Goal: Information Seeking & Learning: Check status

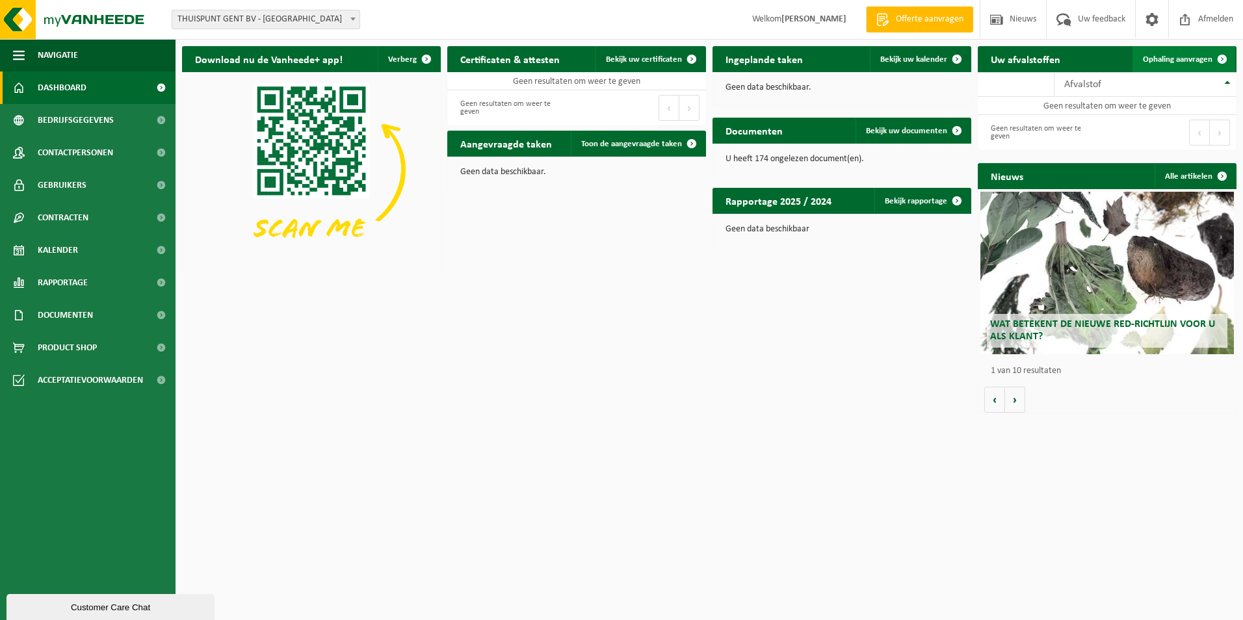
click at [1200, 66] on link "Ophaling aanvragen" at bounding box center [1183, 59] width 103 height 26
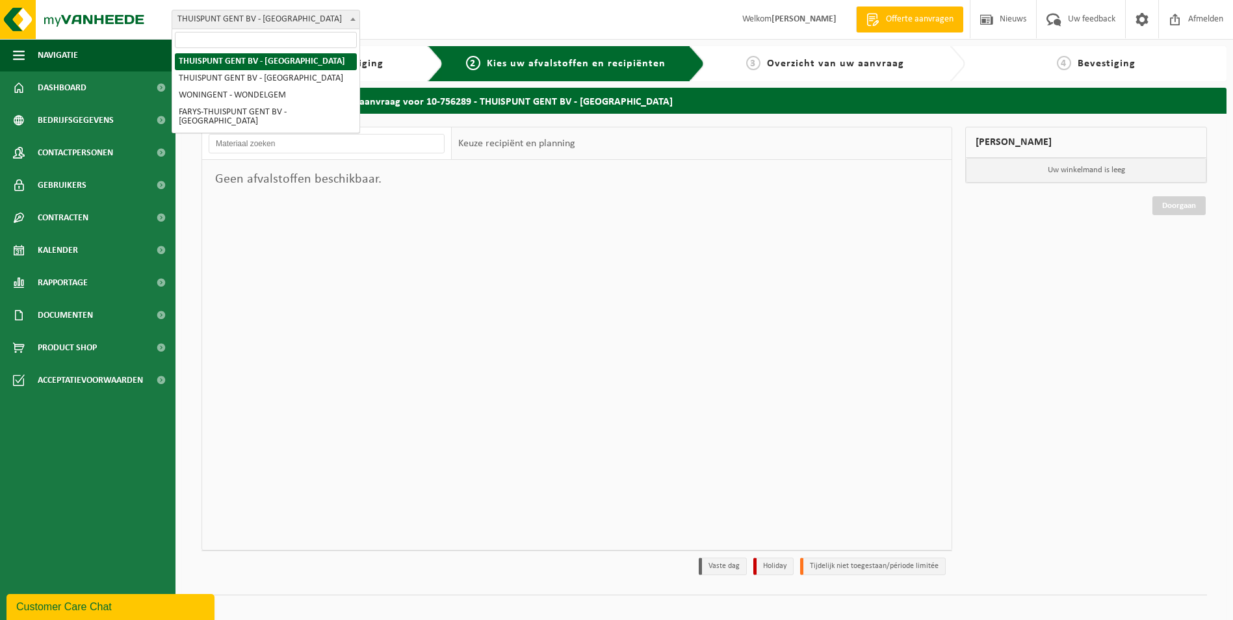
click at [277, 25] on span "THUISPUNT GENT BV - [GEOGRAPHIC_DATA]" at bounding box center [265, 19] width 187 height 18
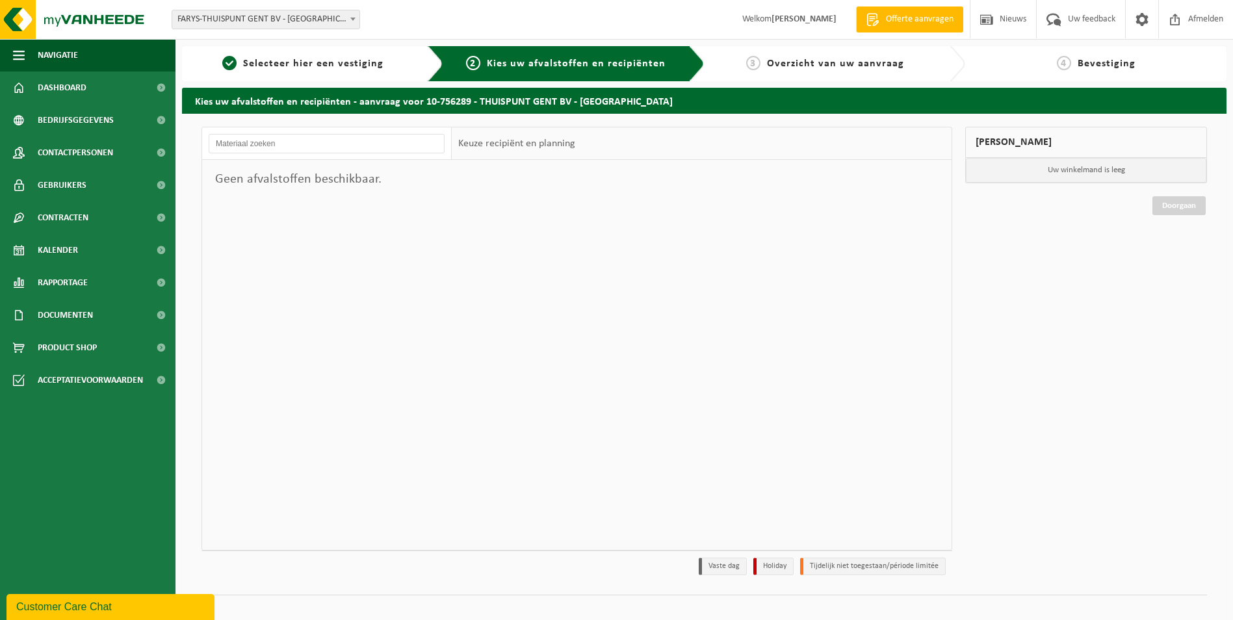
select select "126076"
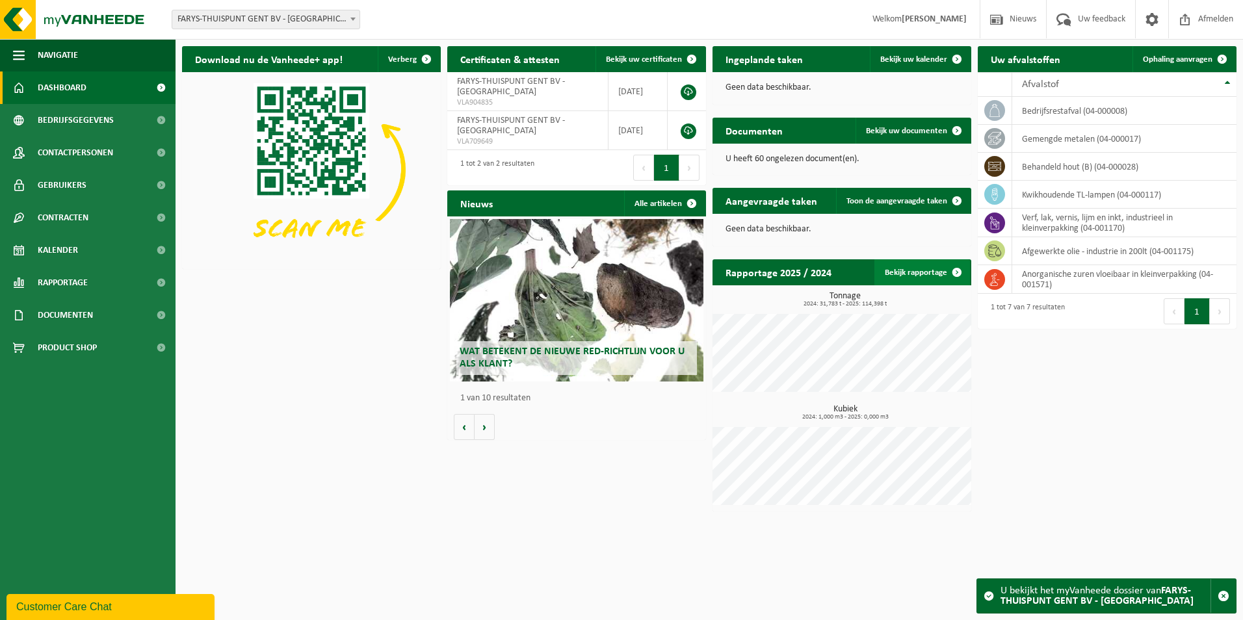
click at [925, 268] on link "Bekijk rapportage" at bounding box center [922, 272] width 96 height 26
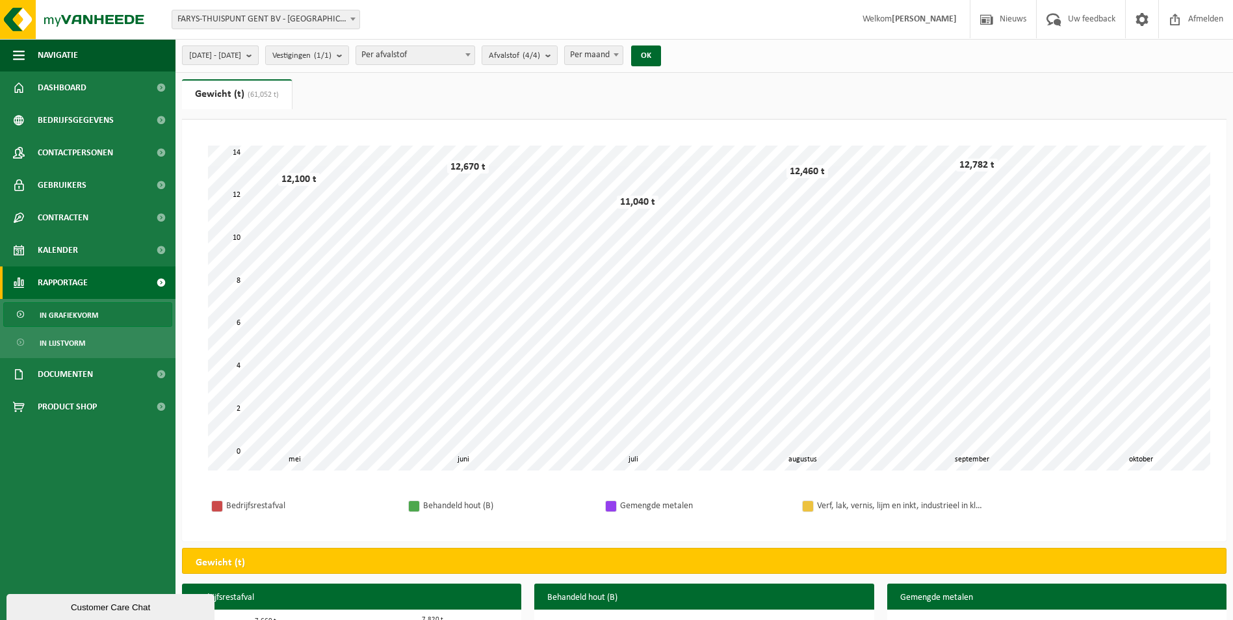
click at [258, 60] on b "submit" at bounding box center [252, 55] width 12 height 18
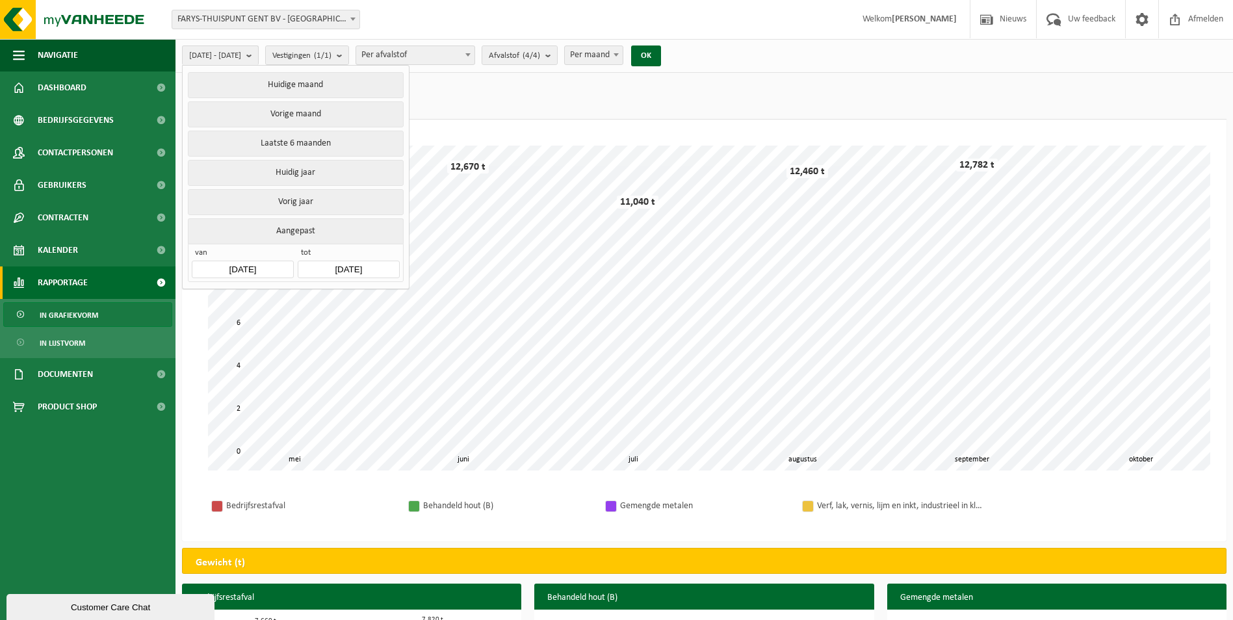
click at [240, 265] on input "2025-05-01" at bounding box center [242, 270] width 101 height 18
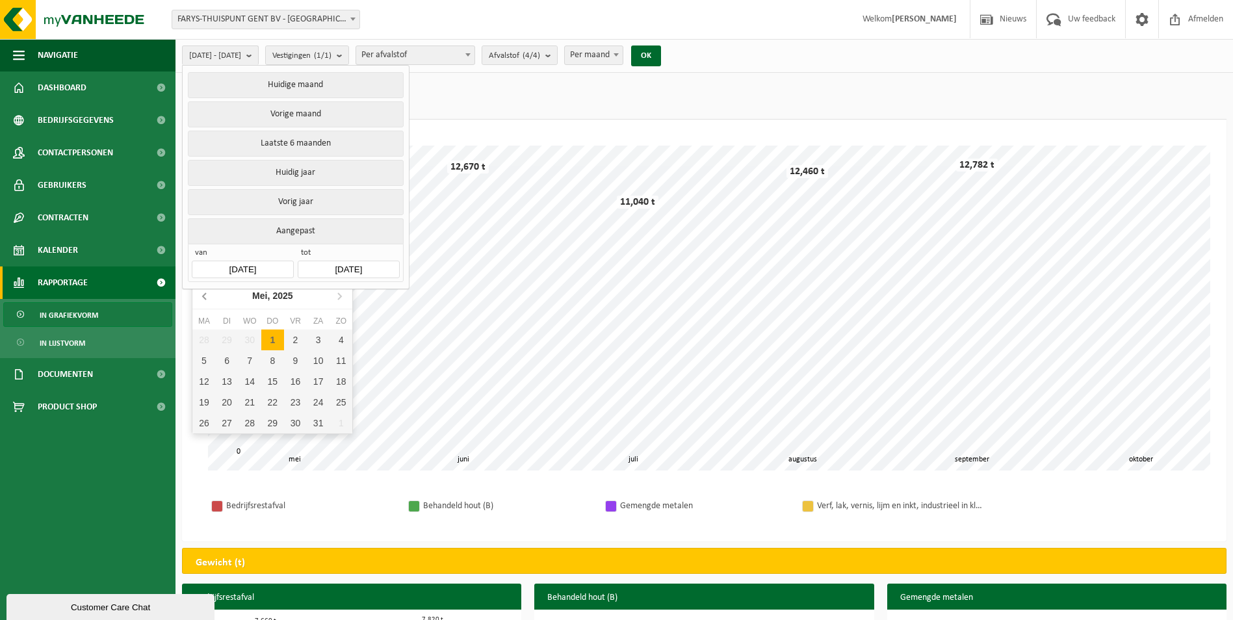
click at [205, 297] on icon at bounding box center [205, 295] width 21 height 21
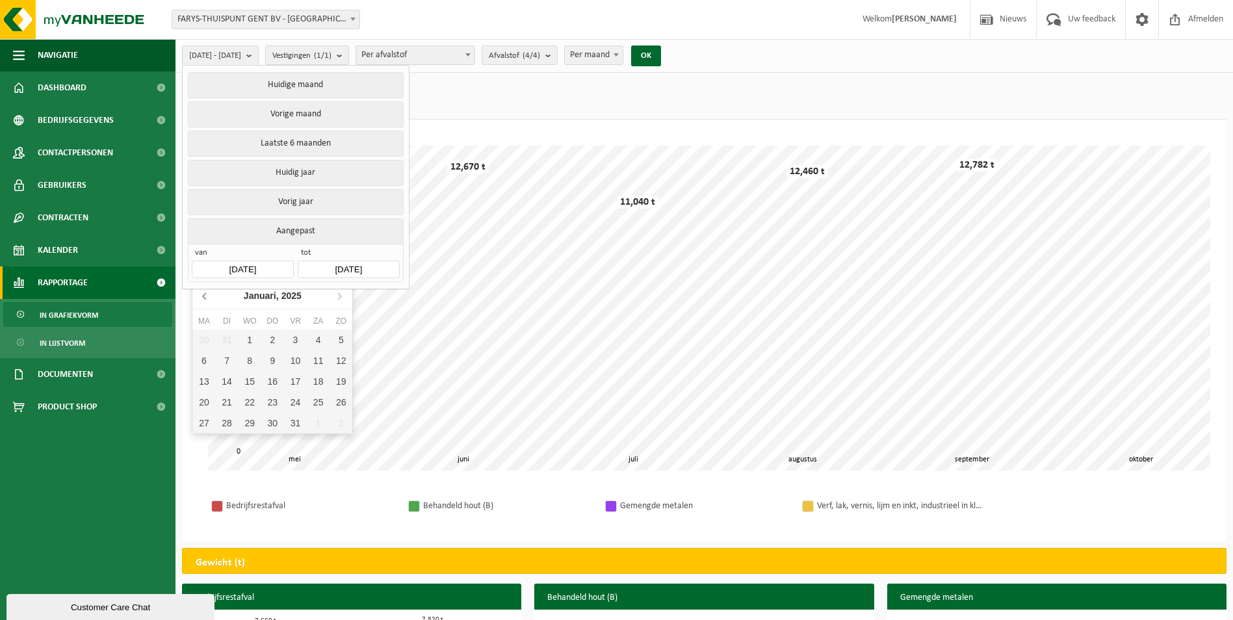
click at [205, 297] on icon at bounding box center [205, 295] width 21 height 21
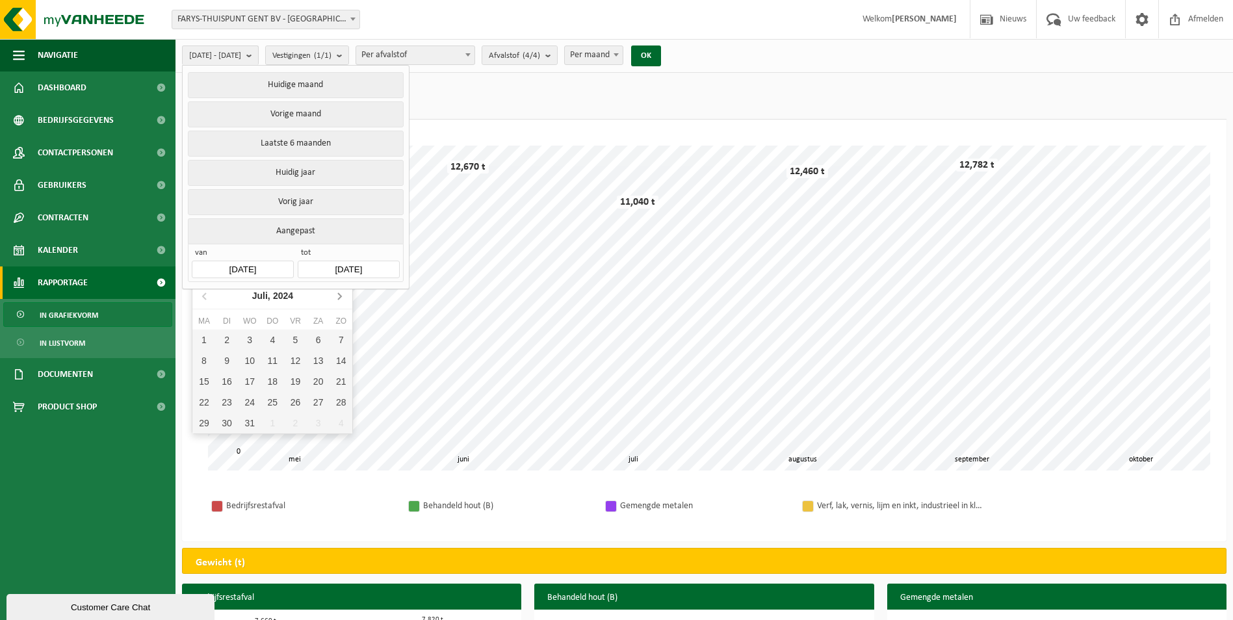
click at [338, 294] on icon at bounding box center [339, 296] width 3 height 6
click at [206, 290] on icon at bounding box center [205, 295] width 21 height 21
click at [344, 346] on div "1" at bounding box center [340, 339] width 23 height 21
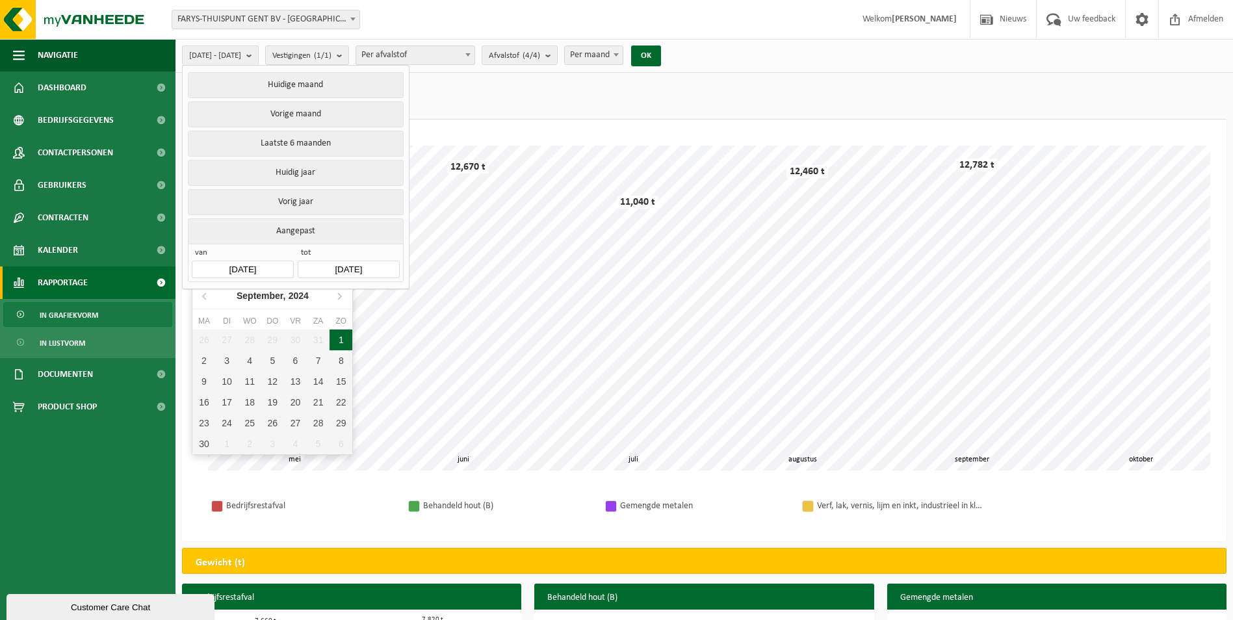
type input "2024-09-01"
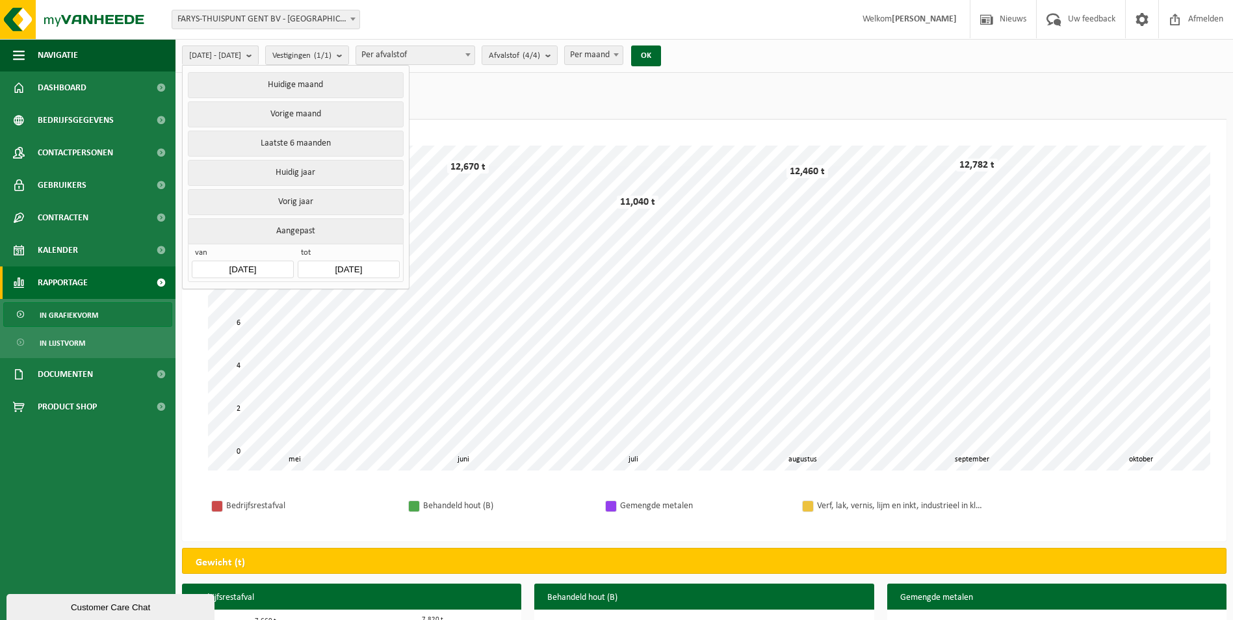
click at [460, 94] on ul "Gewicht (t) (61,052 t) Volume (m³)" at bounding box center [704, 99] width 1044 height 40
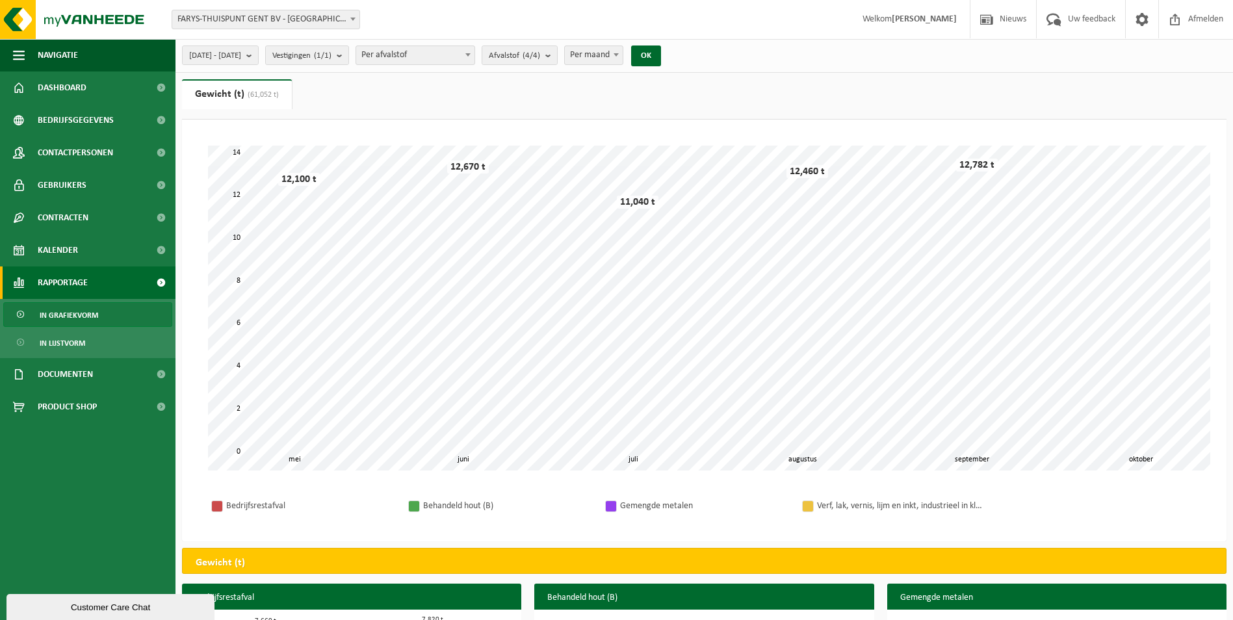
click at [623, 49] on span "Per maand" at bounding box center [594, 55] width 58 height 18
select select "3"
click at [661, 60] on button "OK" at bounding box center [646, 55] width 30 height 21
click at [241, 51] on span "2024-09-01 - 2025-10-09" at bounding box center [215, 55] width 52 height 19
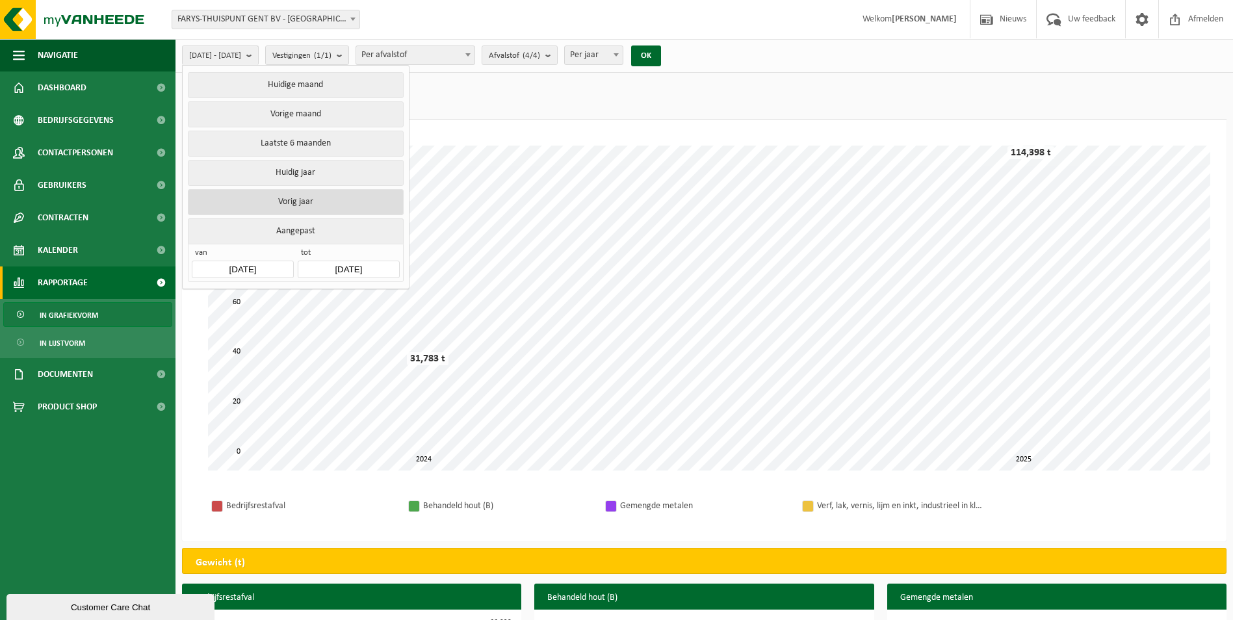
click at [309, 198] on button "Vorig jaar" at bounding box center [295, 202] width 215 height 26
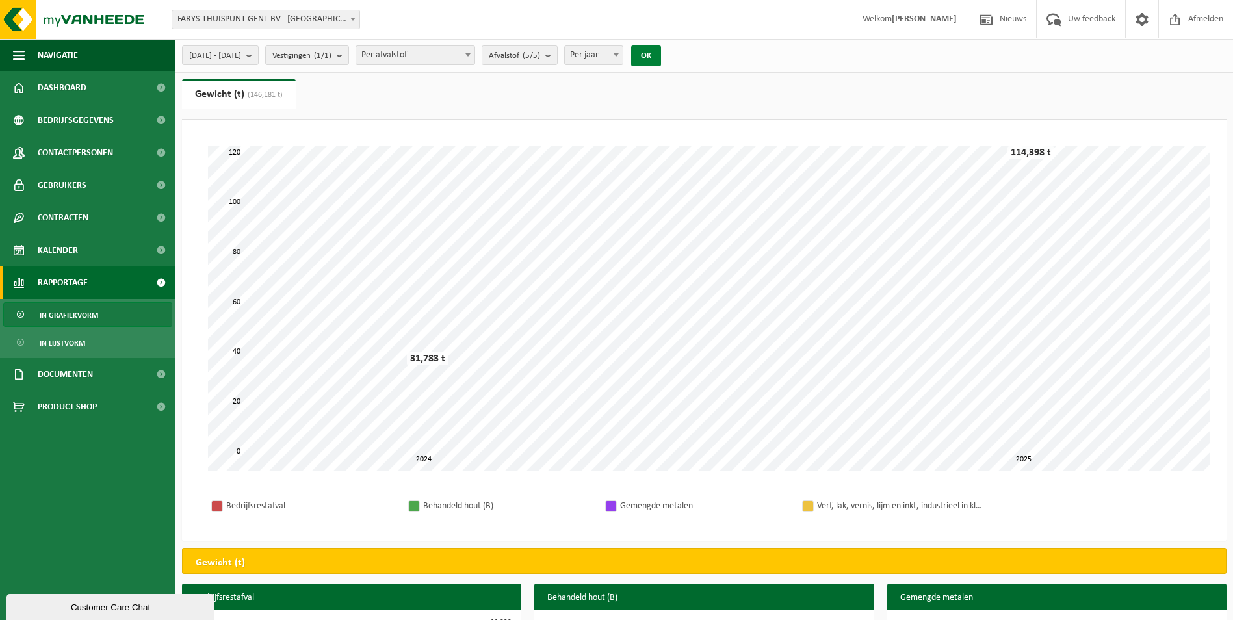
click at [661, 59] on button "OK" at bounding box center [646, 55] width 30 height 21
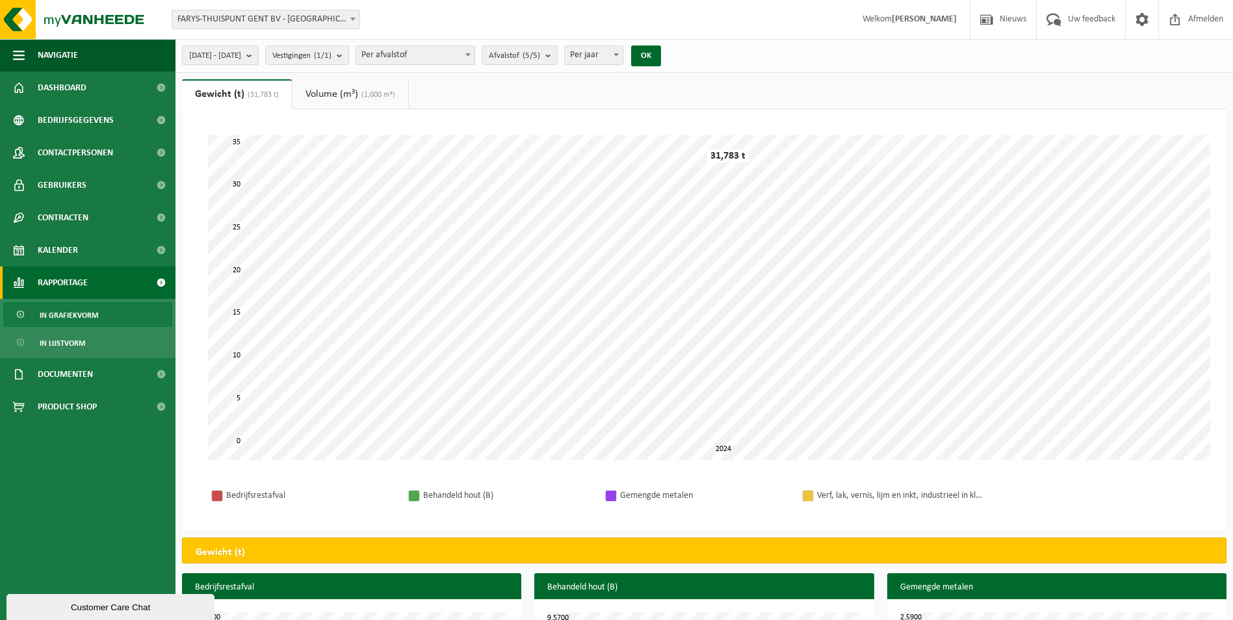
click at [241, 60] on span "2024-01-01 - 2024-12-31" at bounding box center [215, 55] width 52 height 19
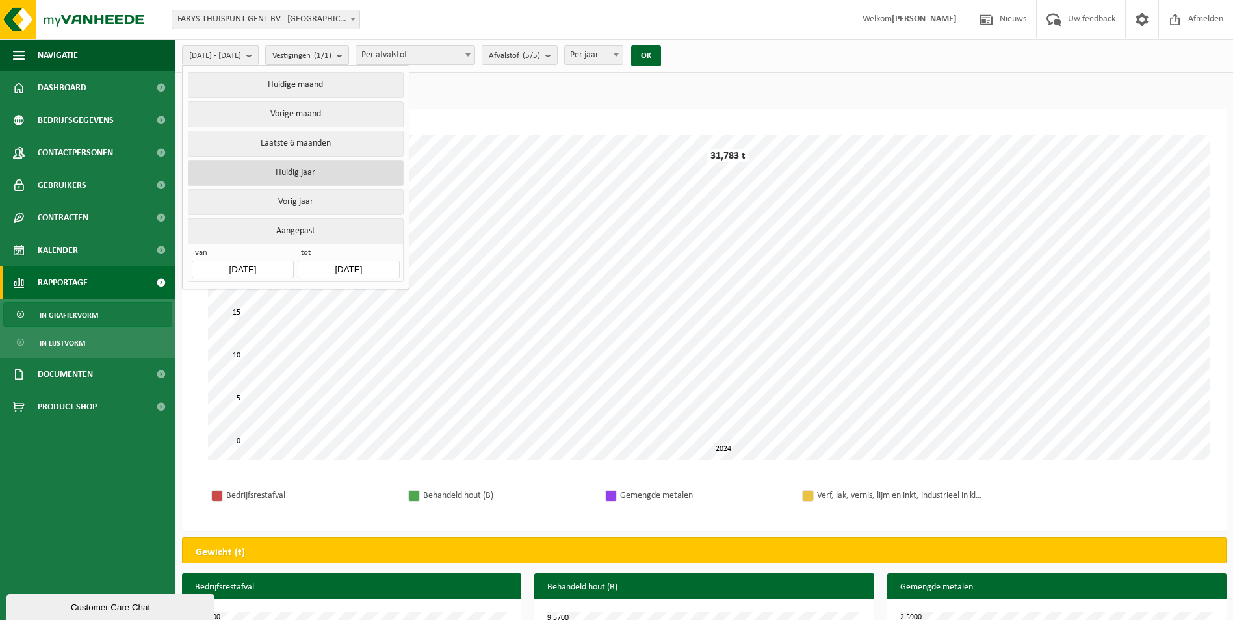
click at [315, 173] on button "Huidig jaar" at bounding box center [295, 173] width 215 height 26
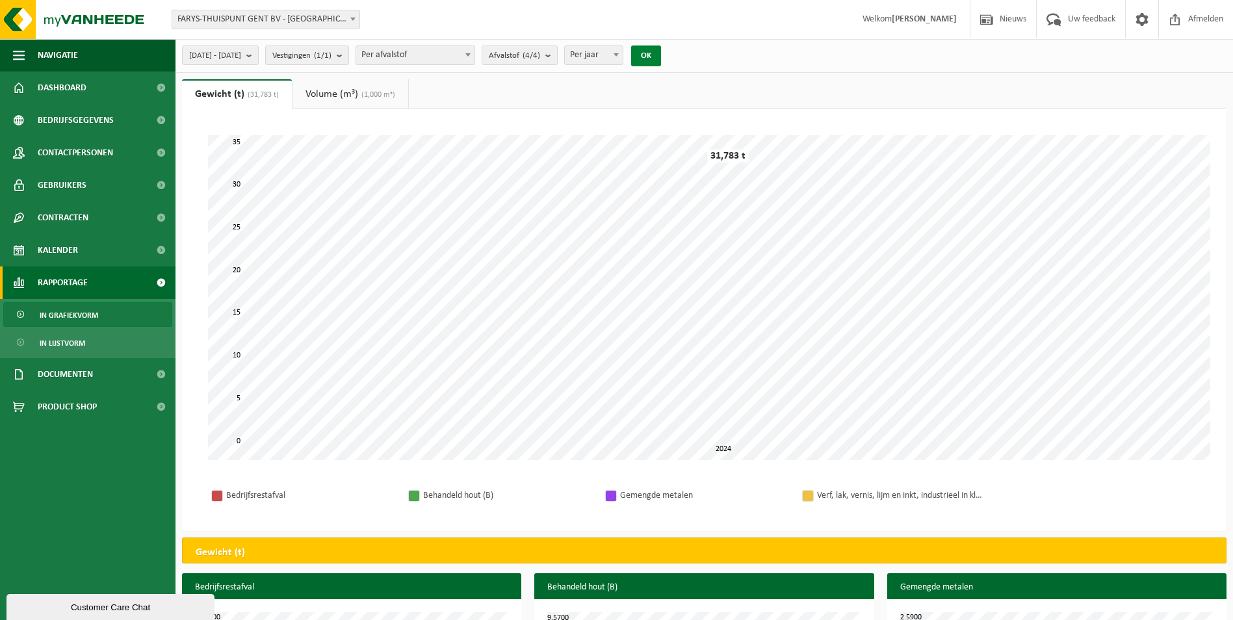
click at [661, 51] on button "OK" at bounding box center [646, 55] width 30 height 21
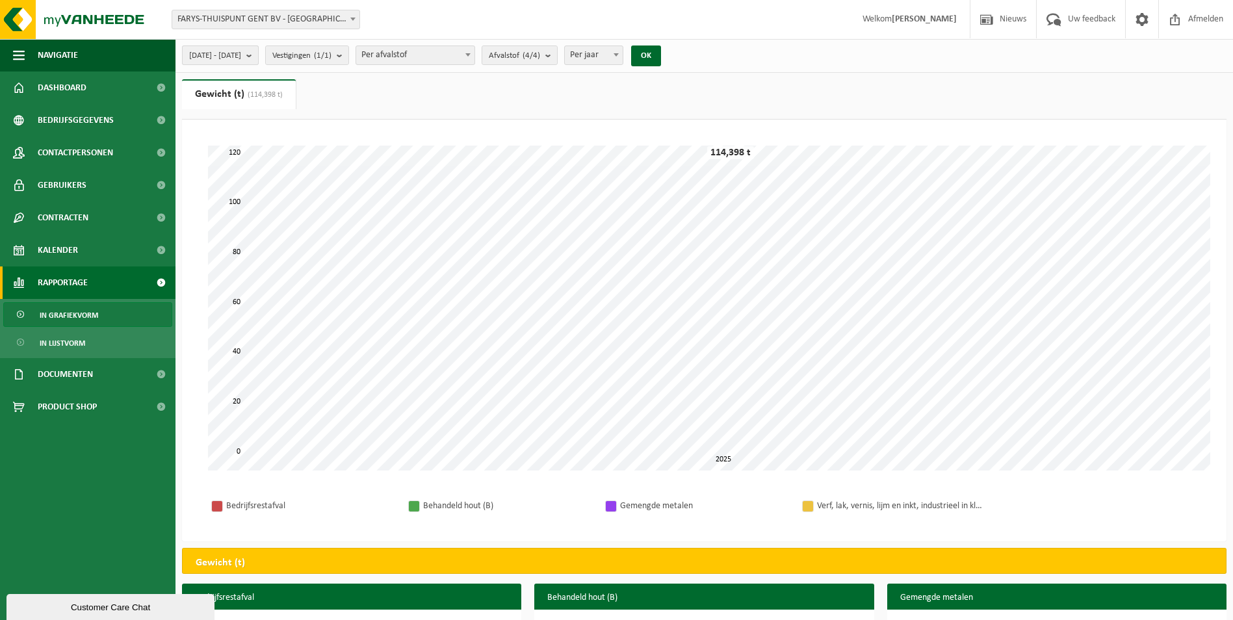
click at [241, 55] on span "2025-01-01 - 2025-10-09" at bounding box center [215, 55] width 52 height 19
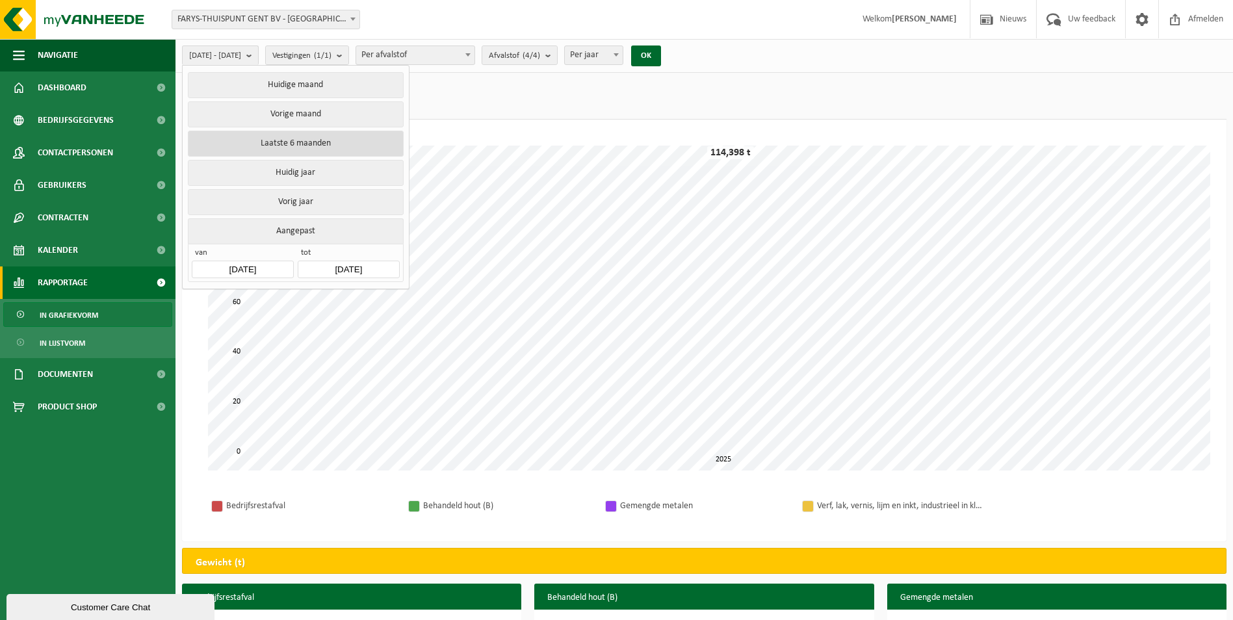
click at [320, 137] on button "Laatste 6 maanden" at bounding box center [295, 144] width 215 height 26
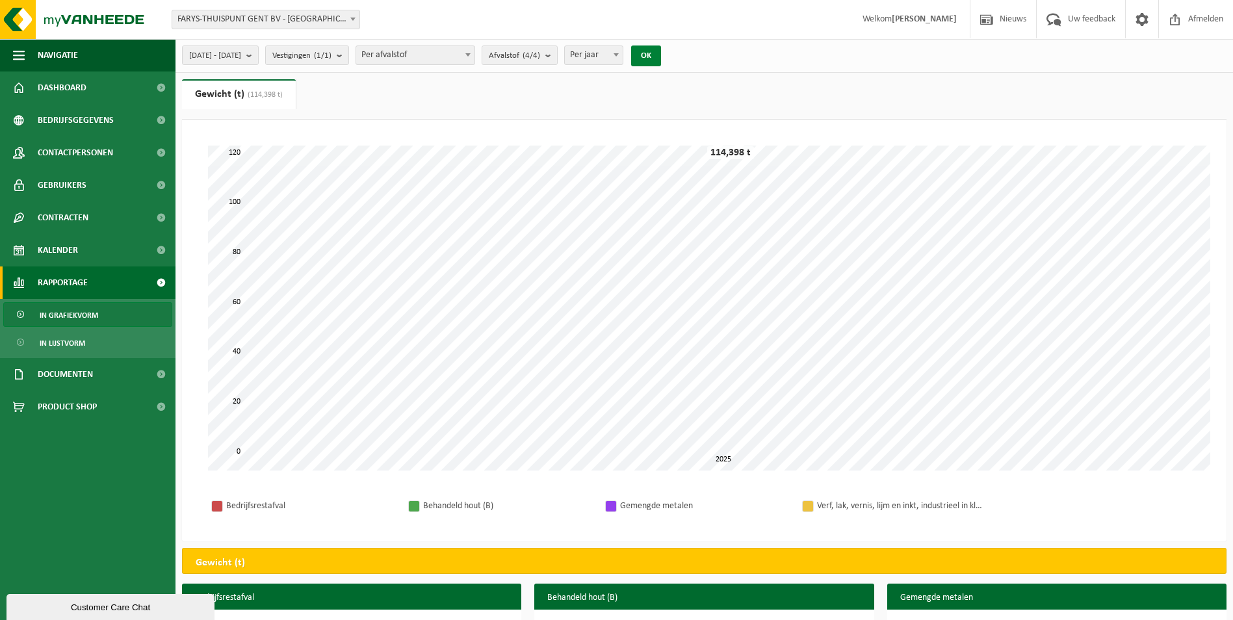
click at [661, 51] on button "OK" at bounding box center [646, 55] width 30 height 21
click at [623, 53] on span "Per jaar" at bounding box center [594, 55] width 58 height 18
select select "2"
click at [661, 58] on button "OK" at bounding box center [646, 55] width 30 height 21
click at [241, 57] on span "2025-05-01 - 2025-10-09" at bounding box center [215, 55] width 52 height 19
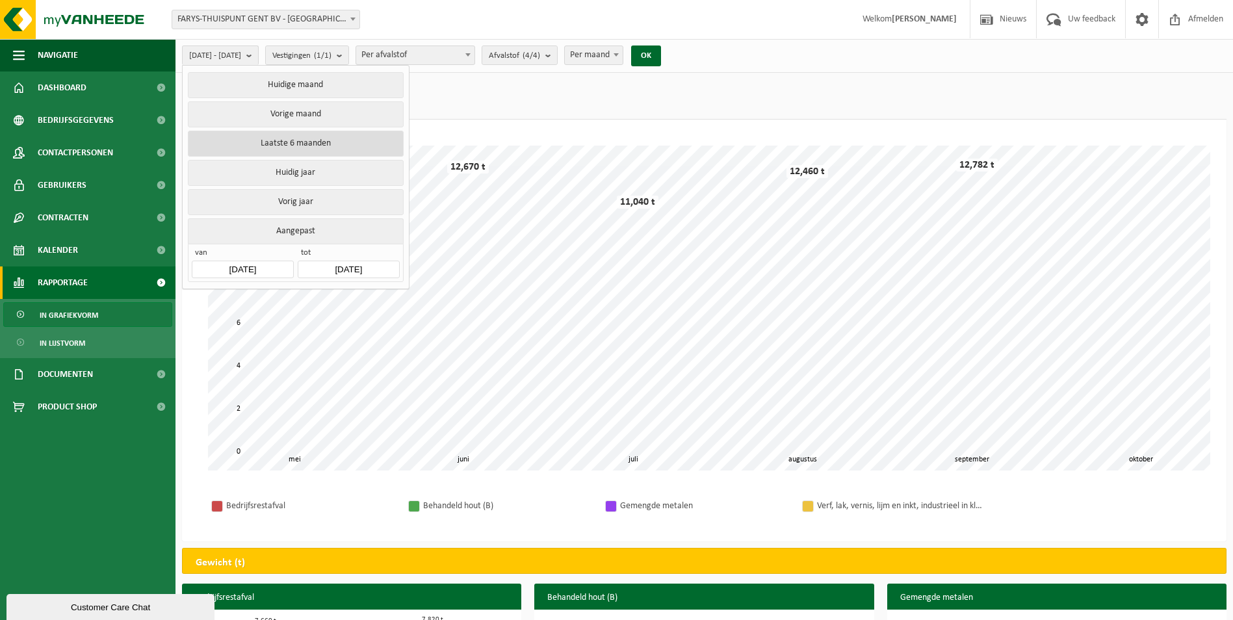
click at [329, 144] on button "Laatste 6 maanden" at bounding box center [295, 144] width 215 height 26
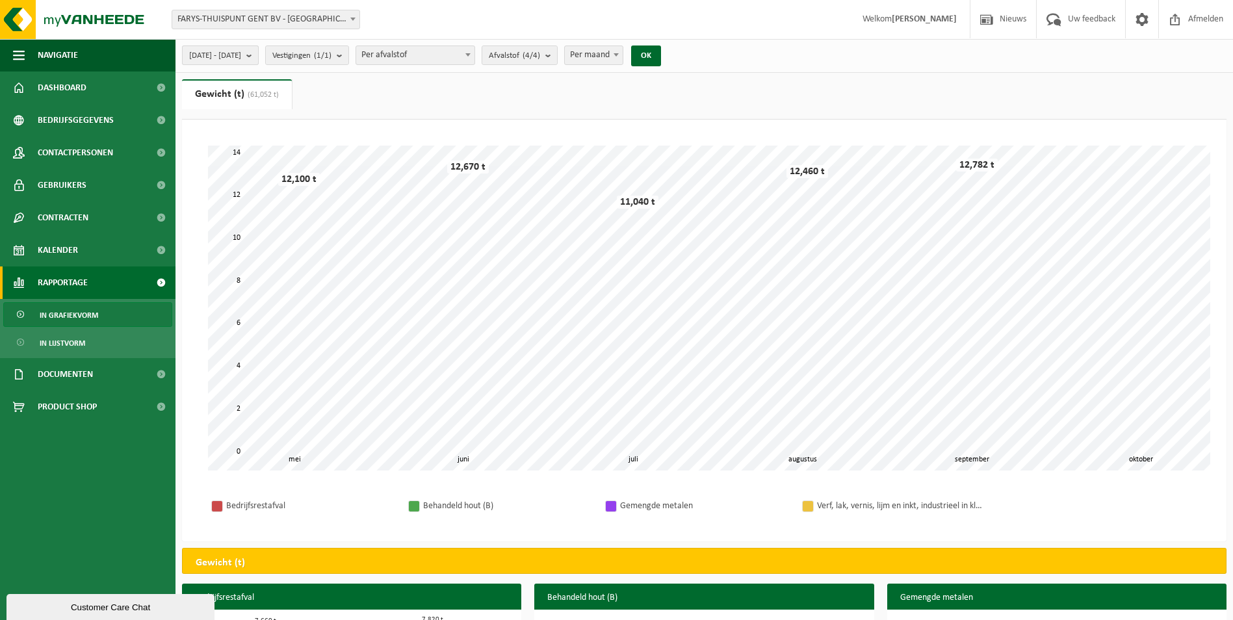
click at [241, 48] on span "2025-05-01 - 2025-10-09" at bounding box center [215, 55] width 52 height 19
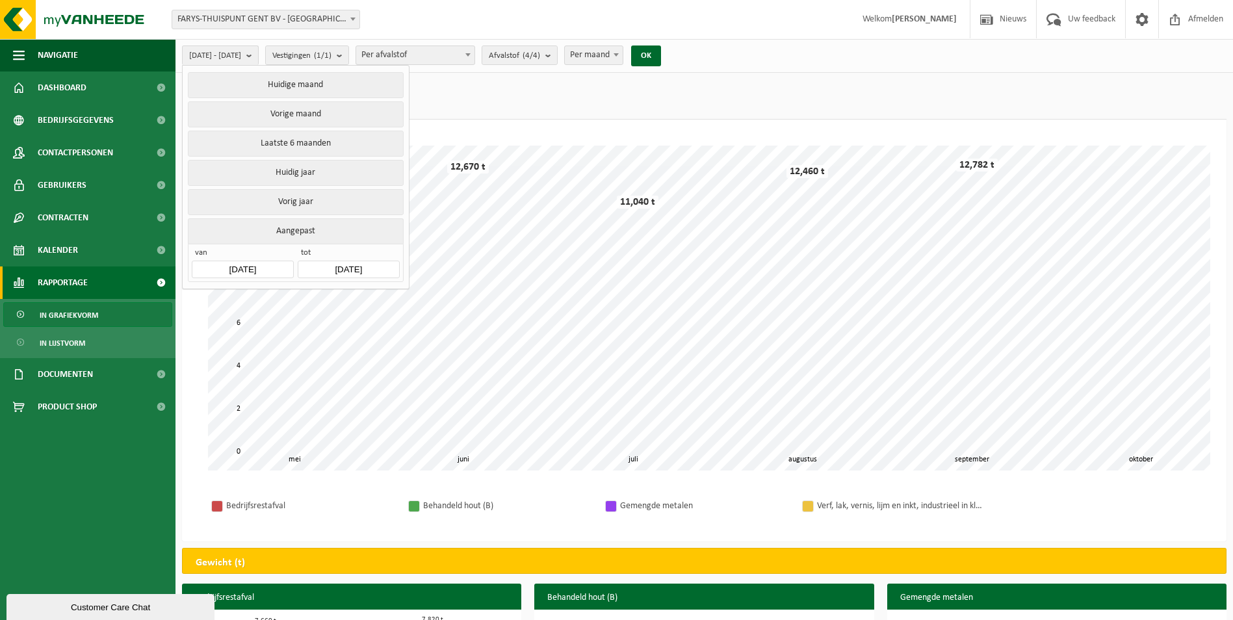
click at [298, 232] on button "Aangepast" at bounding box center [295, 230] width 215 height 25
click at [307, 227] on button "Aangepast" at bounding box center [295, 230] width 215 height 25
click at [266, 264] on input "2025-05-01" at bounding box center [242, 270] width 101 height 18
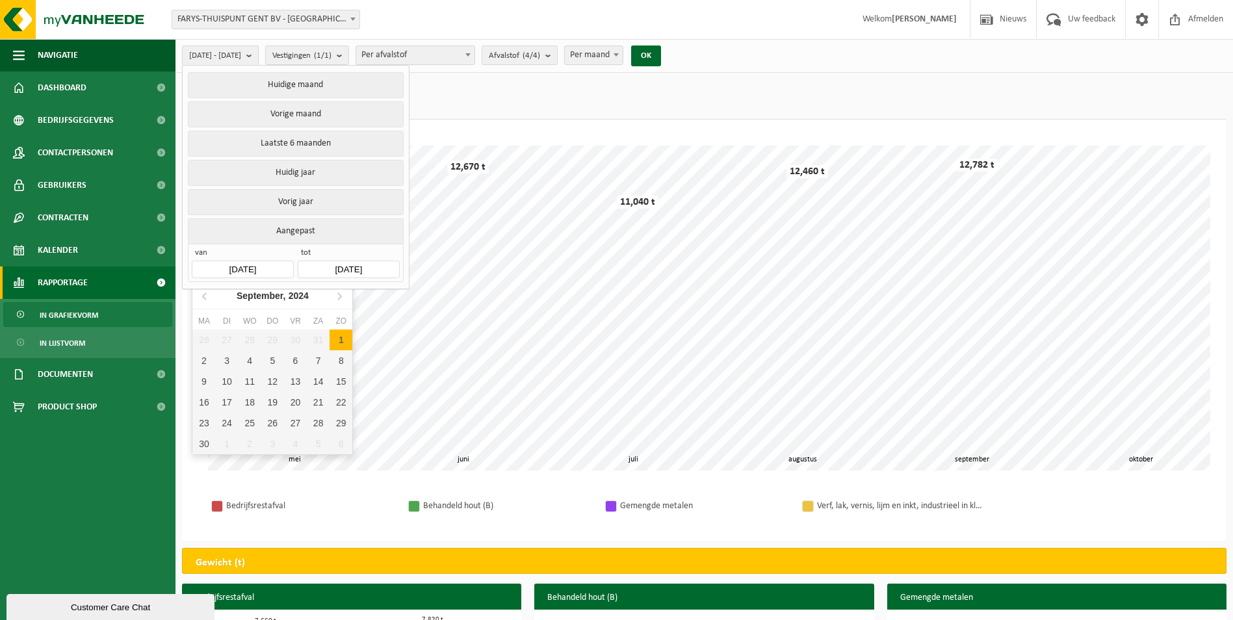
click at [337, 337] on div "1" at bounding box center [340, 339] width 23 height 21
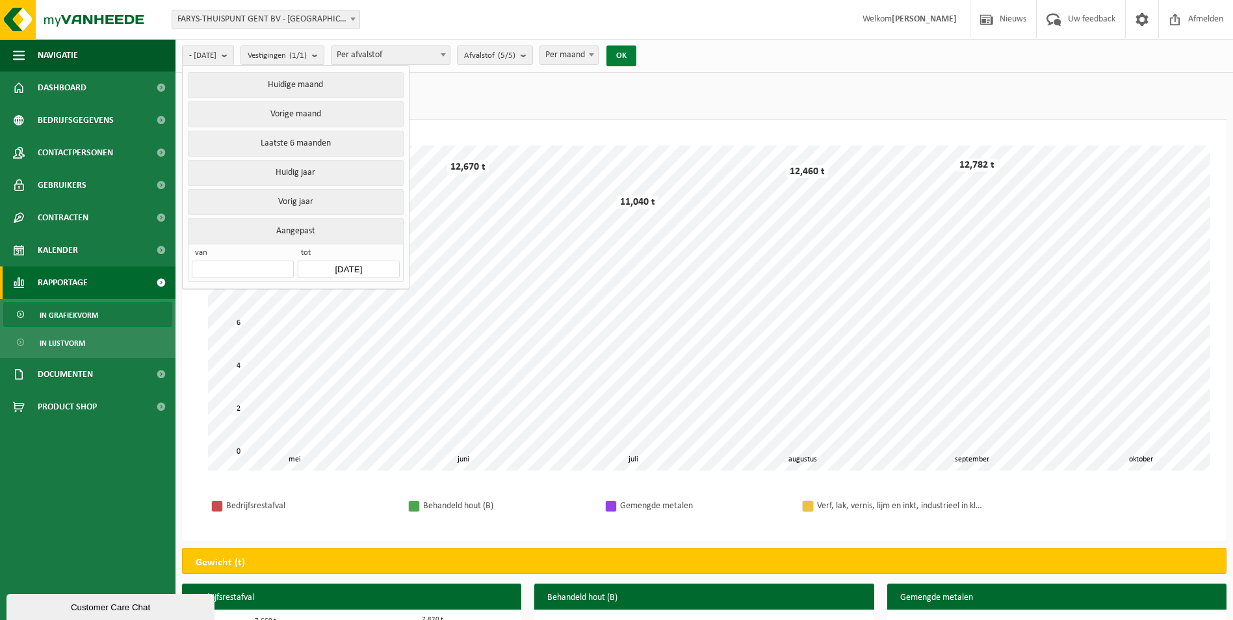
click at [633, 55] on button "OK" at bounding box center [621, 55] width 30 height 21
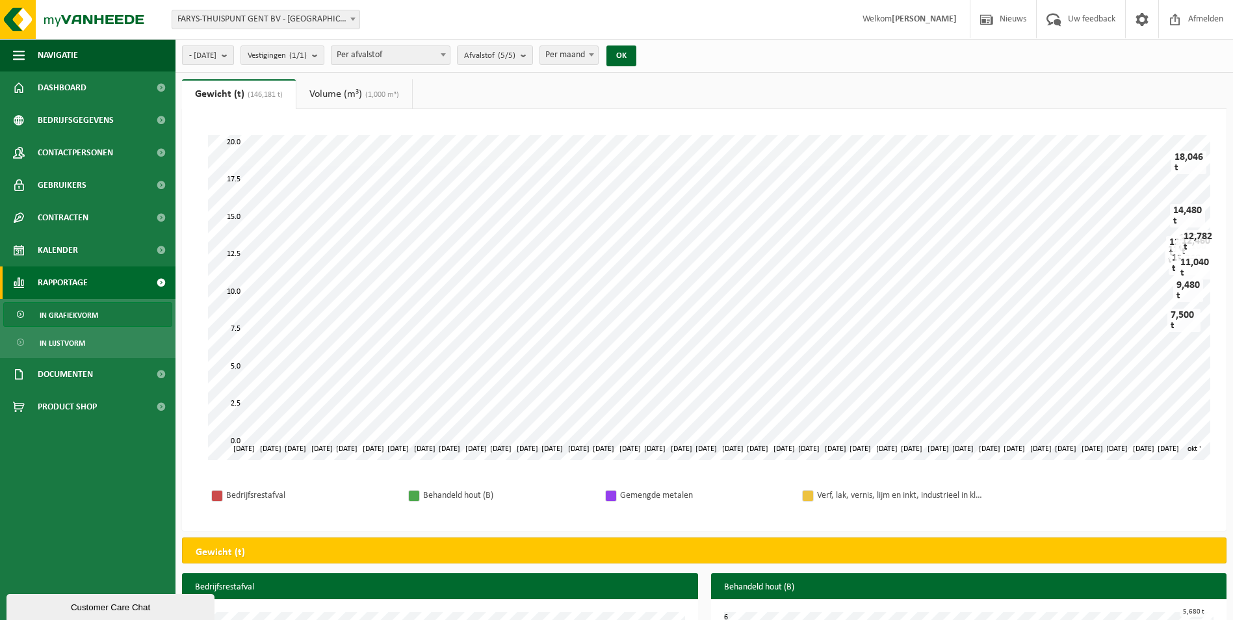
click at [216, 60] on span "- 2025-10-09" at bounding box center [202, 55] width 27 height 19
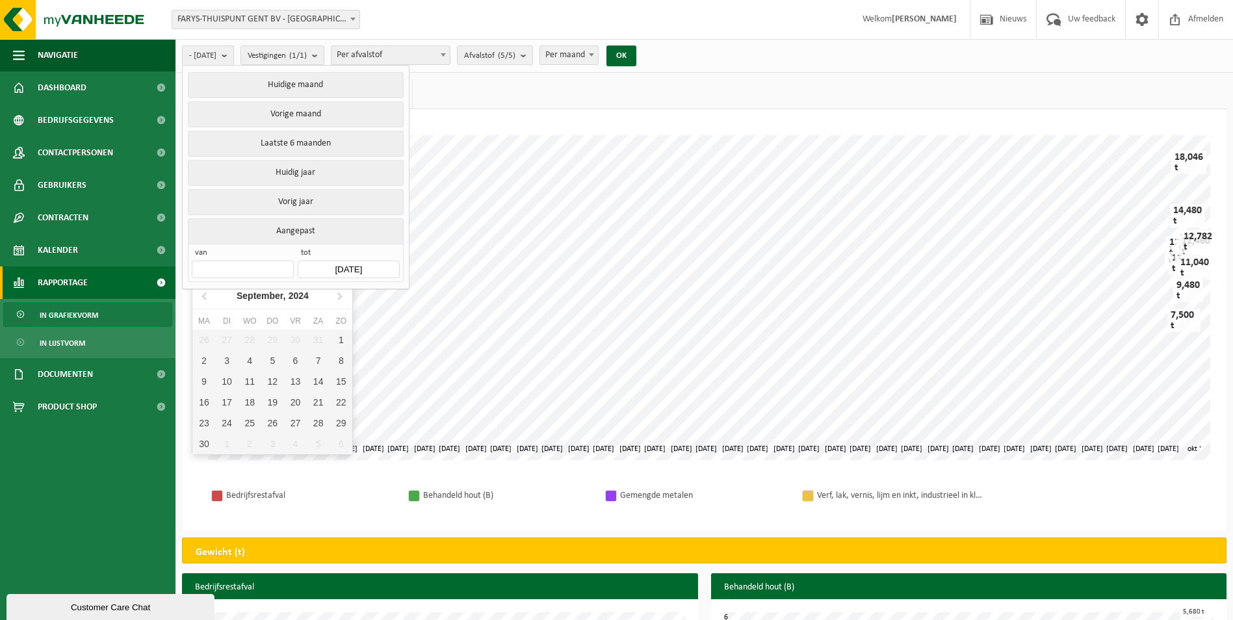
click at [254, 265] on input "text" at bounding box center [242, 270] width 101 height 18
click at [338, 339] on div "1" at bounding box center [340, 339] width 23 height 21
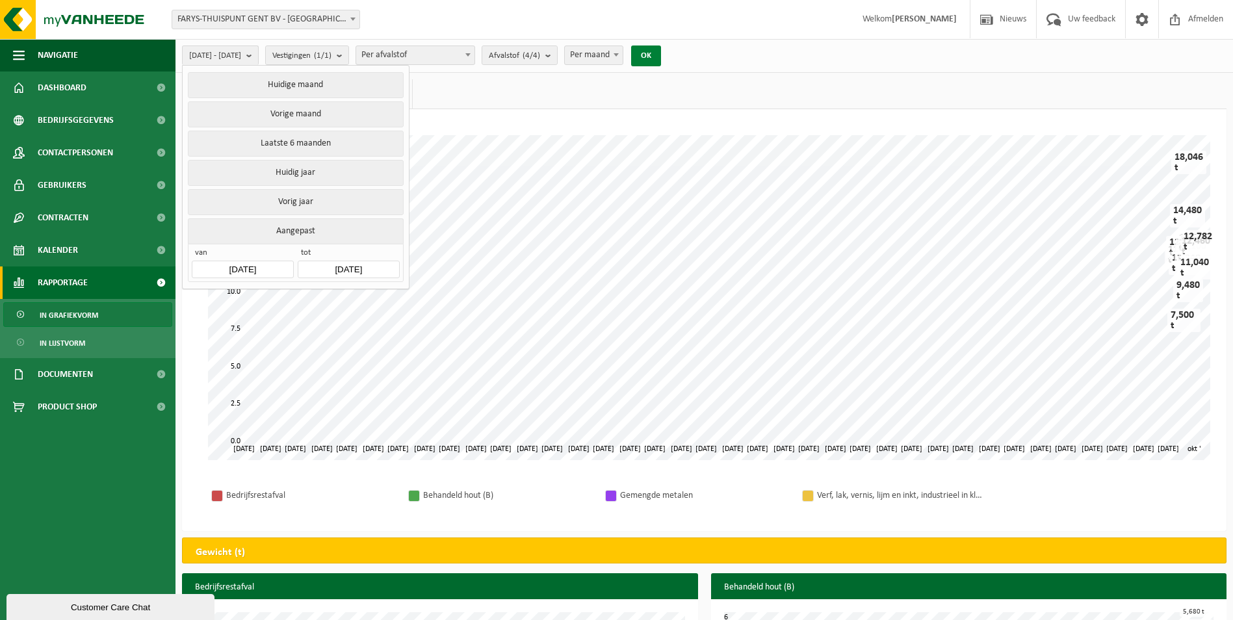
click at [661, 62] on button "OK" at bounding box center [646, 55] width 30 height 21
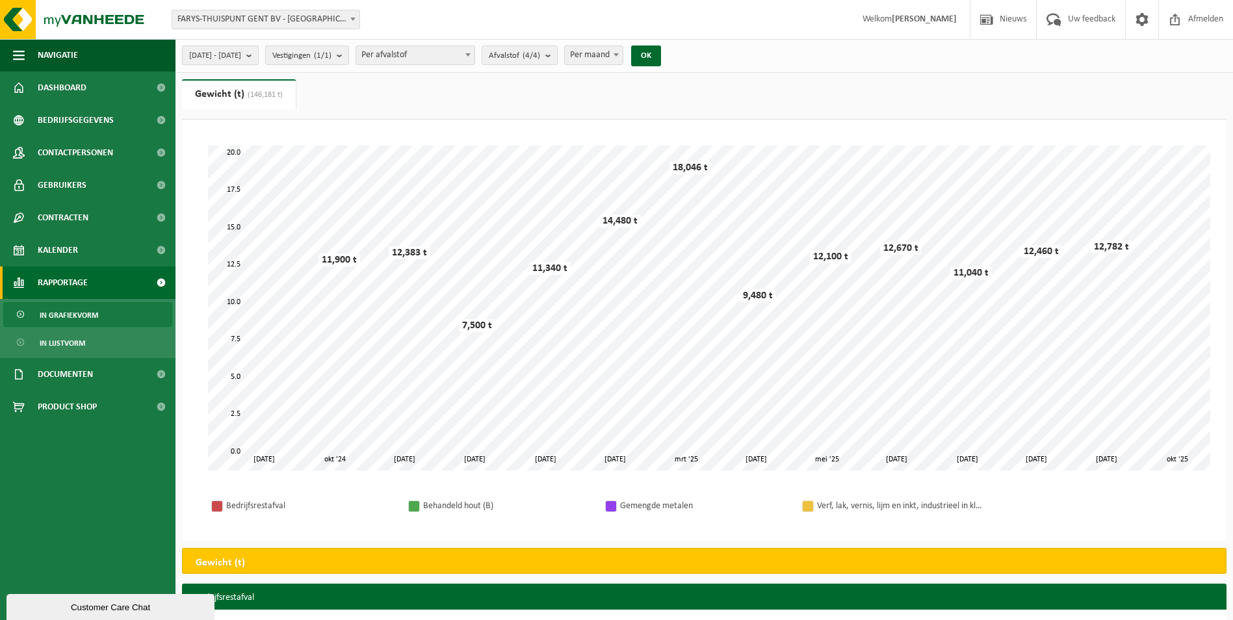
click at [241, 59] on span "2024-09-01 - 2025-10-09" at bounding box center [215, 55] width 52 height 19
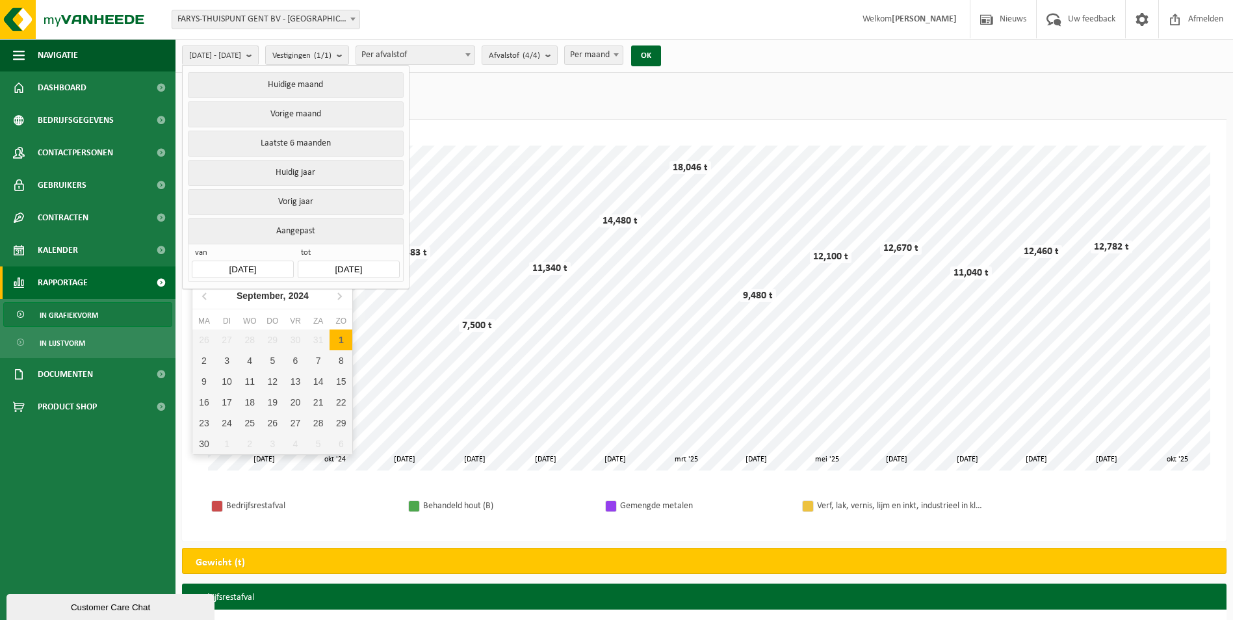
click at [239, 265] on input "2024-09-01" at bounding box center [242, 270] width 101 height 18
click at [205, 296] on icon at bounding box center [205, 295] width 21 height 21
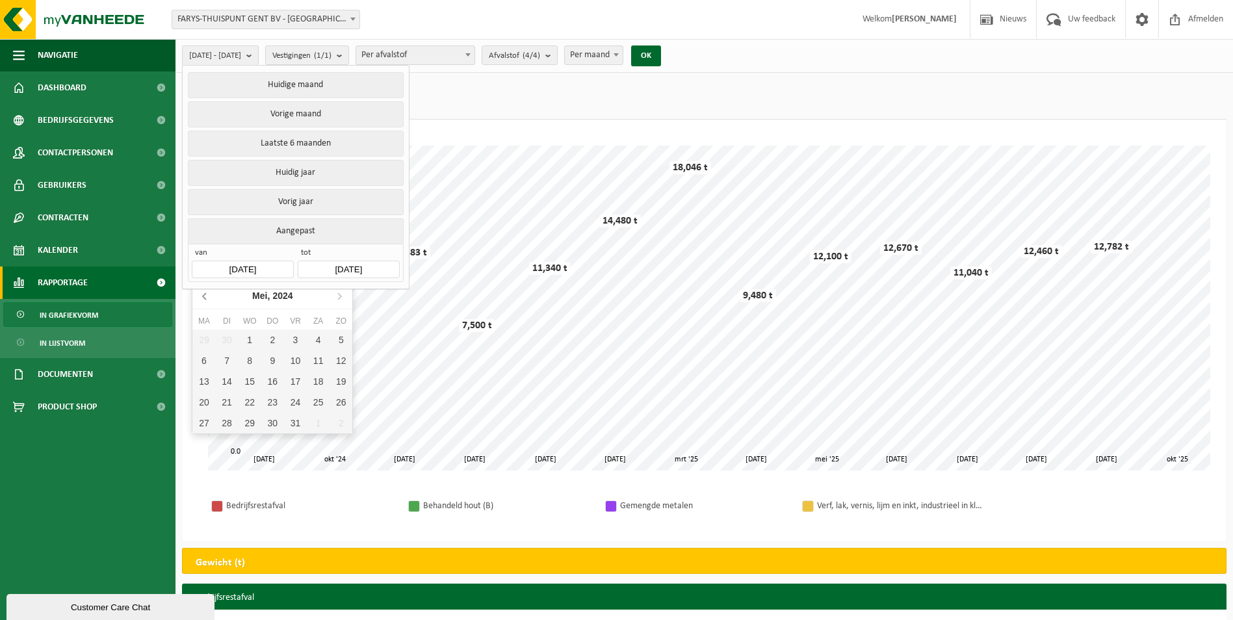
click at [205, 296] on icon at bounding box center [205, 295] width 21 height 21
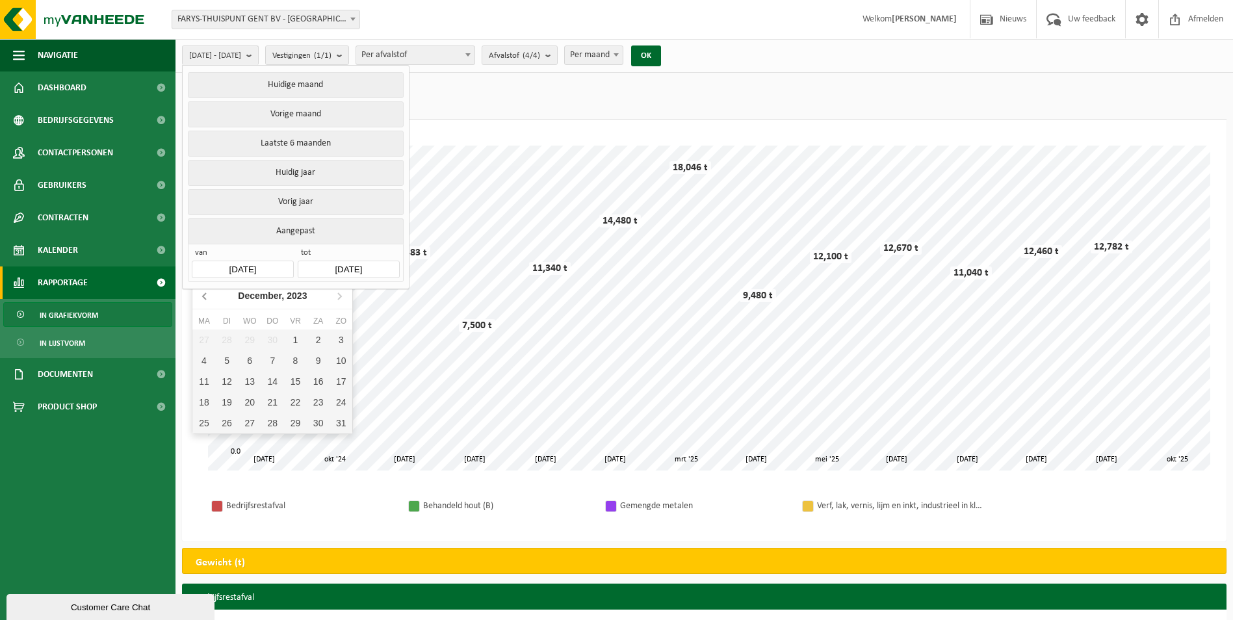
click at [205, 296] on icon at bounding box center [205, 295] width 21 height 21
click at [298, 341] on div "1" at bounding box center [295, 339] width 23 height 21
type input "2023-09-01"
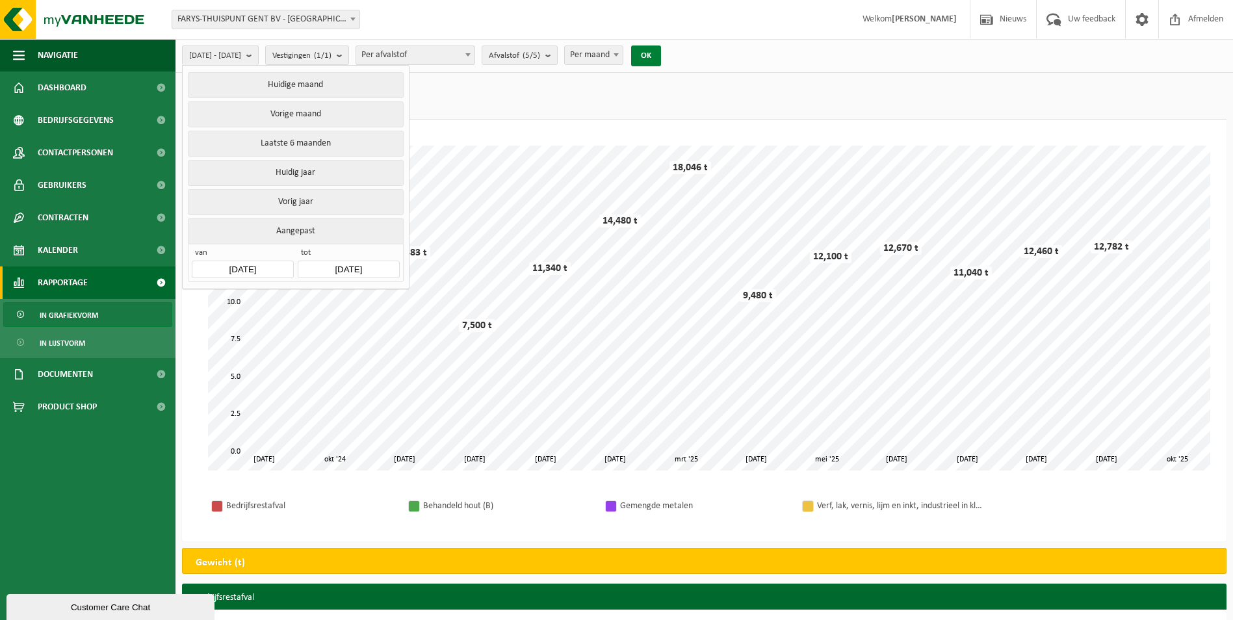
click at [661, 55] on button "OK" at bounding box center [646, 55] width 30 height 21
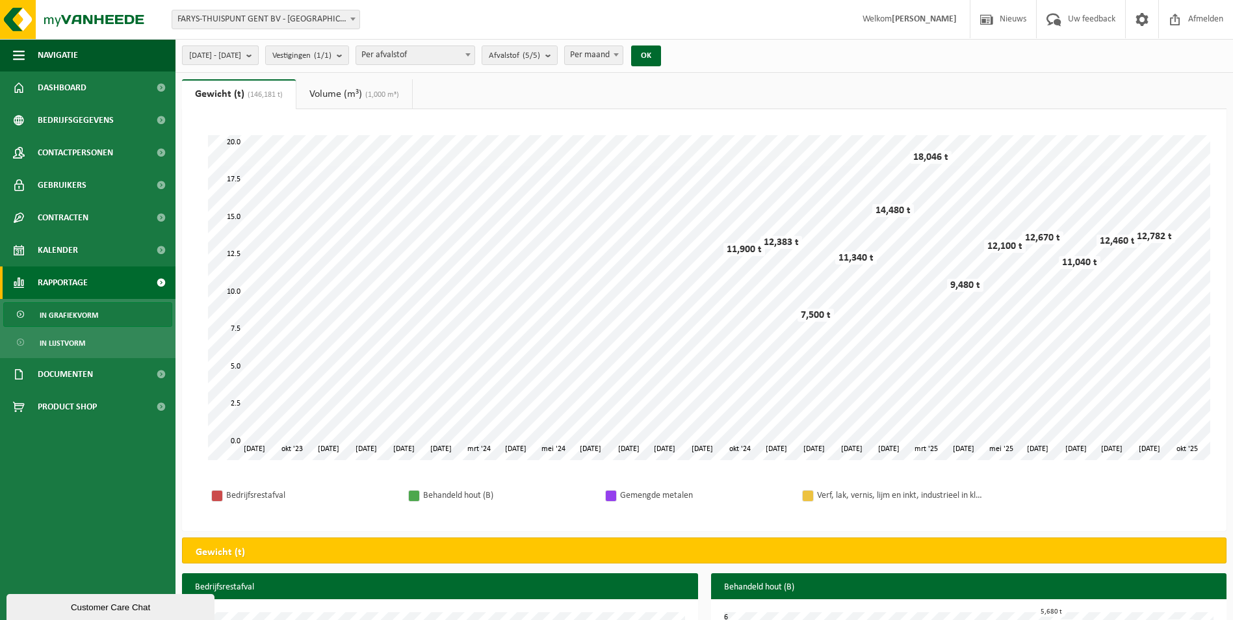
click at [241, 53] on span "2023-09-01 - 2025-10-09" at bounding box center [215, 55] width 52 height 19
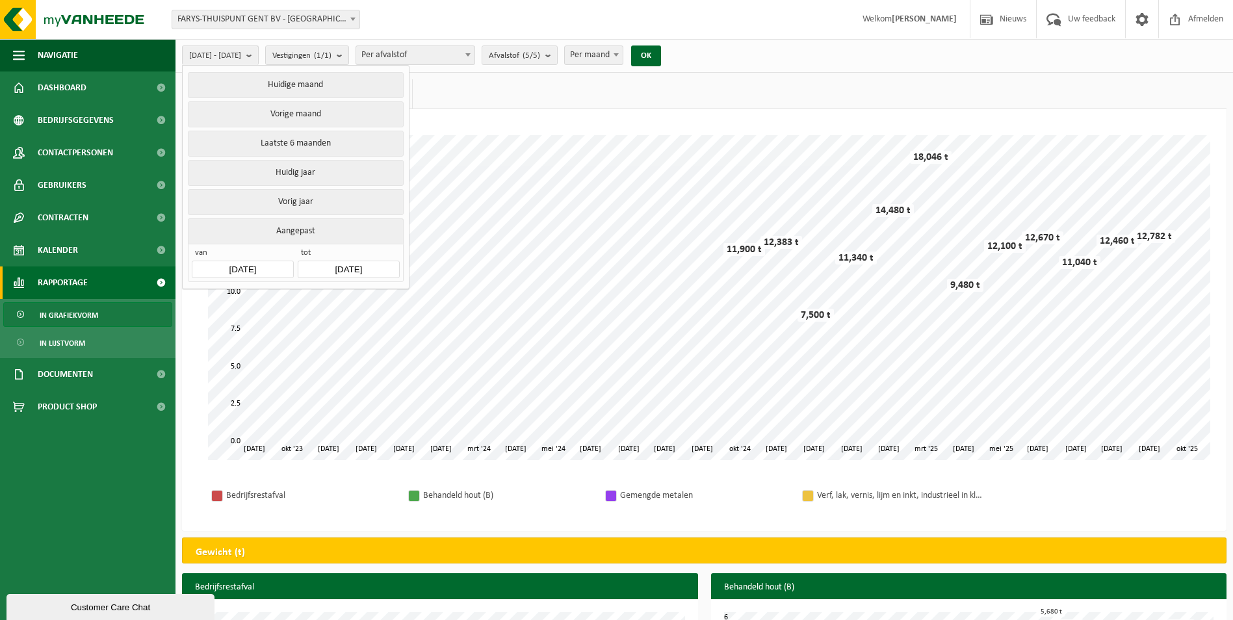
click at [263, 268] on input "2023-09-01" at bounding box center [242, 270] width 101 height 18
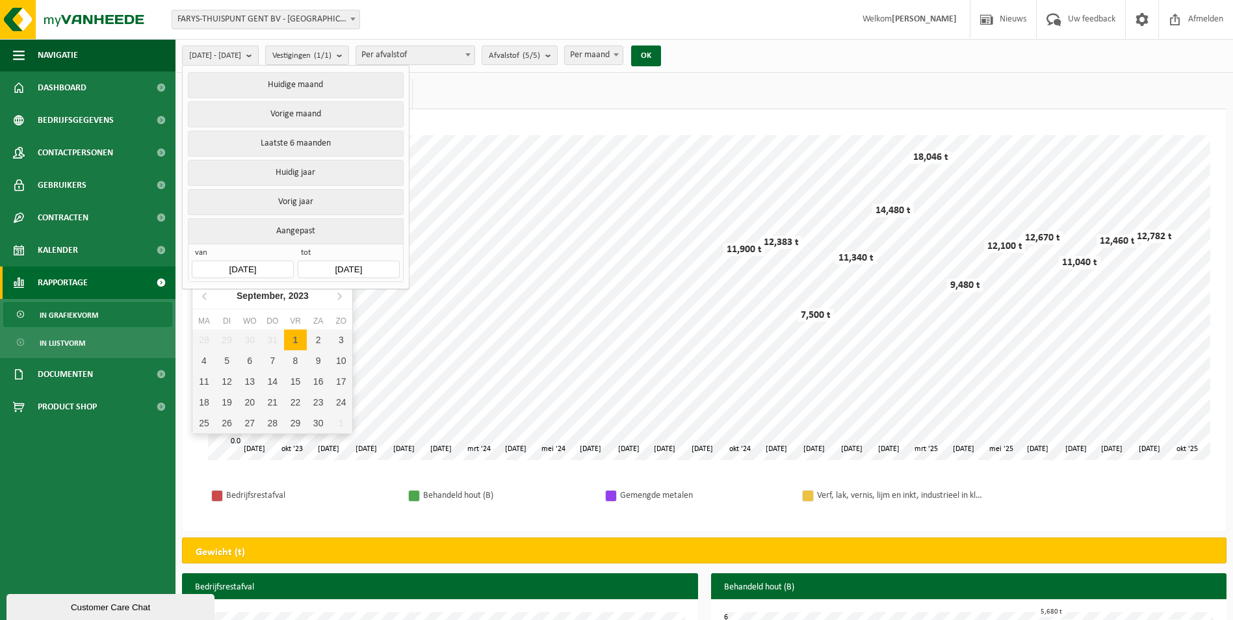
click at [291, 338] on div "1" at bounding box center [295, 339] width 23 height 21
click at [292, 338] on div "1" at bounding box center [295, 339] width 23 height 21
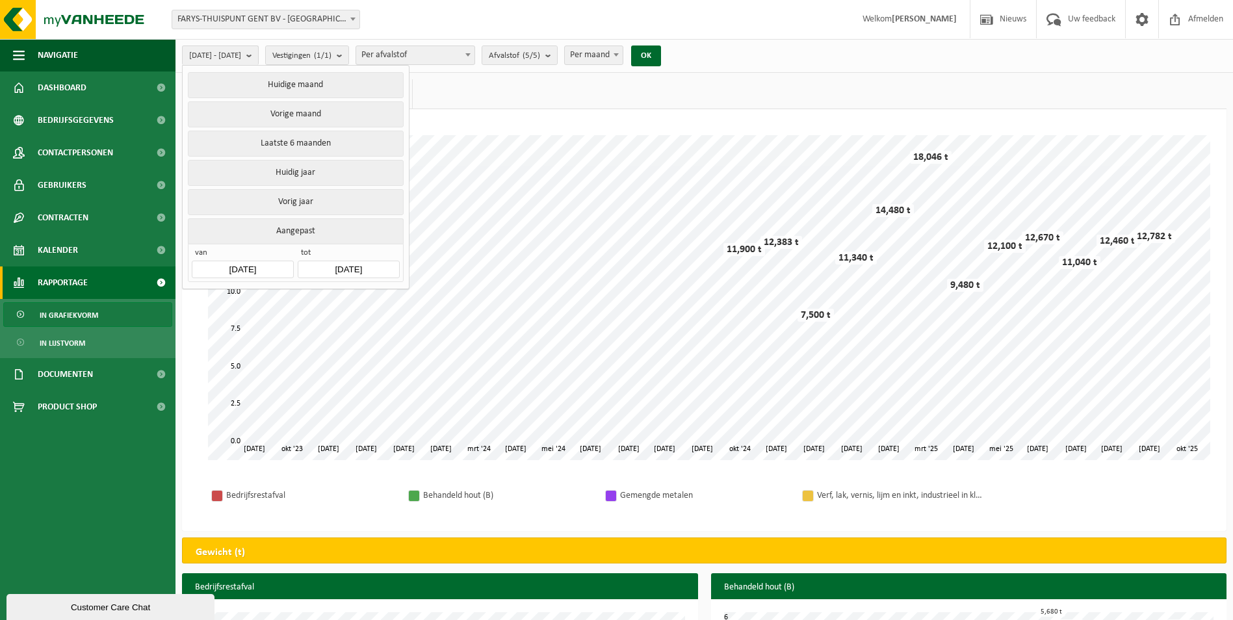
click at [266, 268] on input "2023-09-01" at bounding box center [242, 270] width 101 height 18
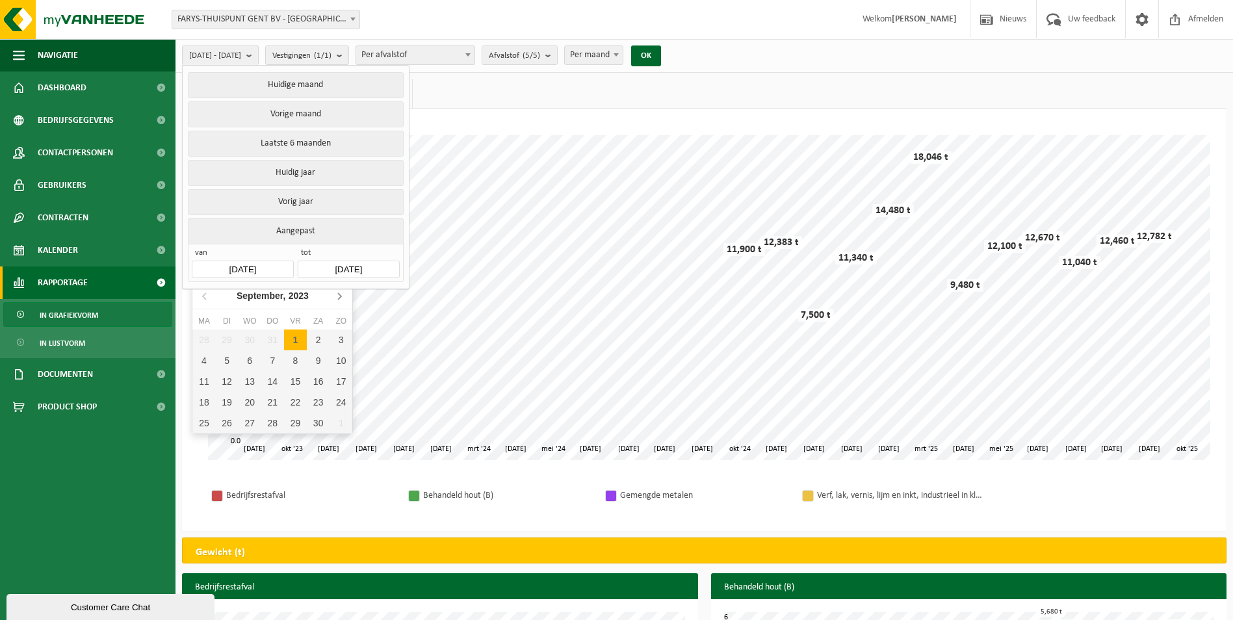
click at [343, 298] on icon at bounding box center [339, 295] width 21 height 21
click at [342, 298] on icon at bounding box center [339, 295] width 21 height 21
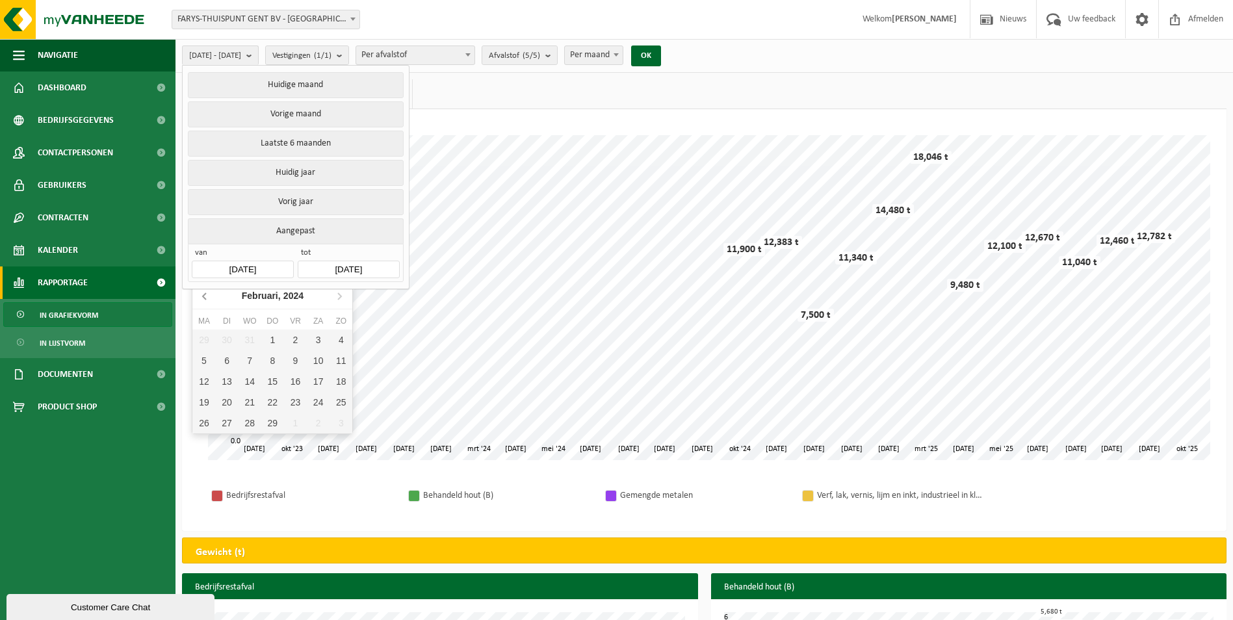
click at [209, 299] on icon at bounding box center [205, 295] width 21 height 21
click at [203, 342] on div "1" at bounding box center [203, 339] width 23 height 21
type input "2024-01-01"
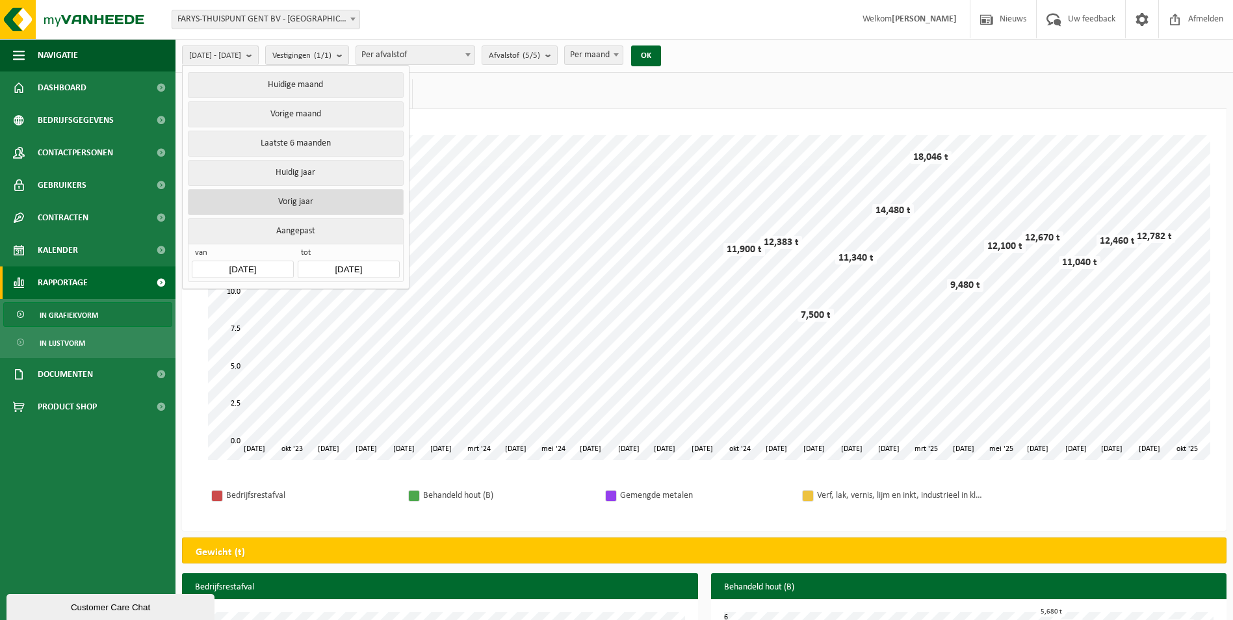
click at [309, 201] on button "Vorig jaar" at bounding box center [295, 202] width 215 height 26
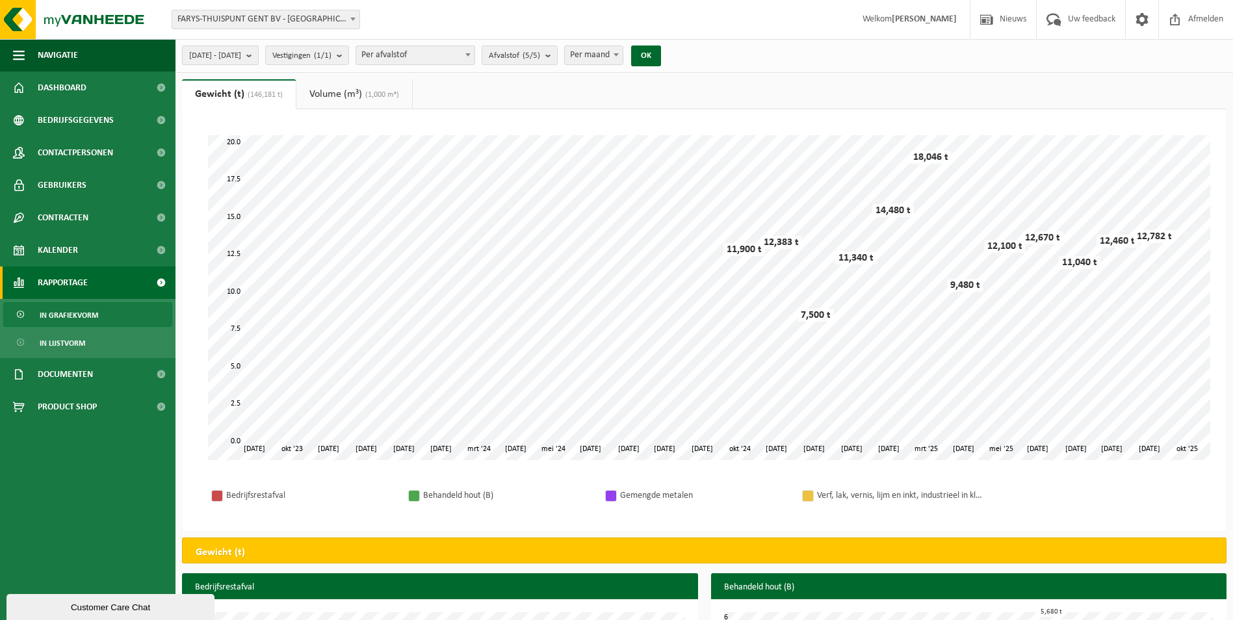
click at [241, 54] on span "2024-01-01 - 2024-12-31" at bounding box center [215, 55] width 52 height 19
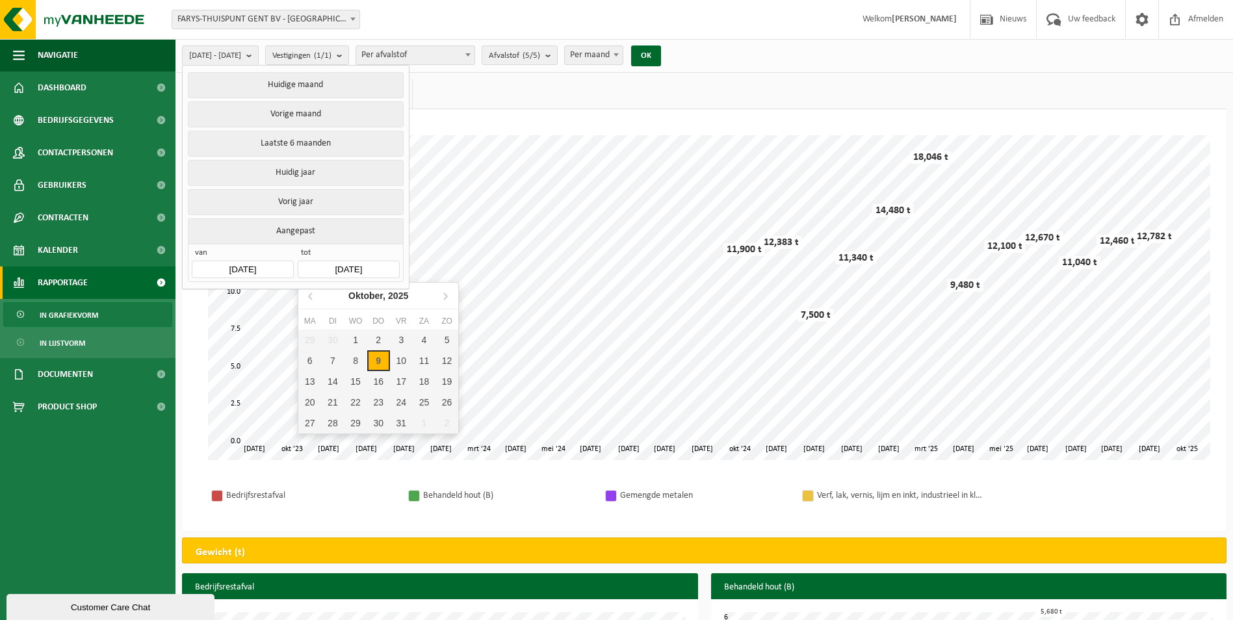
click at [341, 265] on input "2024-12-31" at bounding box center [348, 270] width 101 height 18
click at [398, 367] on div "10" at bounding box center [401, 360] width 23 height 21
type input "2025-10-10"
type input "2024-01-01"
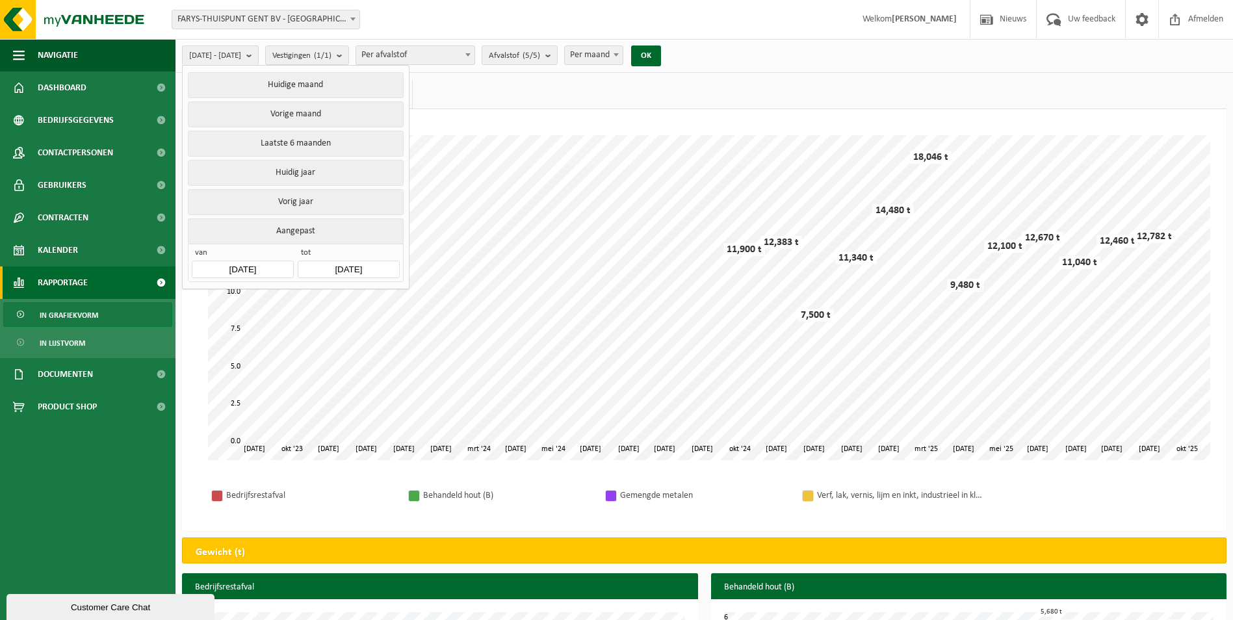
click at [335, 250] on span "tot" at bounding box center [348, 254] width 101 height 13
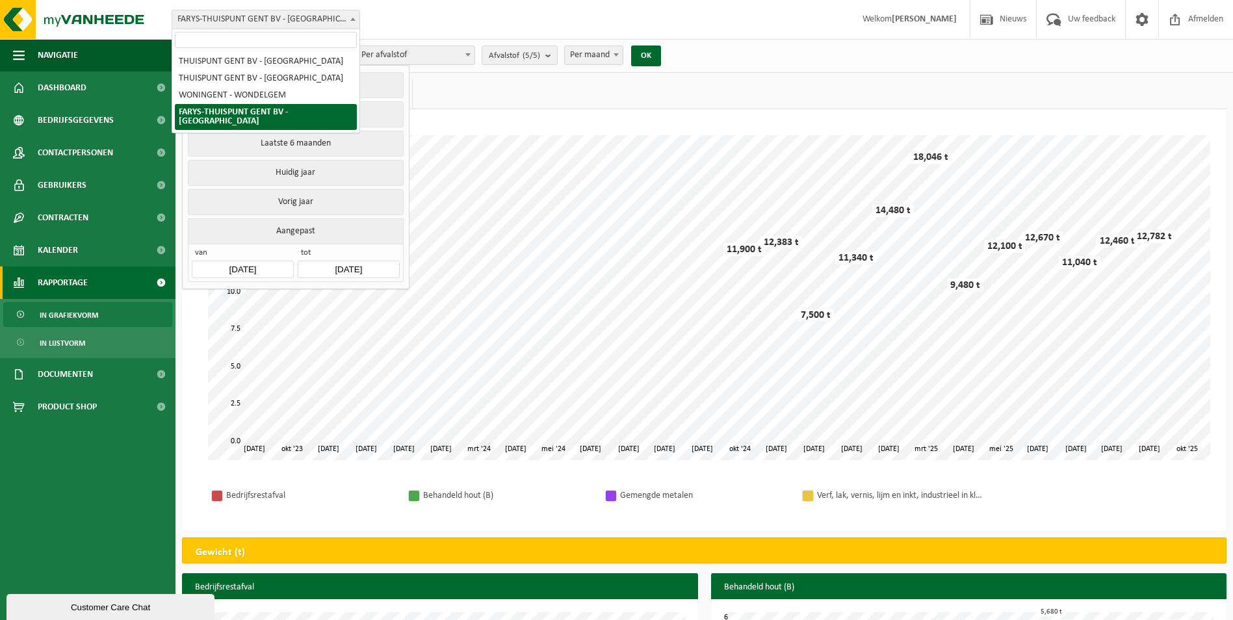
click at [349, 19] on span at bounding box center [352, 18] width 13 height 17
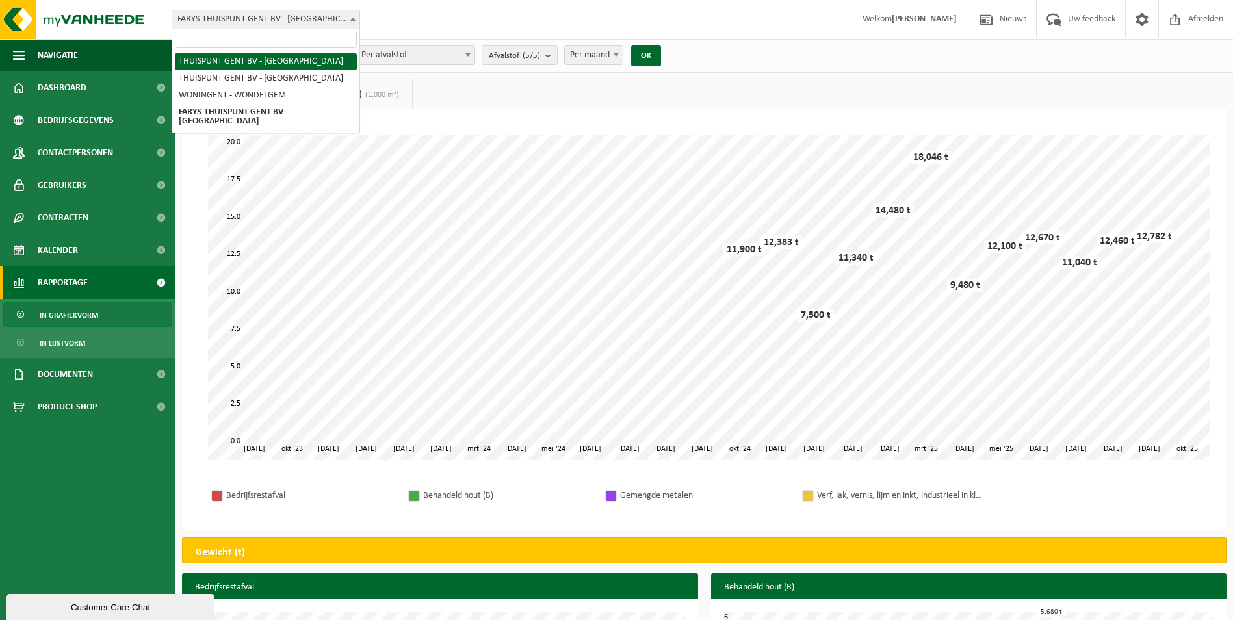
select select "8782"
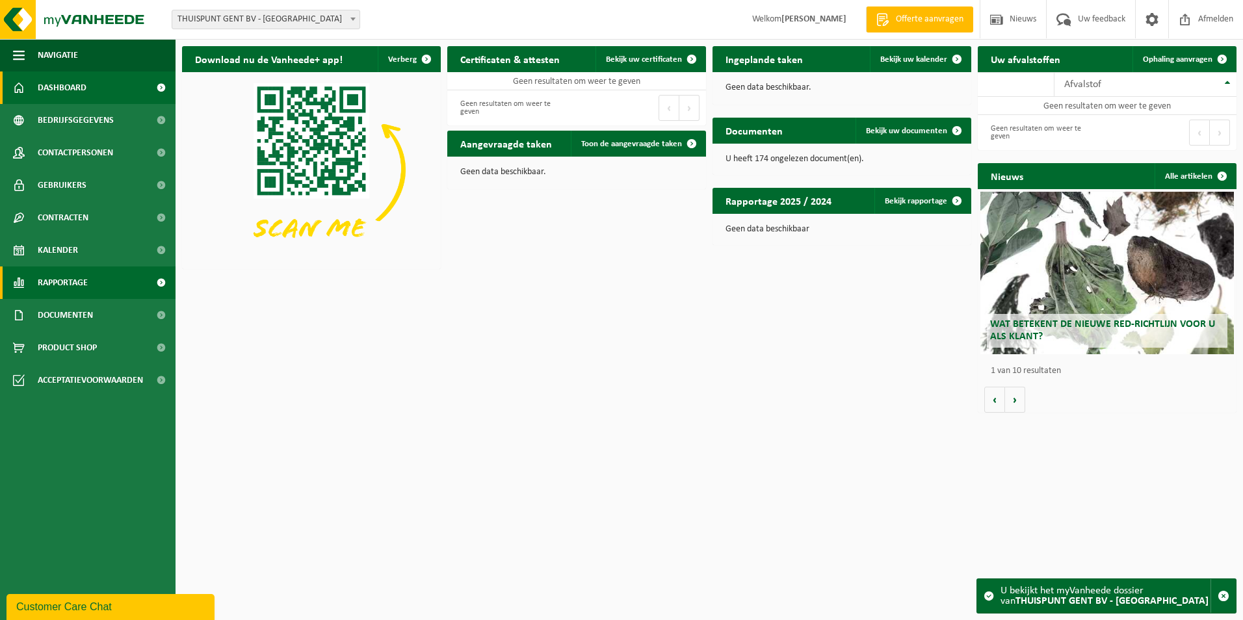
click at [118, 280] on link "Rapportage" at bounding box center [87, 282] width 175 height 32
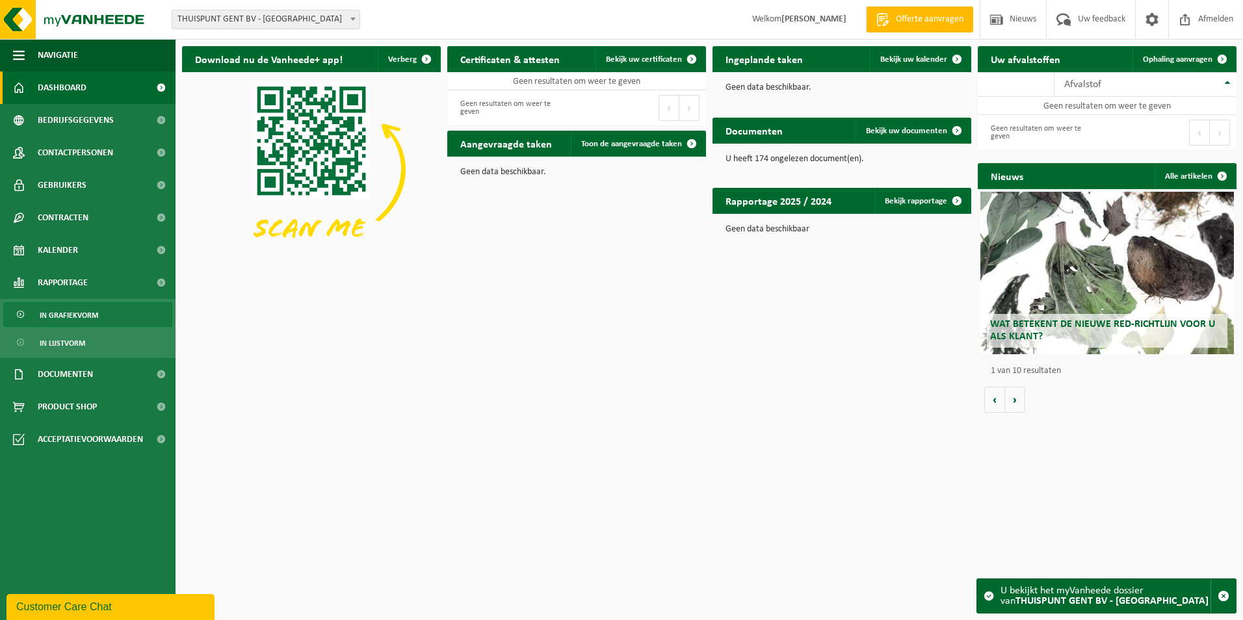
click at [97, 321] on span "In grafiekvorm" at bounding box center [69, 315] width 58 height 25
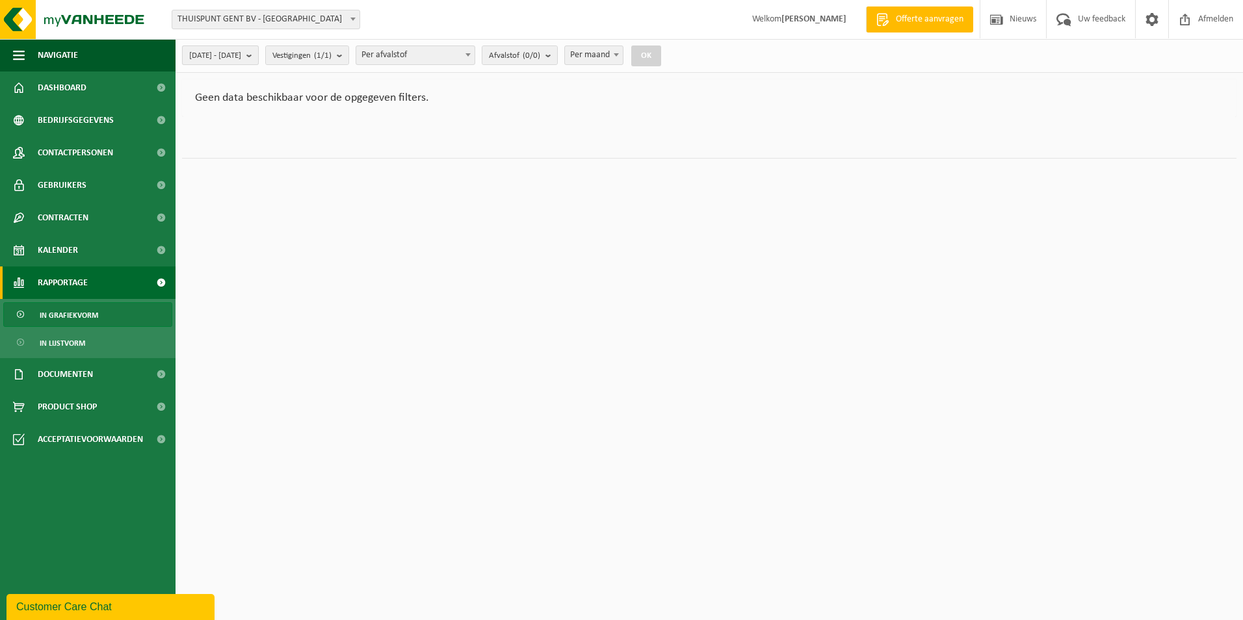
click at [259, 57] on button "[DATE] - [DATE]" at bounding box center [220, 54] width 77 height 19
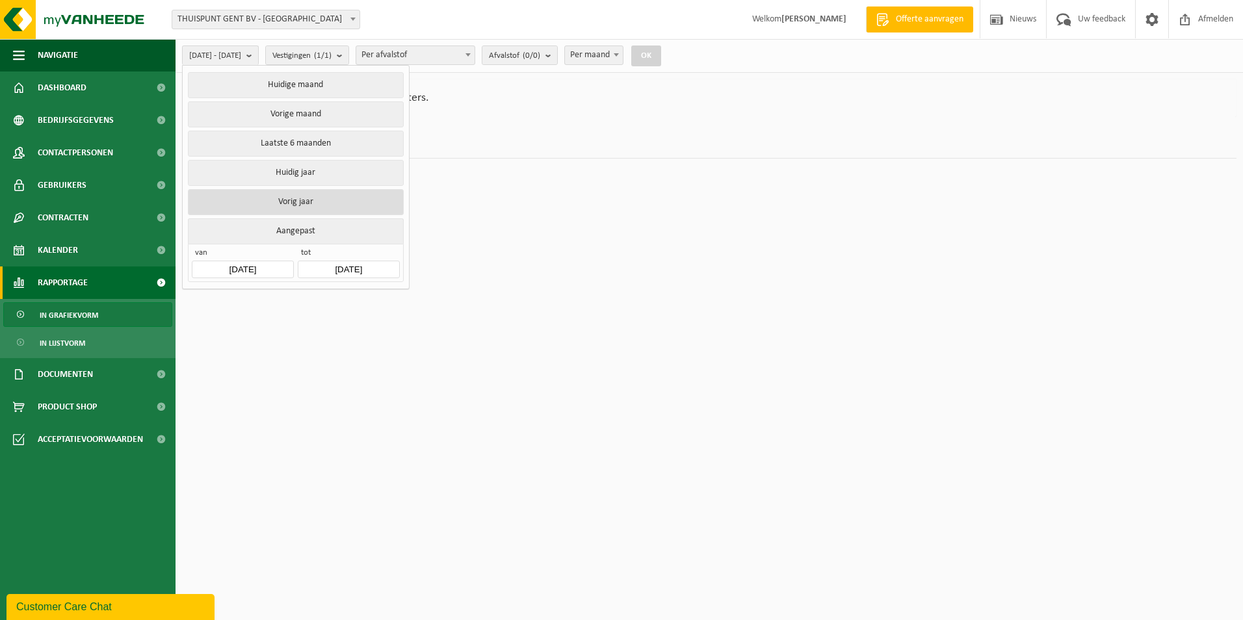
click at [296, 197] on button "Vorig jaar" at bounding box center [295, 202] width 215 height 26
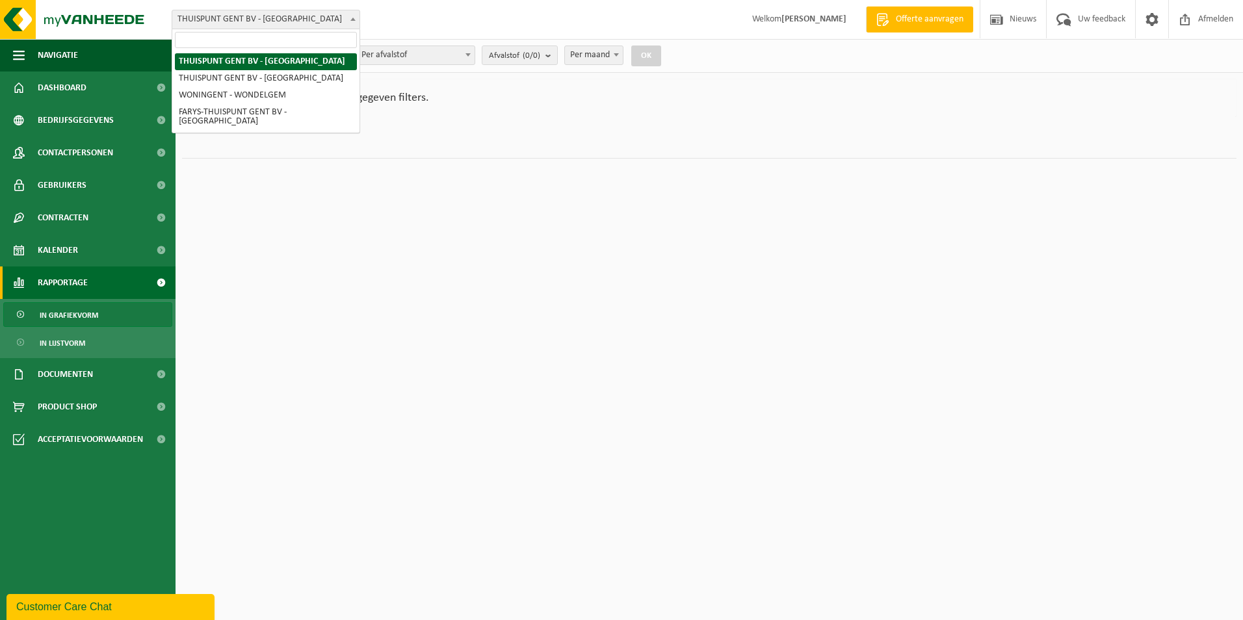
click at [278, 19] on span "THUISPUNT GENT BV - [GEOGRAPHIC_DATA]" at bounding box center [265, 19] width 187 height 18
select select "8783"
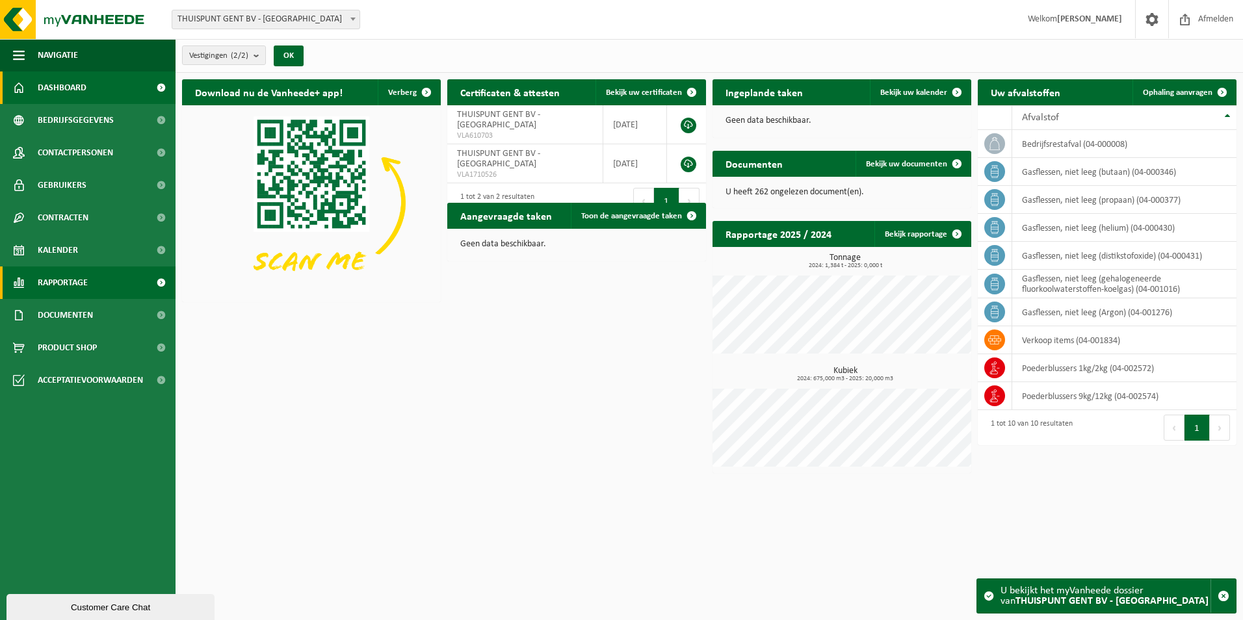
click at [105, 284] on link "Rapportage" at bounding box center [87, 282] width 175 height 32
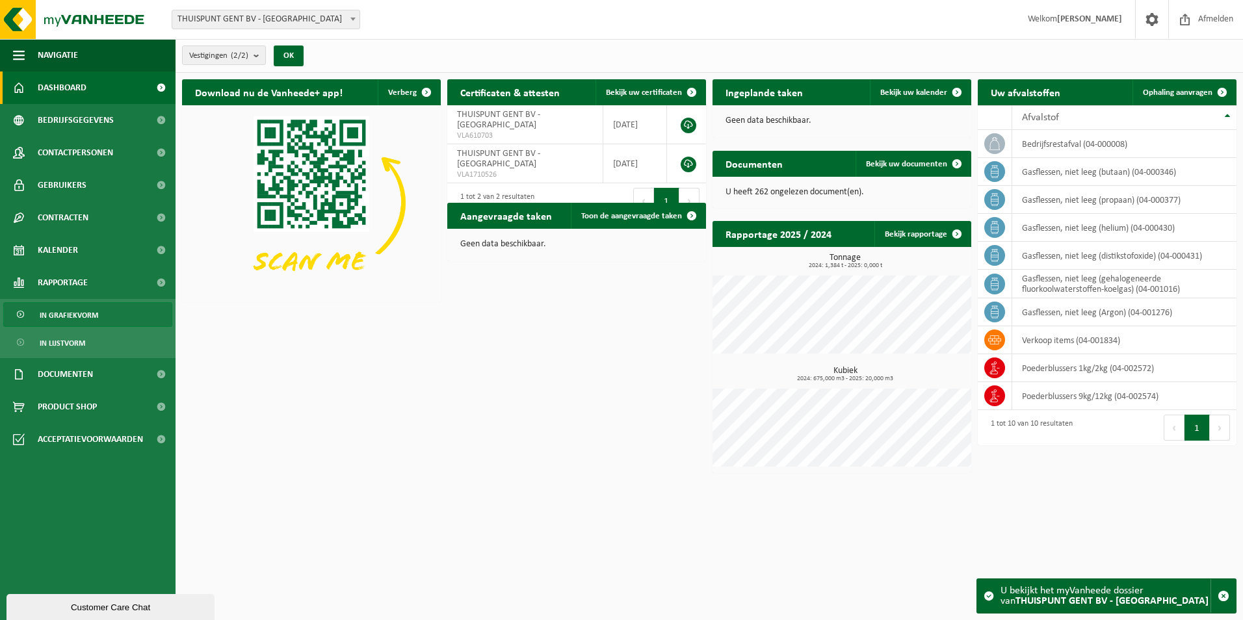
click at [87, 321] on span "In grafiekvorm" at bounding box center [69, 315] width 58 height 25
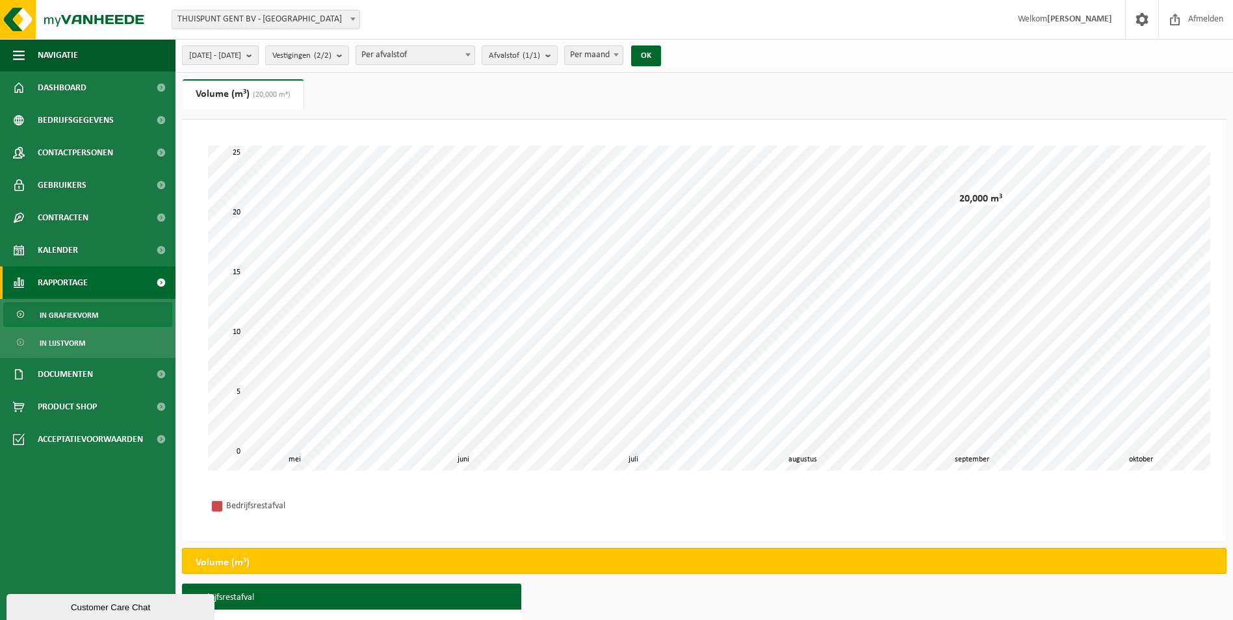
click at [241, 55] on span "[DATE] - [DATE]" at bounding box center [215, 55] width 52 height 19
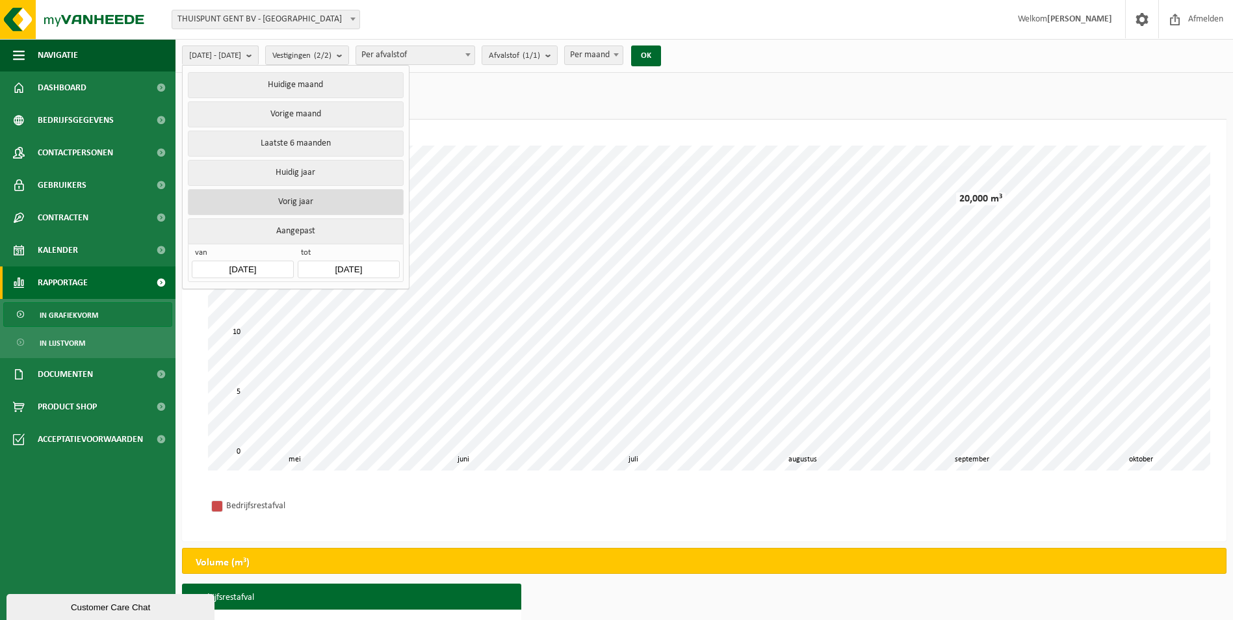
click at [309, 200] on button "Vorig jaar" at bounding box center [295, 202] width 215 height 26
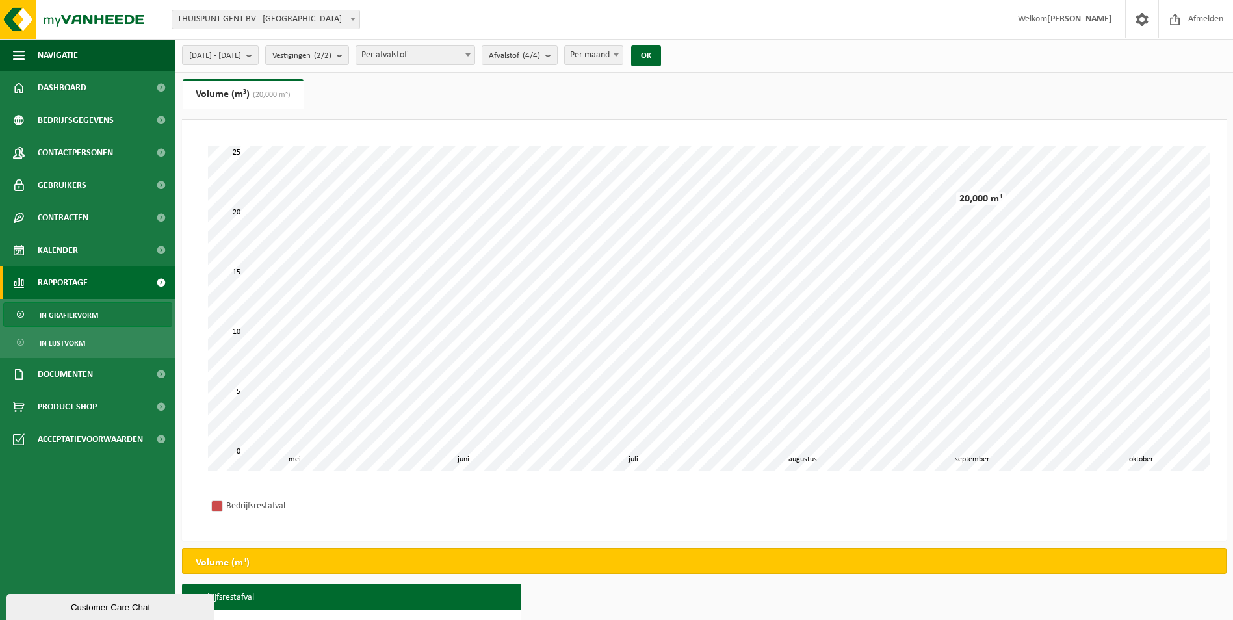
click at [279, 14] on span "THUISPUNT GENT BV - [GEOGRAPHIC_DATA]" at bounding box center [265, 19] width 187 height 18
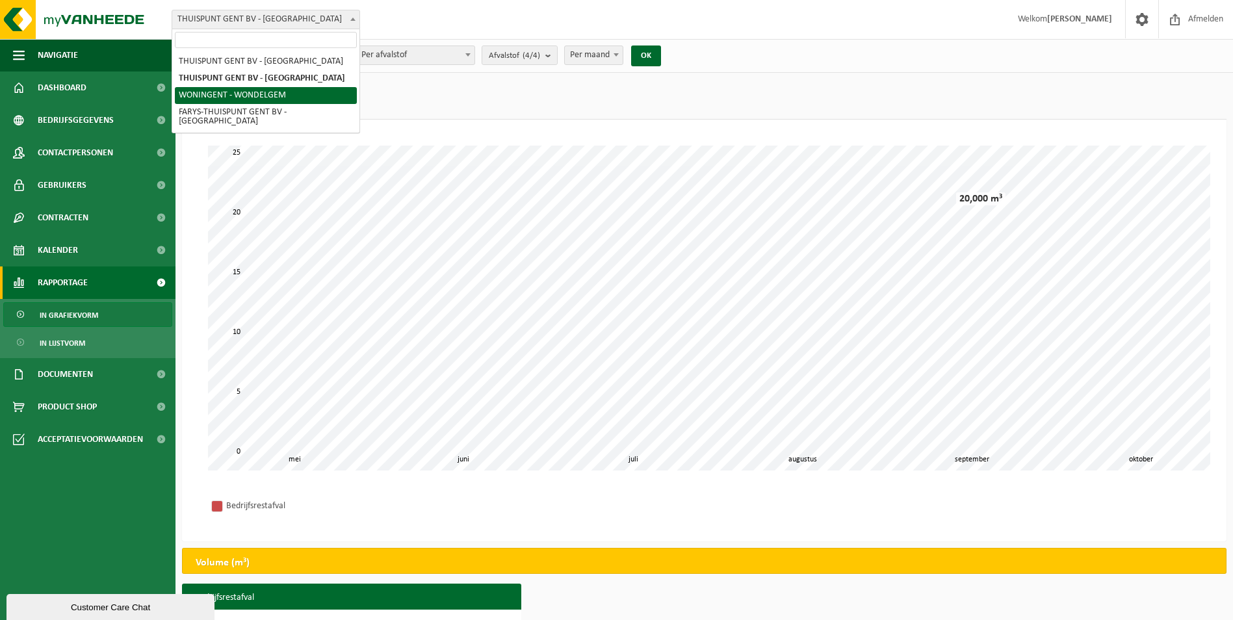
click at [609, 88] on ul "Gewicht (t) Volume (m³) (20,000 m³)" at bounding box center [704, 99] width 1044 height 40
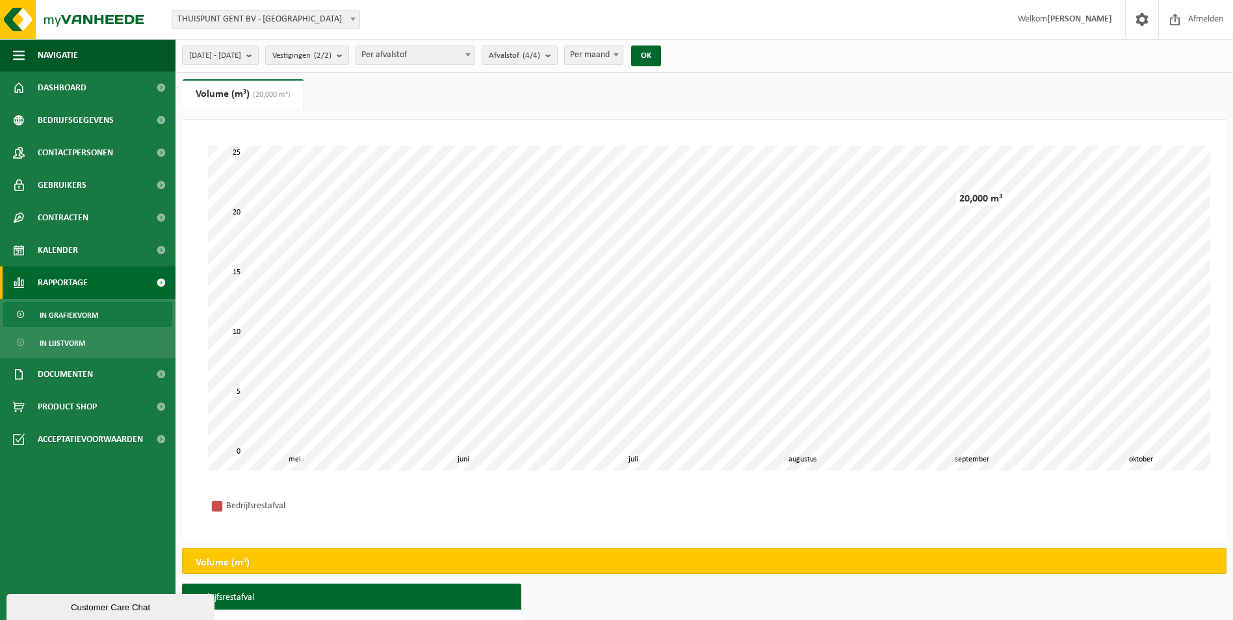
click at [278, 16] on span "THUISPUNT GENT BV - [GEOGRAPHIC_DATA]" at bounding box center [265, 19] width 187 height 18
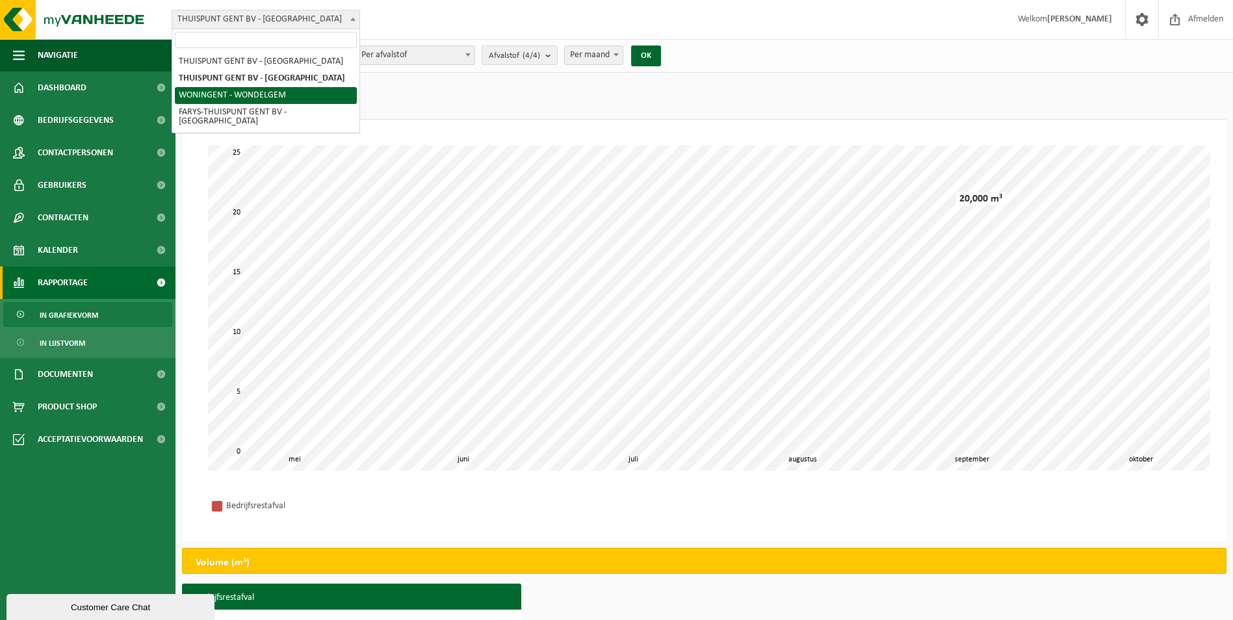
select select "87153"
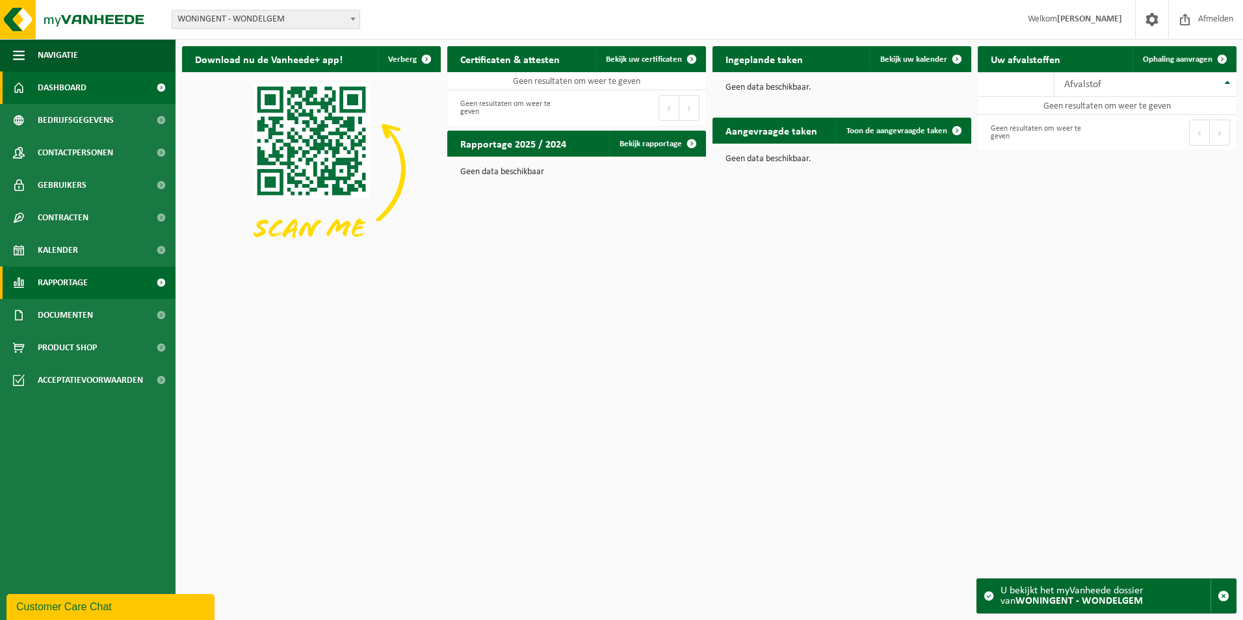
click at [89, 281] on link "Rapportage" at bounding box center [87, 282] width 175 height 32
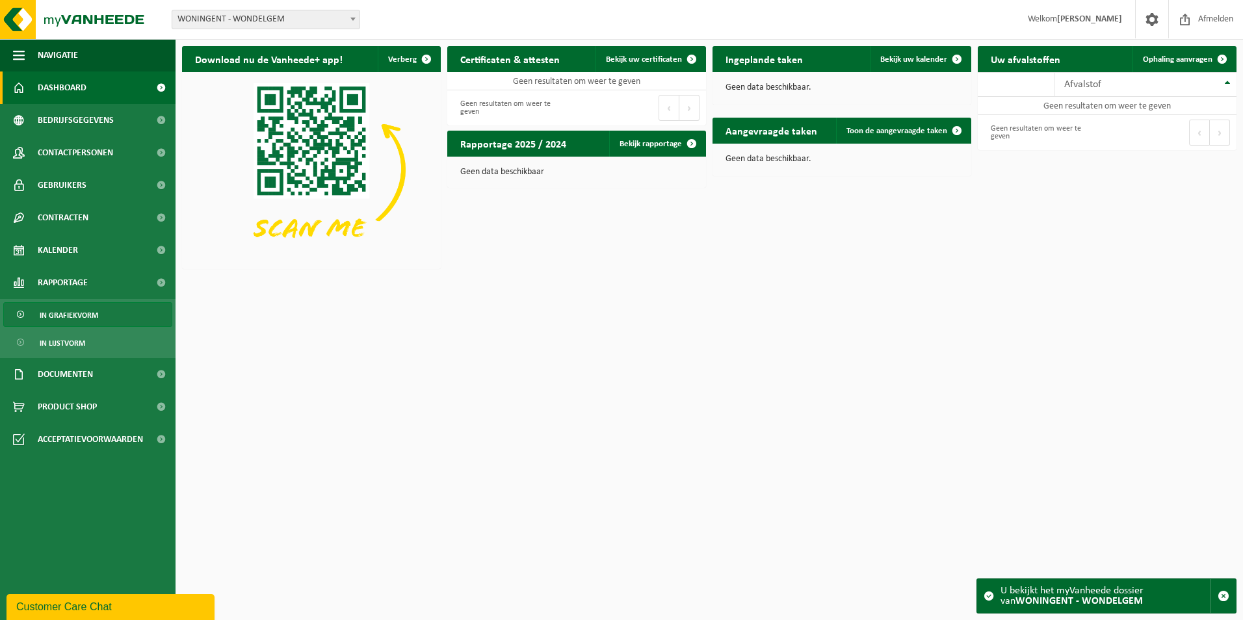
click at [90, 318] on span "In grafiekvorm" at bounding box center [69, 315] width 58 height 25
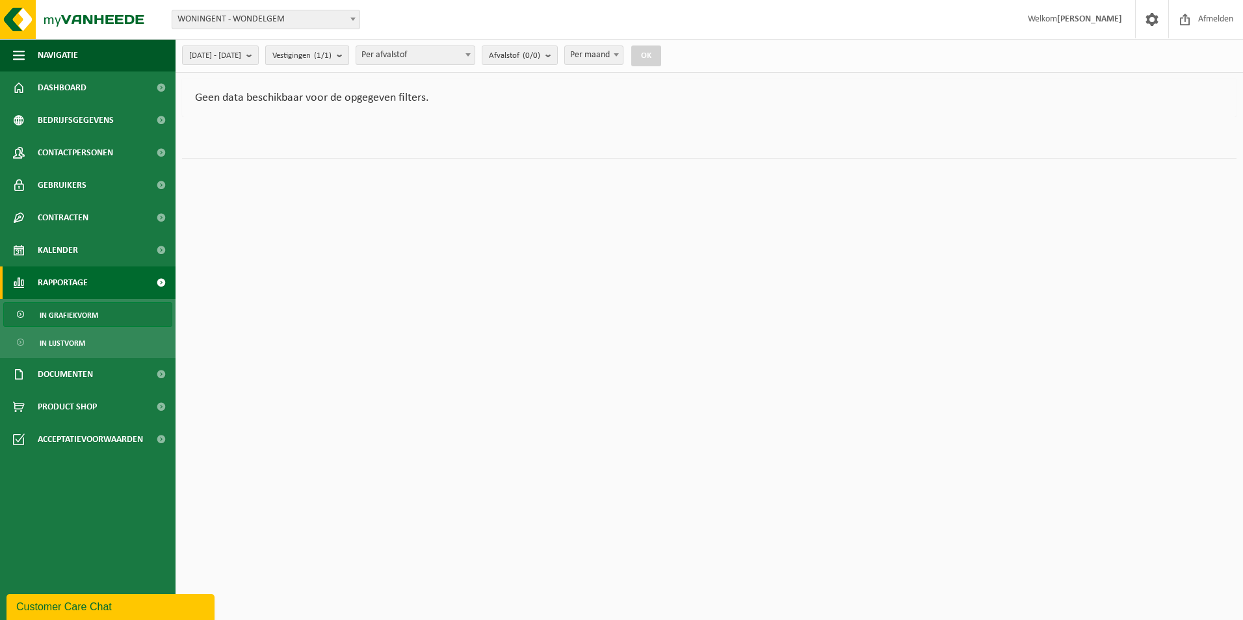
click at [328, 50] on span "Vestigingen (1/1)" at bounding box center [301, 55] width 59 height 19
click at [331, 54] on span "Vestigingen (1/1)" at bounding box center [301, 55] width 59 height 19
click at [241, 55] on span "2025-05-01 - 2025-10-09" at bounding box center [215, 55] width 52 height 19
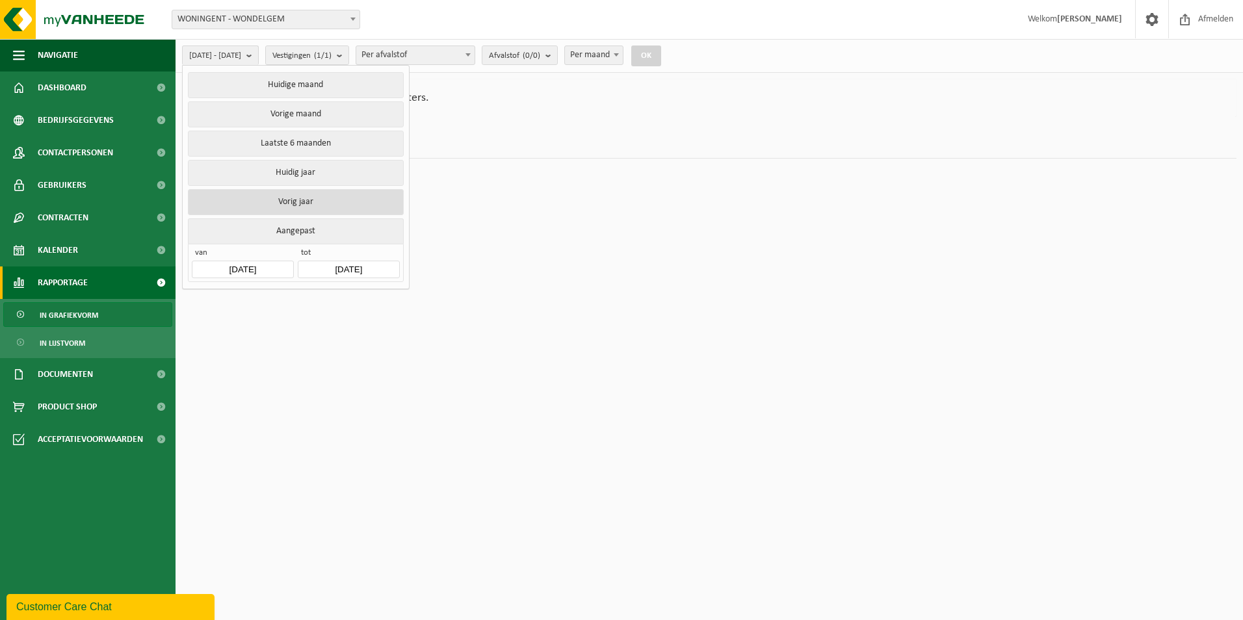
click at [317, 193] on button "Vorig jaar" at bounding box center [295, 202] width 215 height 26
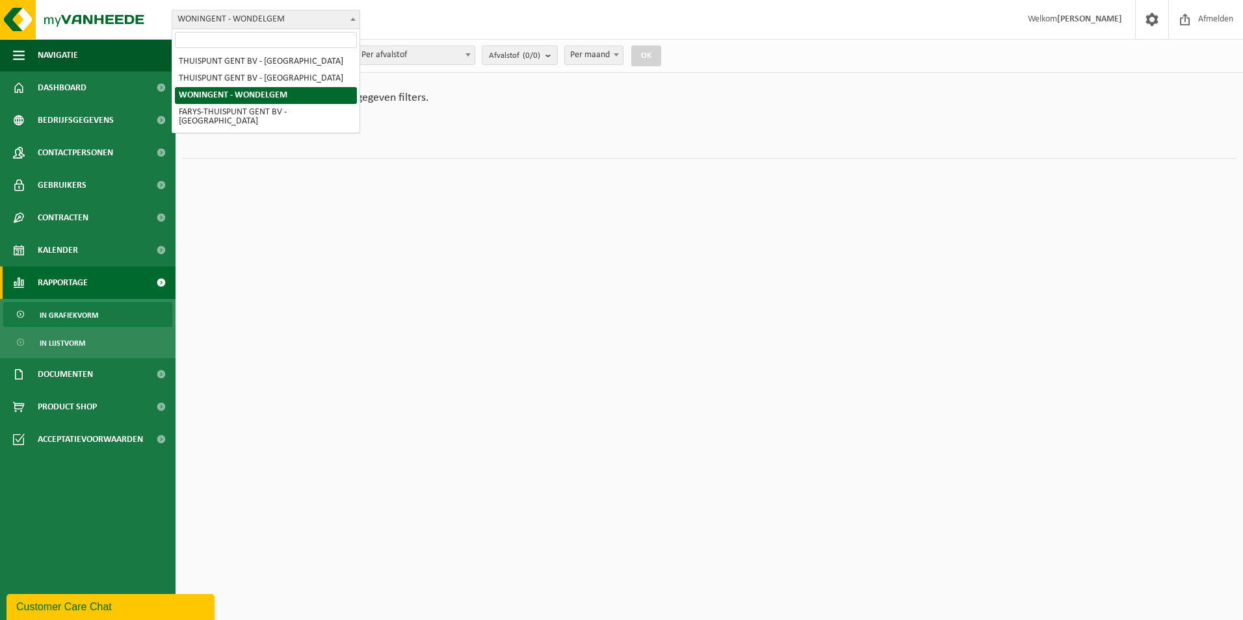
click at [242, 18] on span "WONINGENT - WONDELGEM" at bounding box center [265, 19] width 187 height 18
select select "8783"
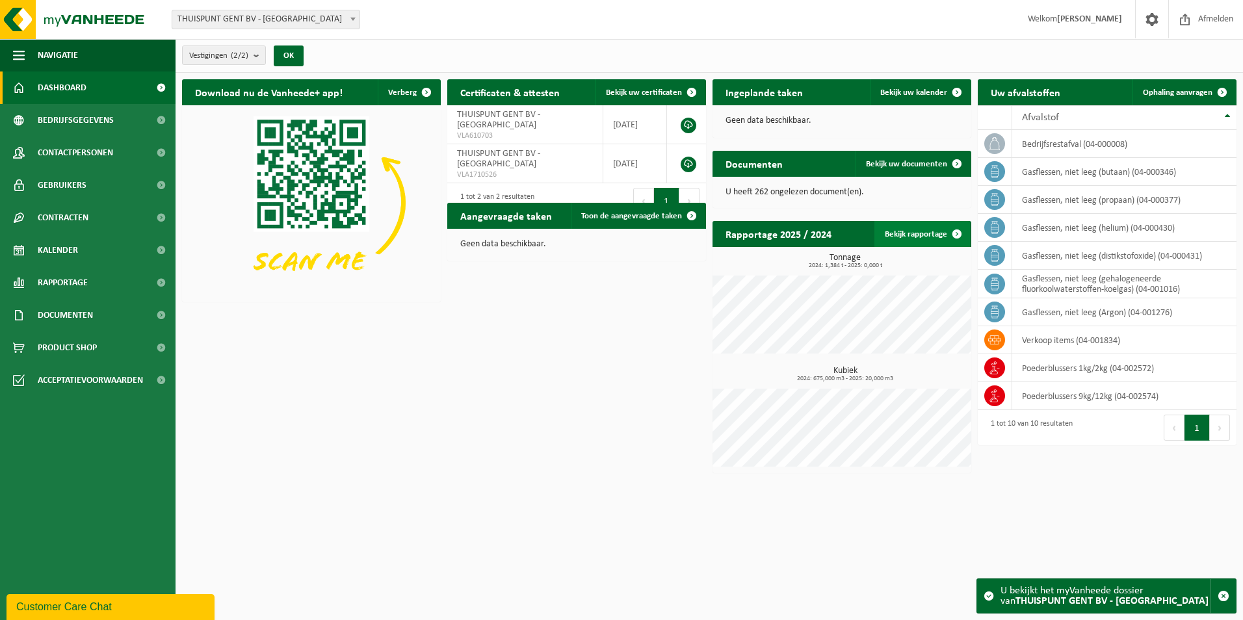
click at [912, 226] on link "Bekijk rapportage" at bounding box center [922, 234] width 96 height 26
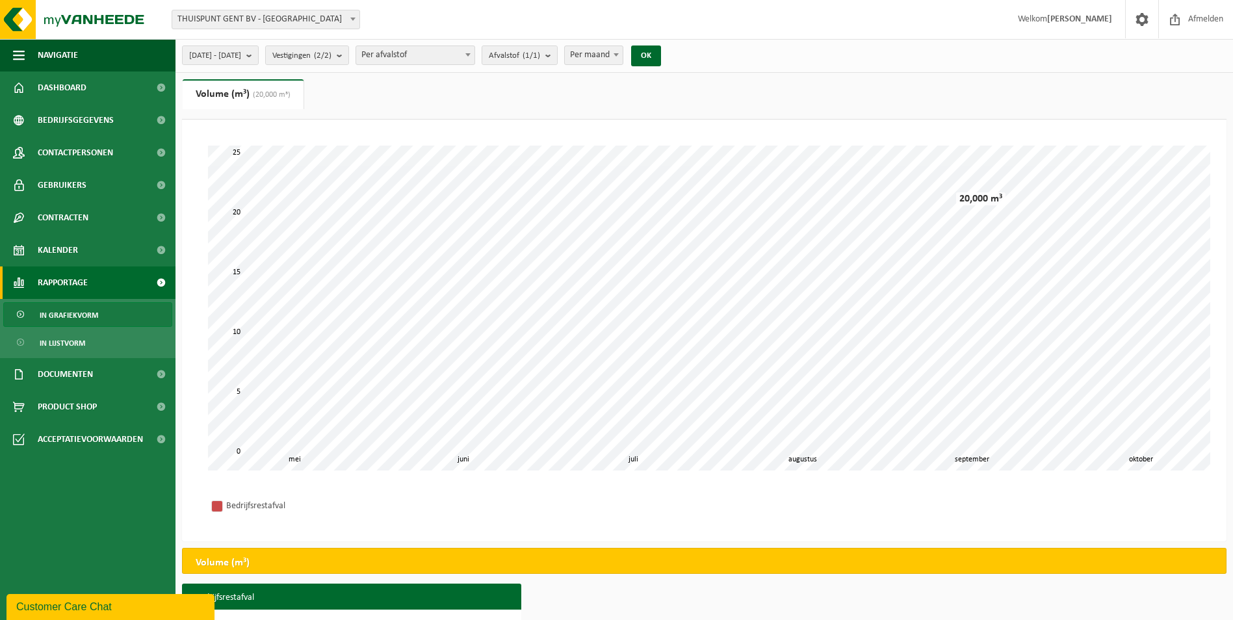
click at [435, 55] on span "Per afvalstof" at bounding box center [415, 55] width 118 height 18
click at [435, 53] on span "Per afvalstof" at bounding box center [415, 55] width 118 height 18
click at [558, 53] on button "Afvalstof (1/1)" at bounding box center [520, 54] width 76 height 19
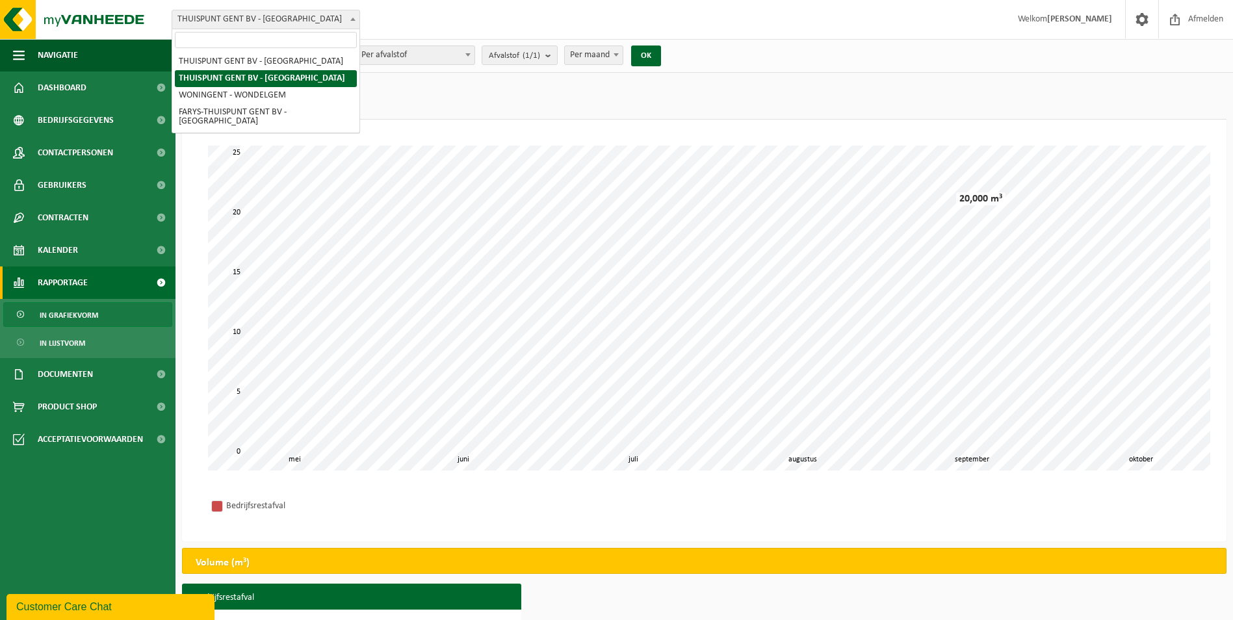
click at [304, 12] on span "THUISPUNT GENT BV - [GEOGRAPHIC_DATA]" at bounding box center [265, 19] width 187 height 18
select select "8782"
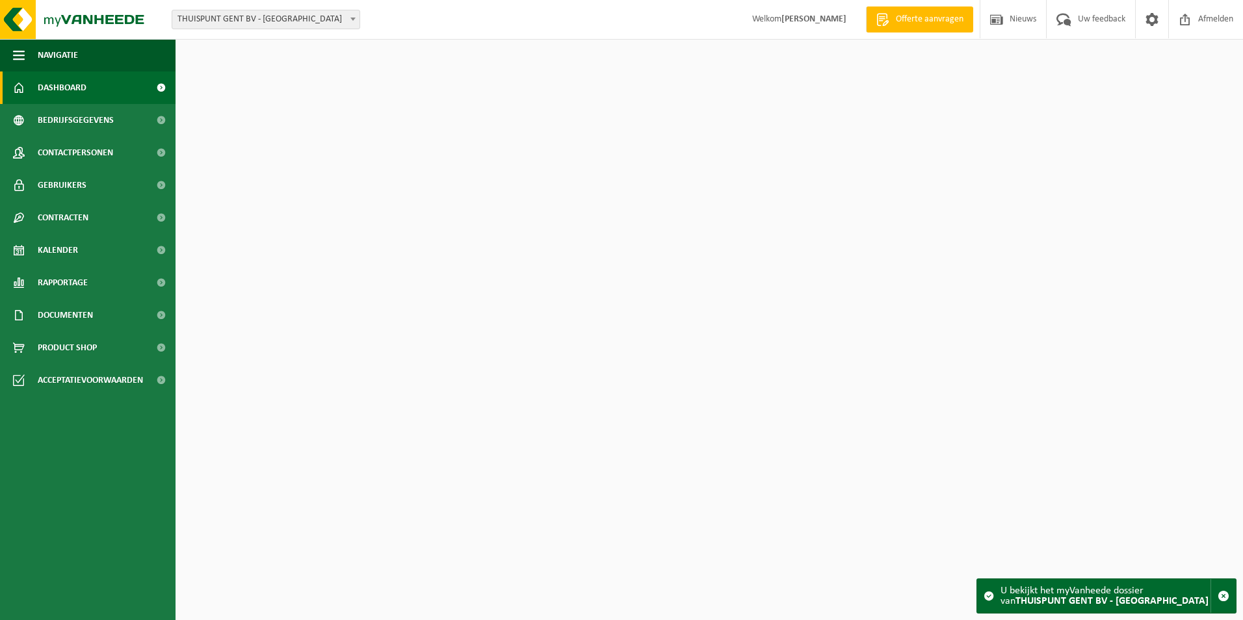
click at [266, 23] on span "THUISPUNT GENT BV - [GEOGRAPHIC_DATA]" at bounding box center [265, 19] width 187 height 18
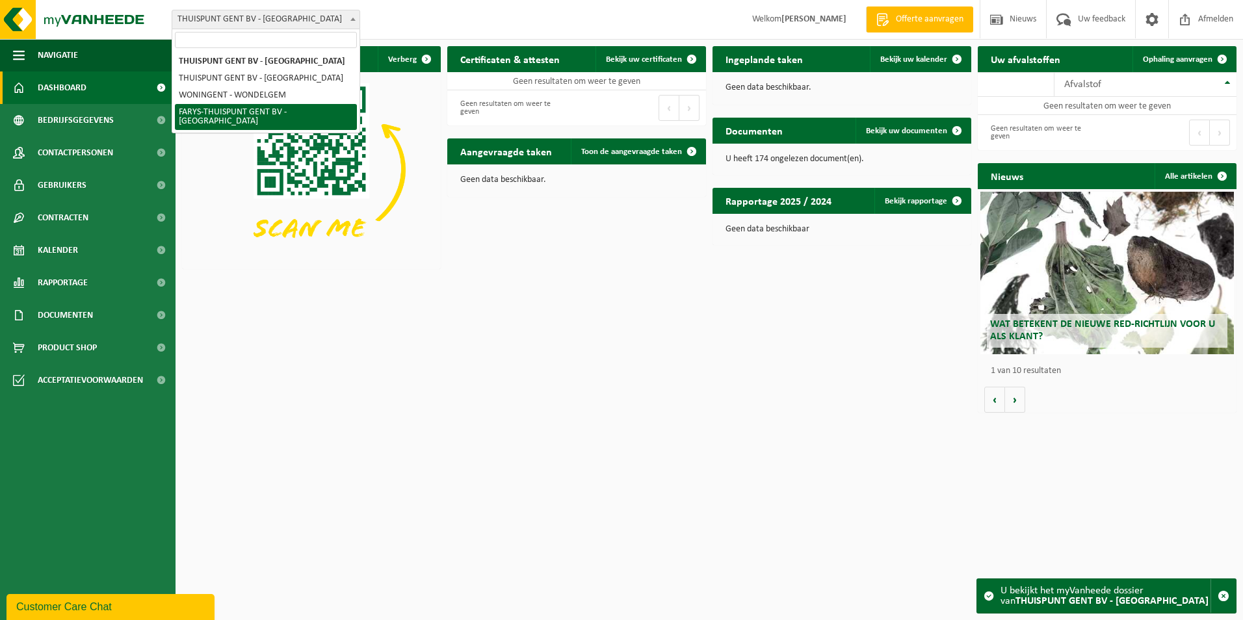
select select "126076"
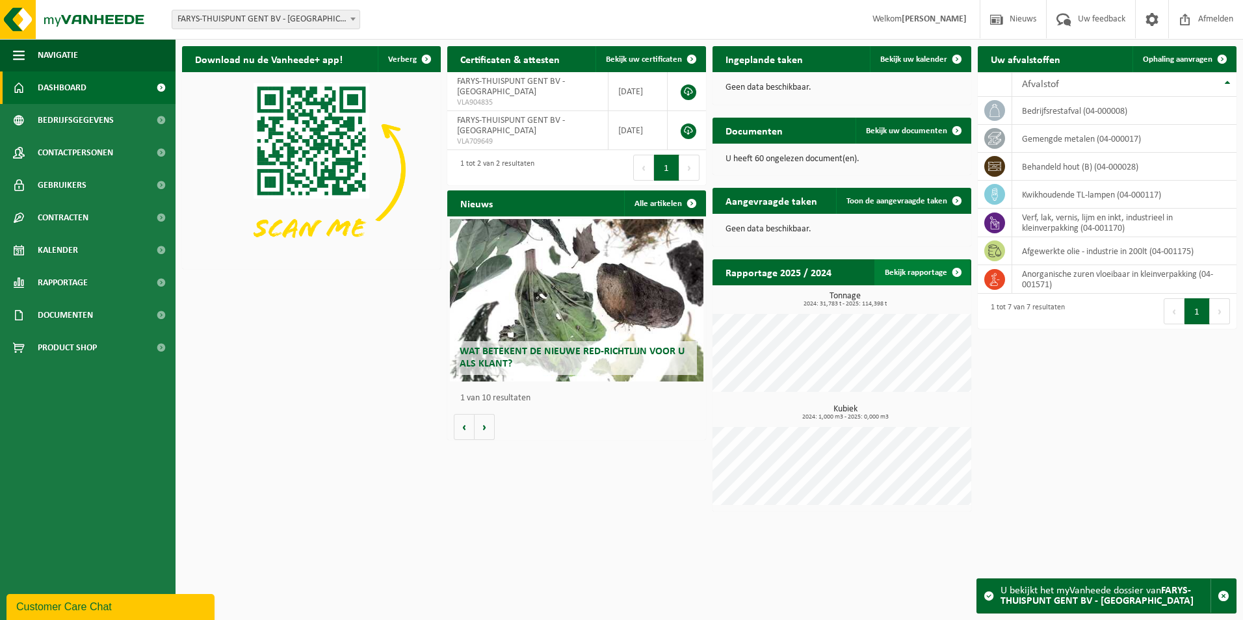
click at [923, 275] on link "Bekijk rapportage" at bounding box center [922, 272] width 96 height 26
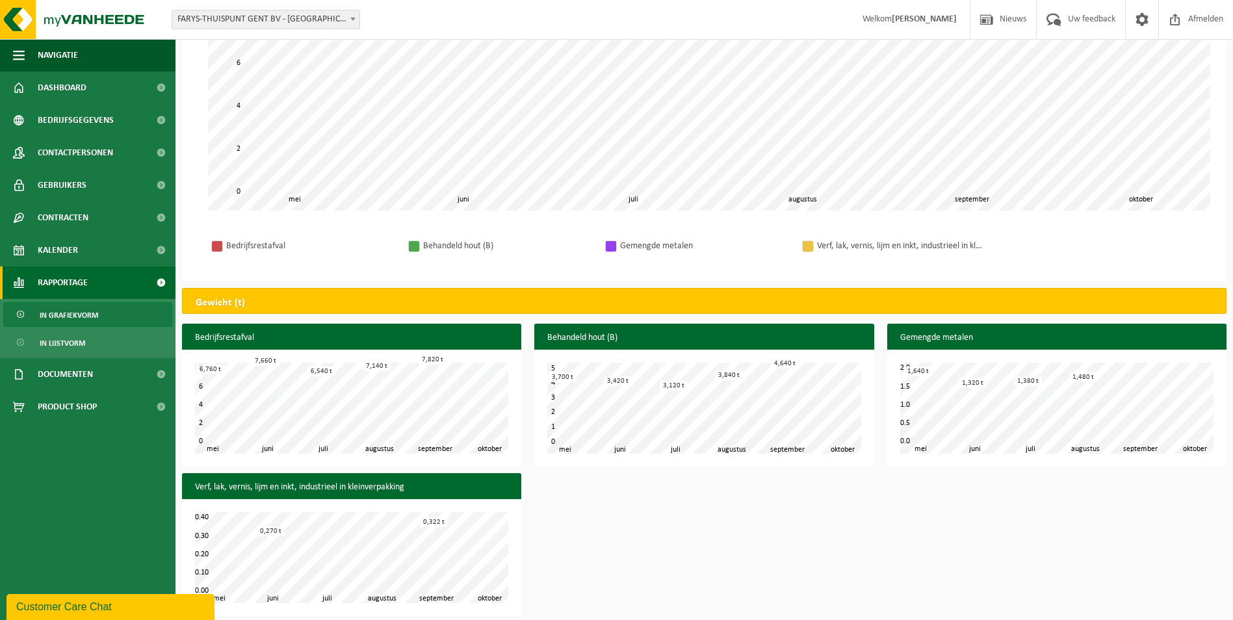
scroll to position [268, 0]
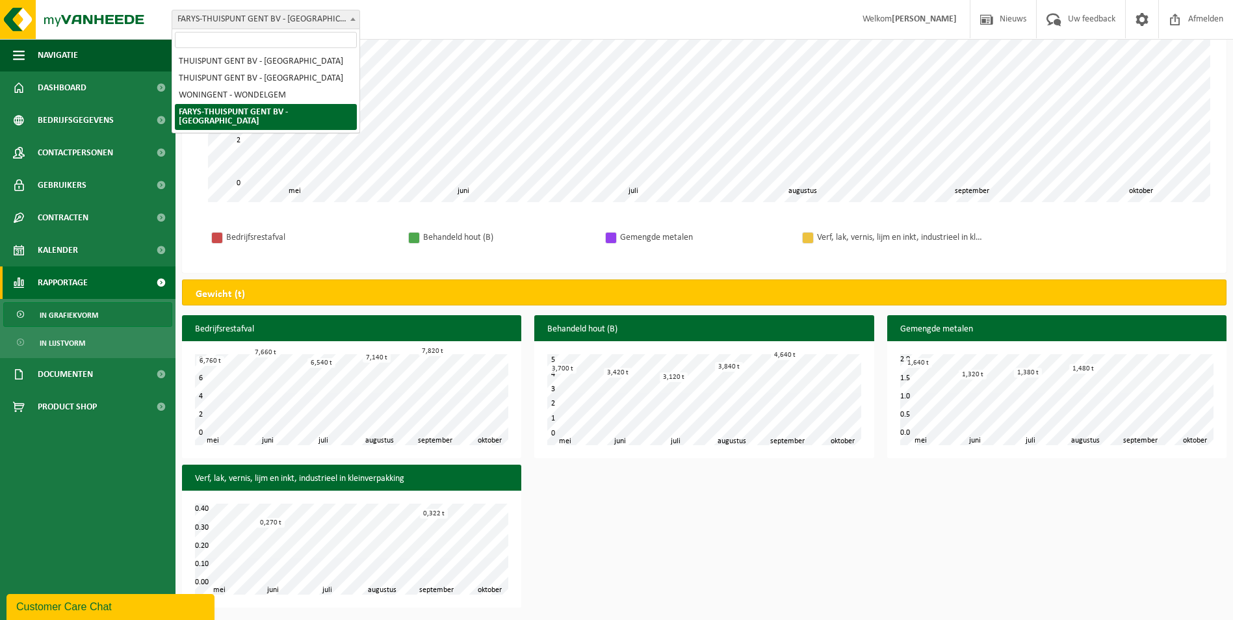
click at [268, 16] on span "FARYS-THUISPUNT GENT BV - [GEOGRAPHIC_DATA]" at bounding box center [265, 19] width 187 height 18
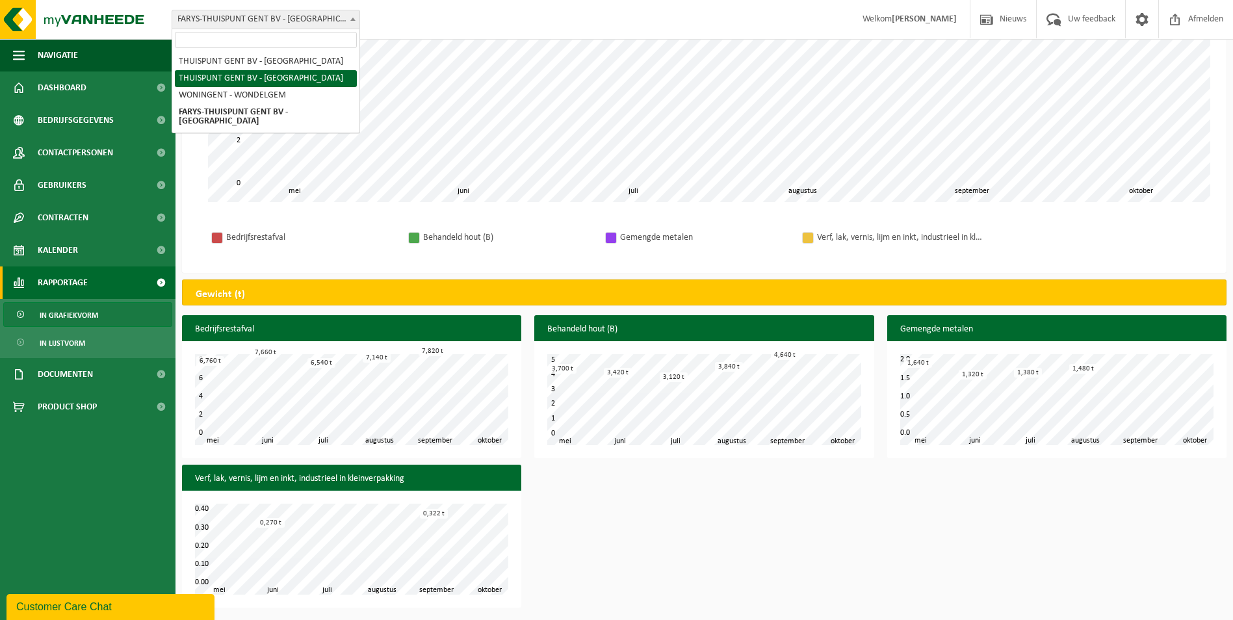
select select "8783"
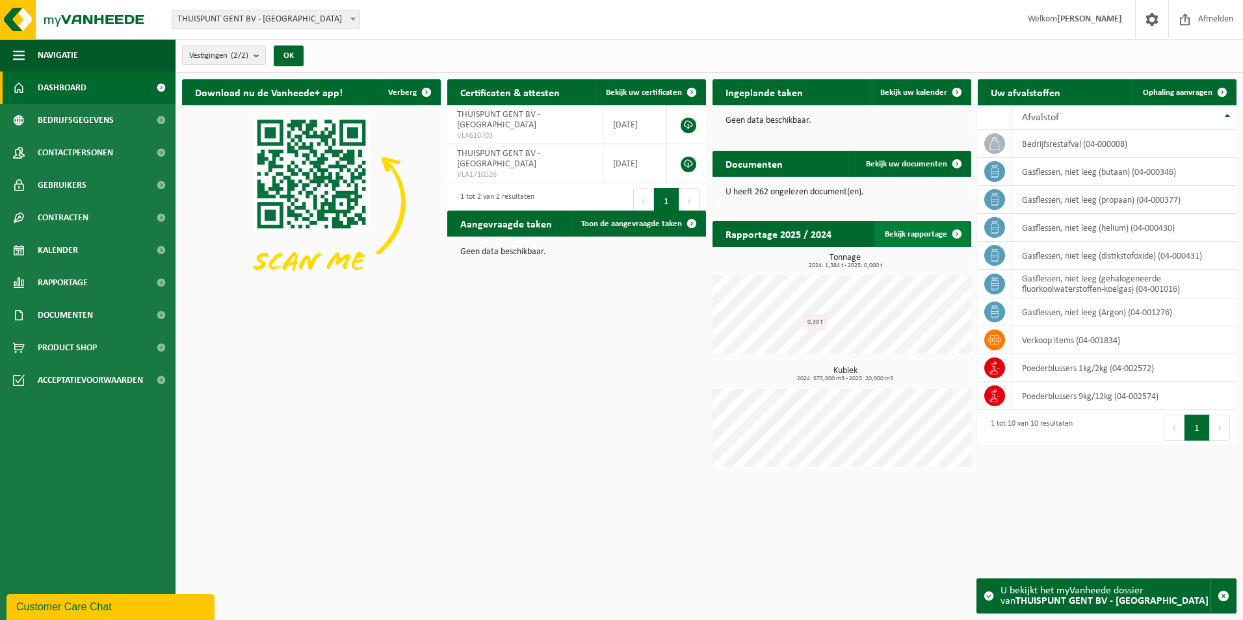
click at [927, 236] on link "Bekijk rapportage" at bounding box center [922, 234] width 96 height 26
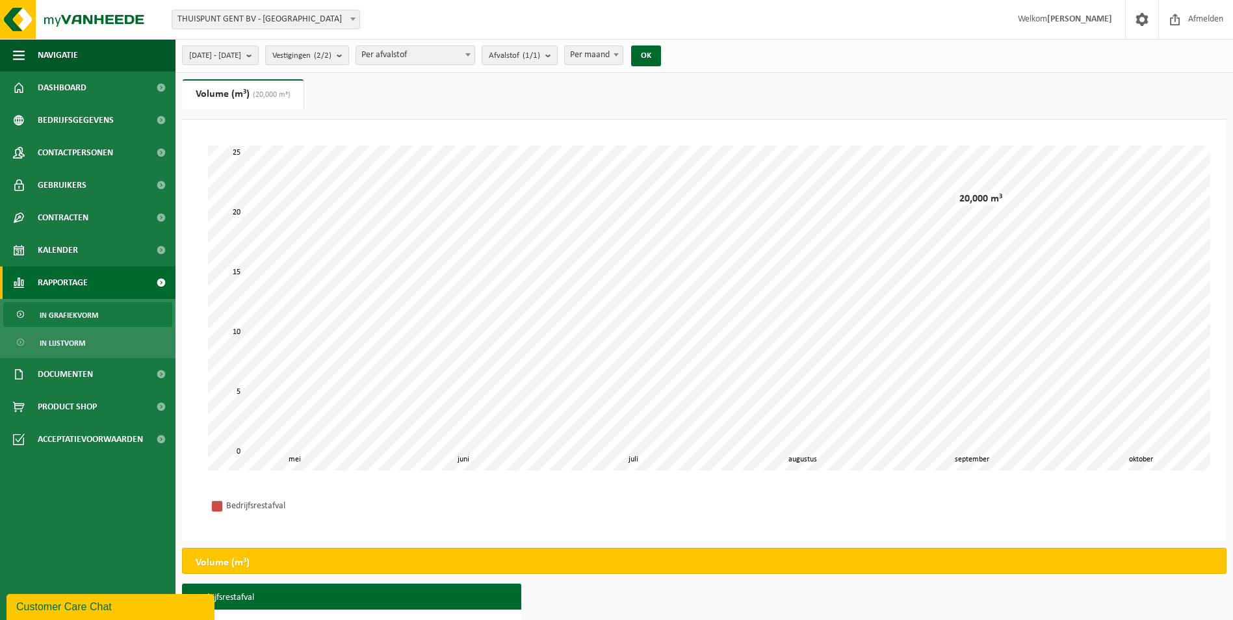
click at [323, 58] on span "Vestigingen (2/2)" at bounding box center [301, 55] width 59 height 19
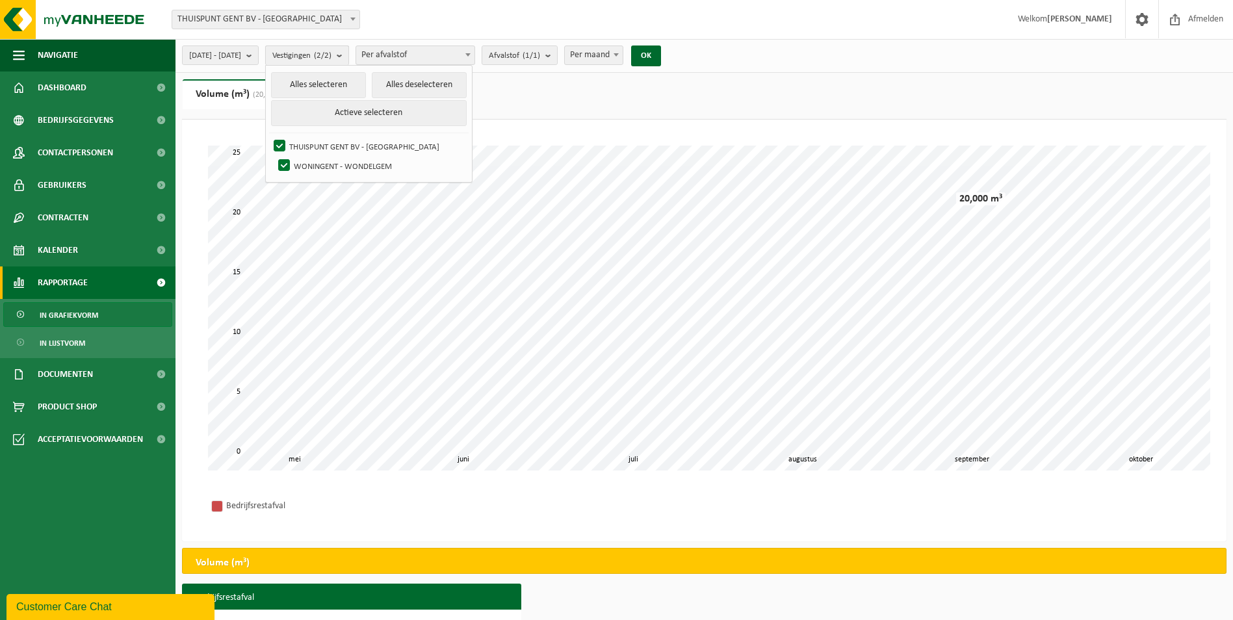
click at [323, 58] on span "Vestigingen (2/2)" at bounding box center [301, 55] width 59 height 19
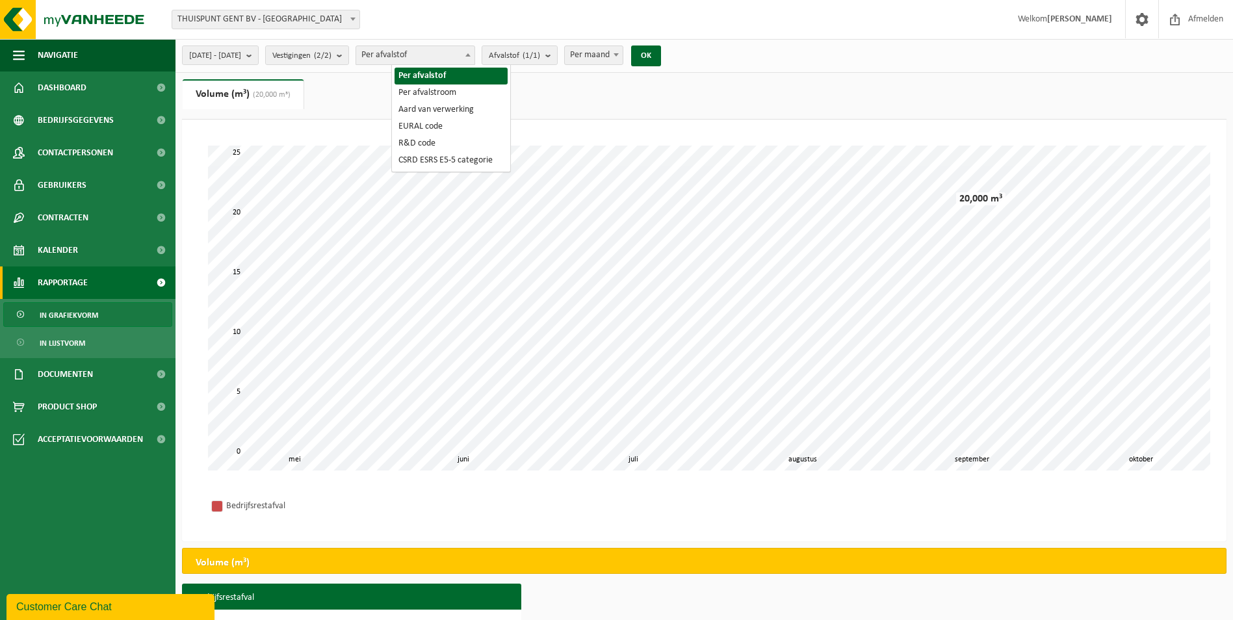
click at [450, 49] on span "Per afvalstof" at bounding box center [415, 55] width 118 height 18
select select "2"
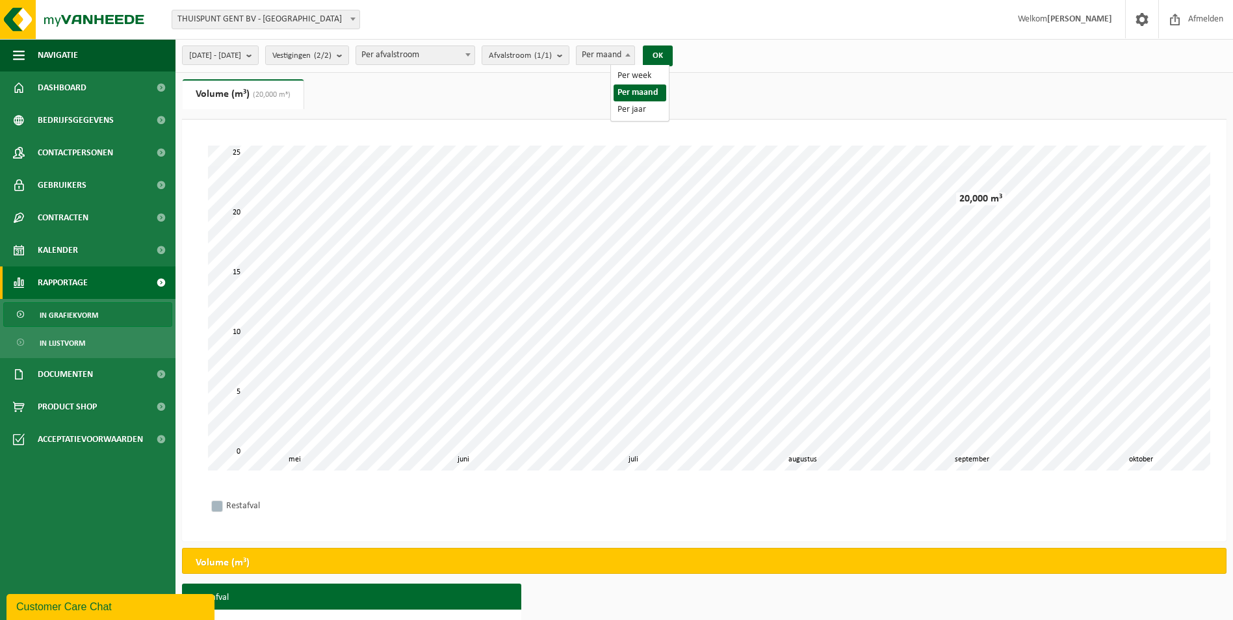
click at [634, 55] on span at bounding box center [627, 54] width 13 height 17
select select "3"
click at [673, 53] on button "OK" at bounding box center [658, 55] width 30 height 21
click at [262, 19] on span "THUISPUNT GENT BV - [GEOGRAPHIC_DATA]" at bounding box center [265, 19] width 187 height 18
click at [232, 18] on span "THUISPUNT GENT BV - [GEOGRAPHIC_DATA]" at bounding box center [265, 19] width 187 height 18
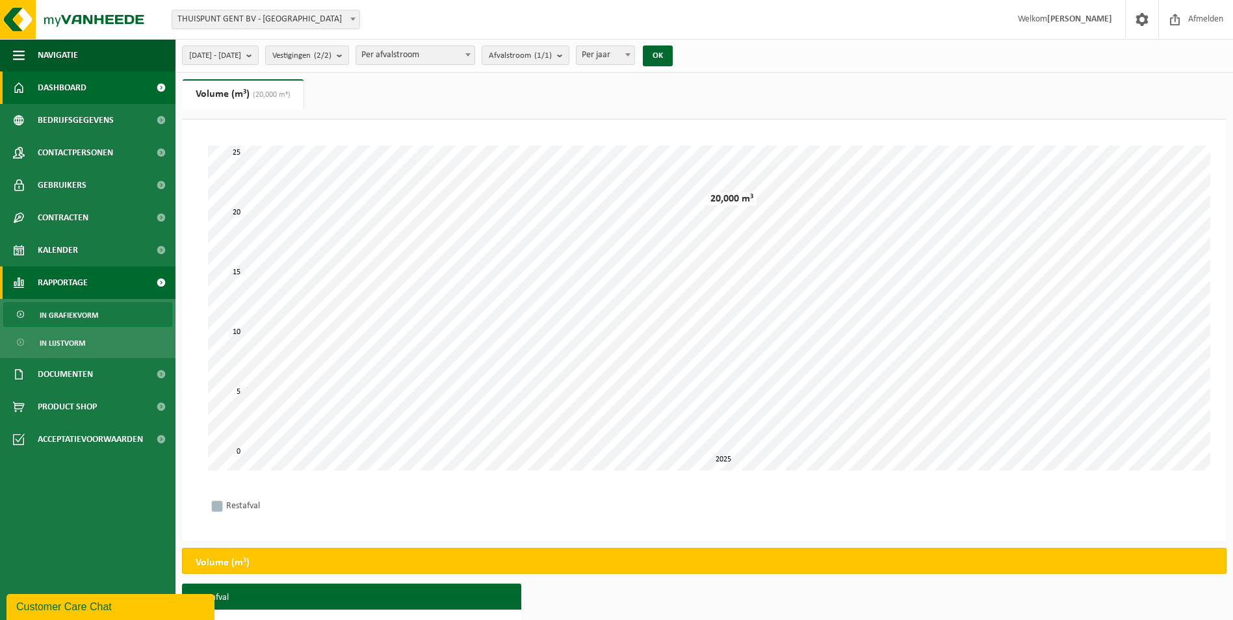
click at [90, 93] on link "Dashboard" at bounding box center [87, 87] width 175 height 32
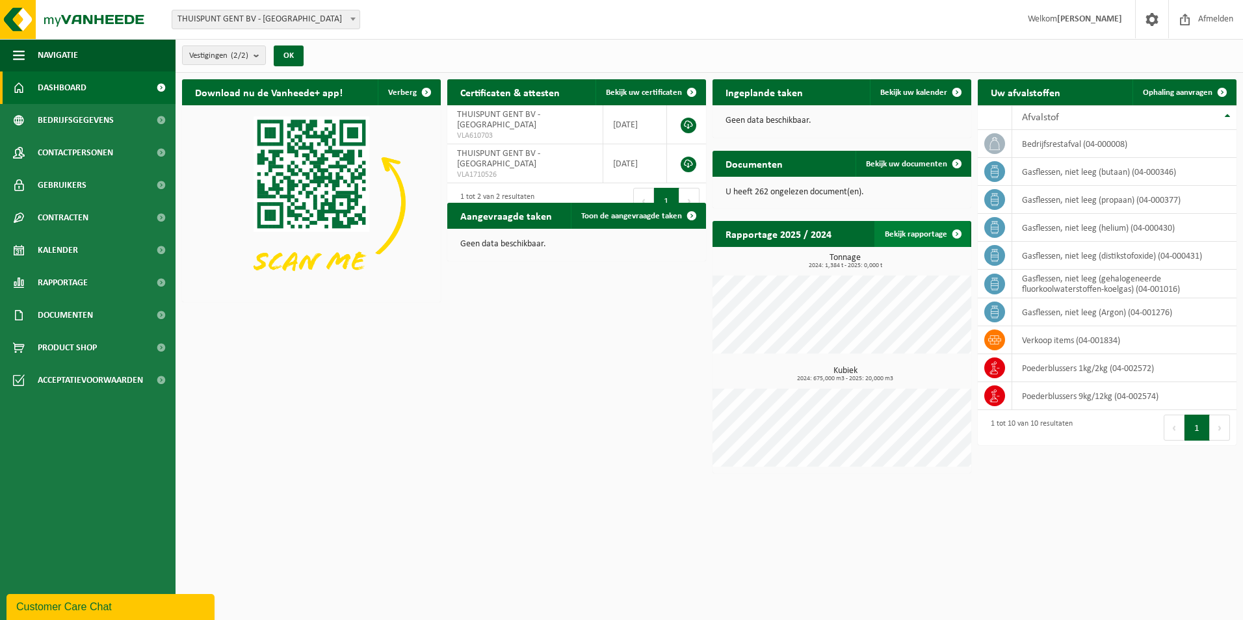
click at [929, 233] on link "Bekijk rapportage" at bounding box center [922, 234] width 96 height 26
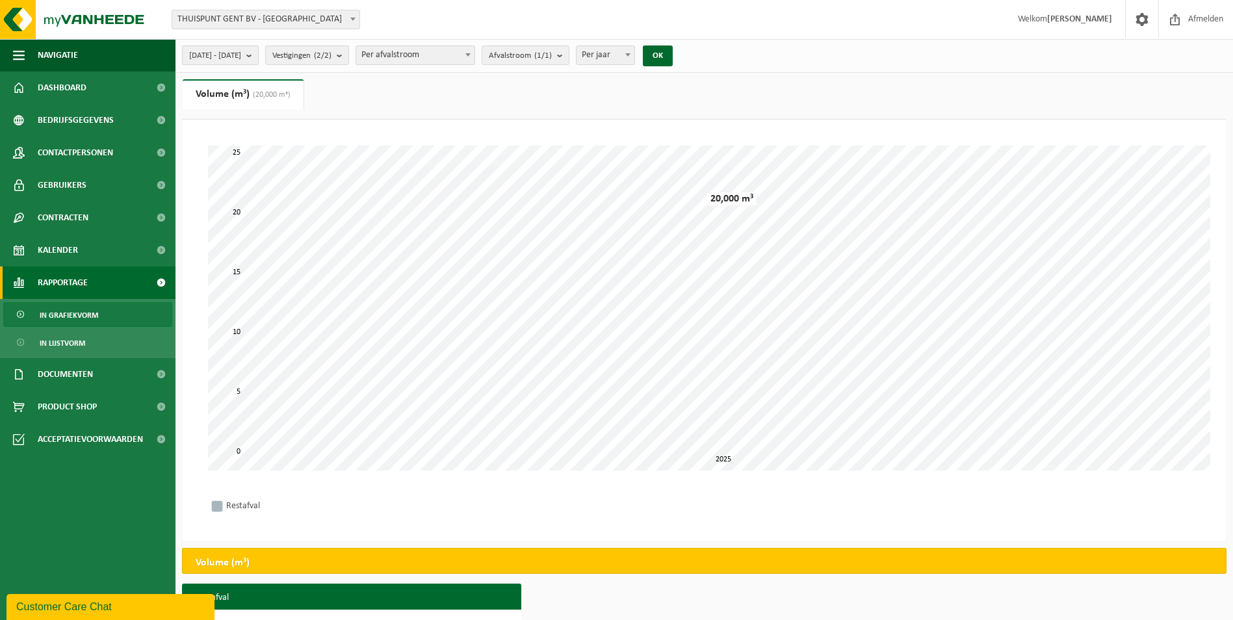
click at [241, 57] on span "[DATE] - [DATE]" at bounding box center [215, 55] width 52 height 19
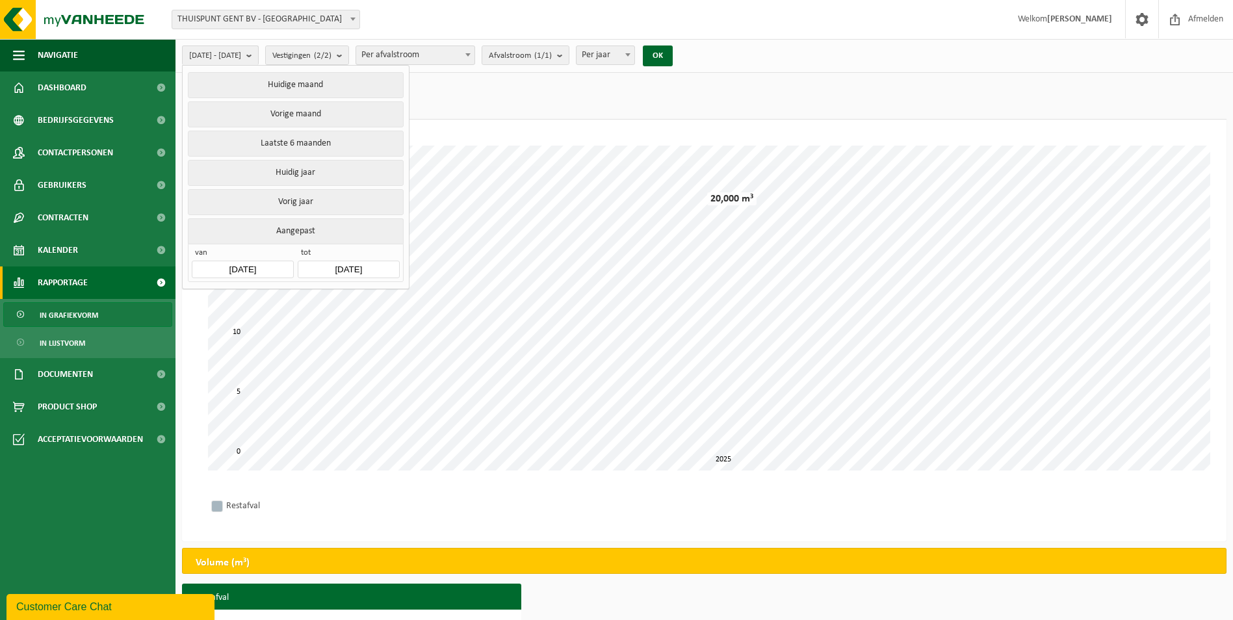
click at [272, 266] on input "2025-05-01" at bounding box center [242, 270] width 101 height 18
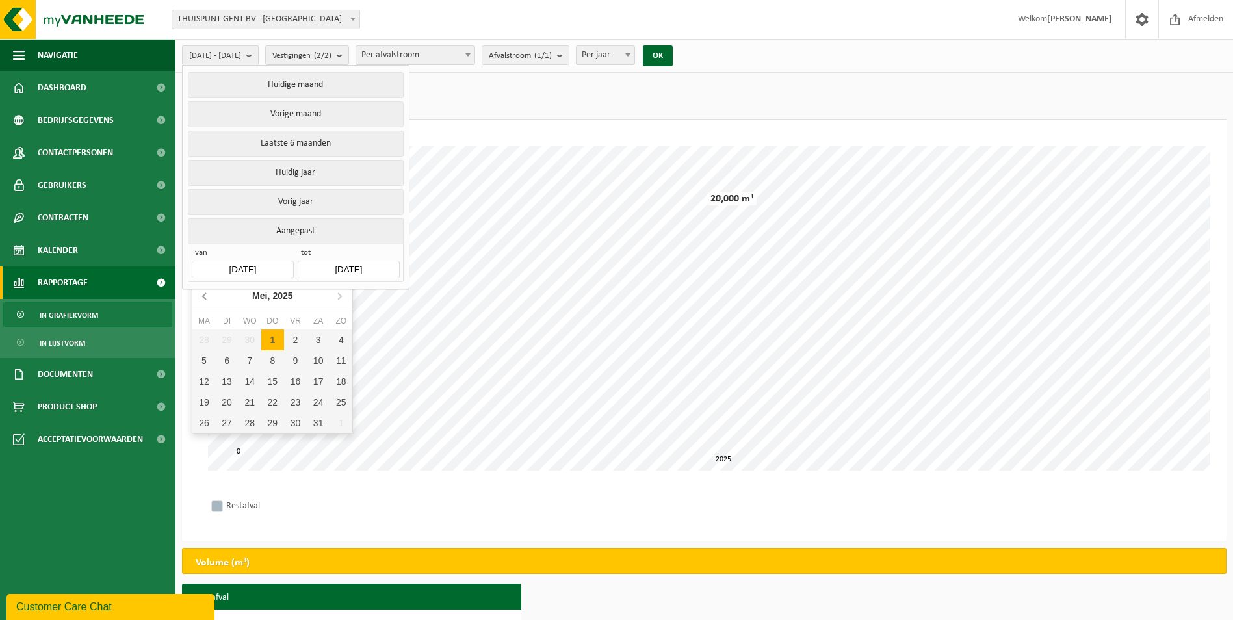
click at [206, 298] on icon at bounding box center [205, 295] width 21 height 21
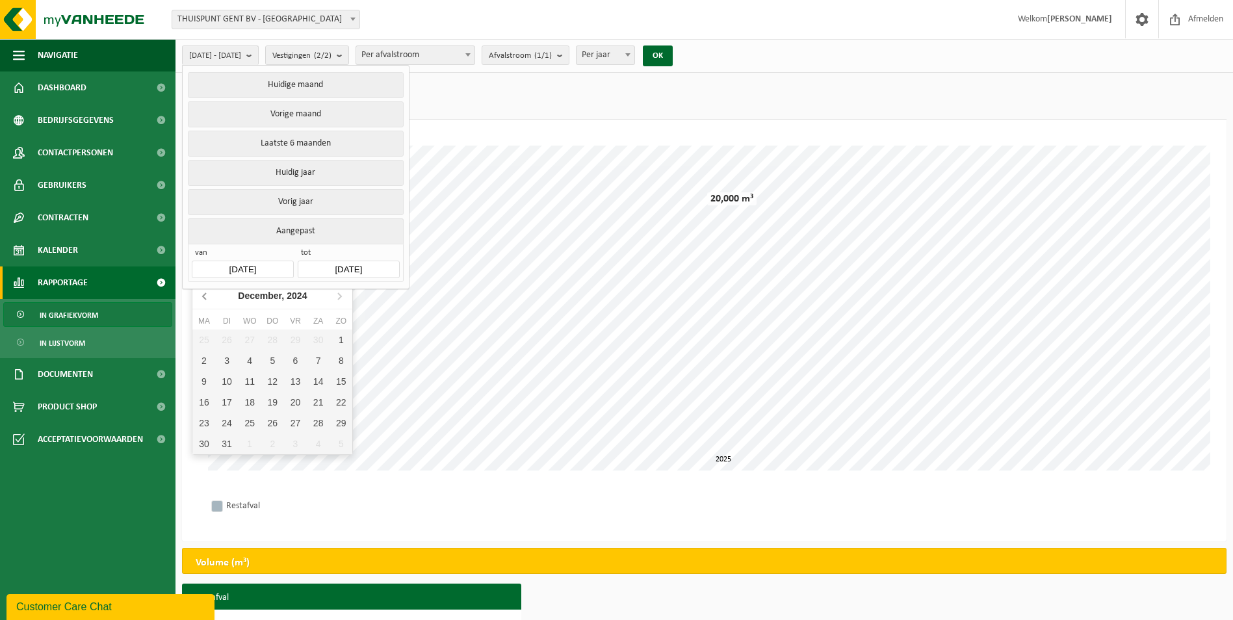
click at [206, 298] on icon at bounding box center [205, 295] width 21 height 21
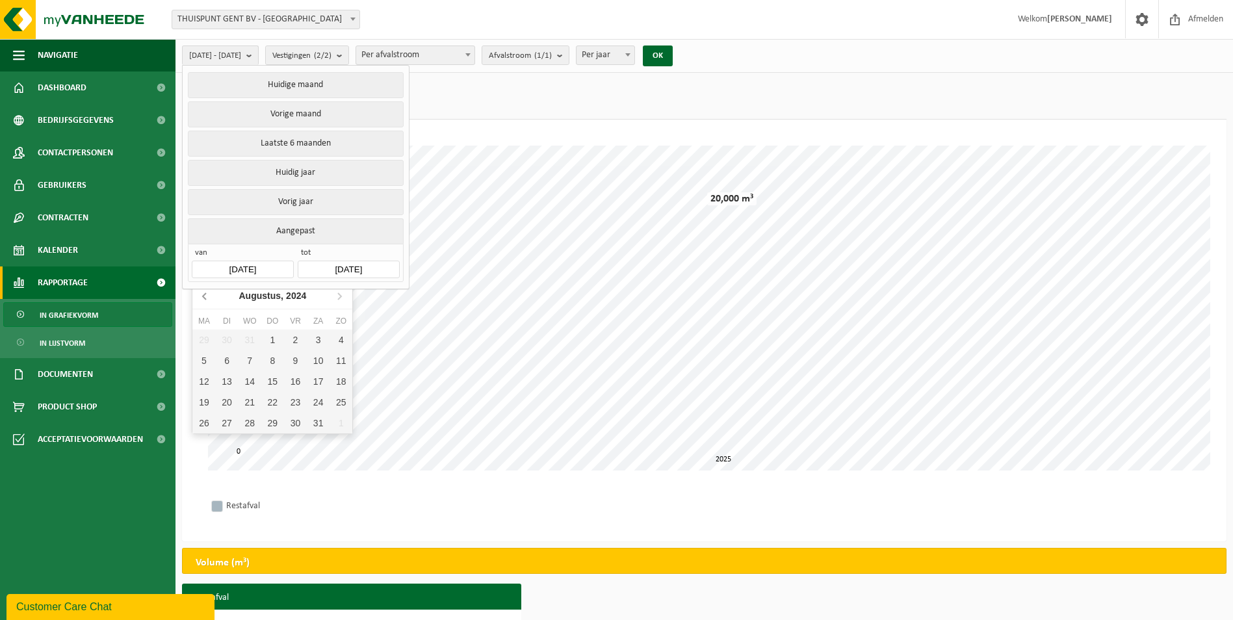
click at [206, 298] on icon at bounding box center [205, 295] width 21 height 21
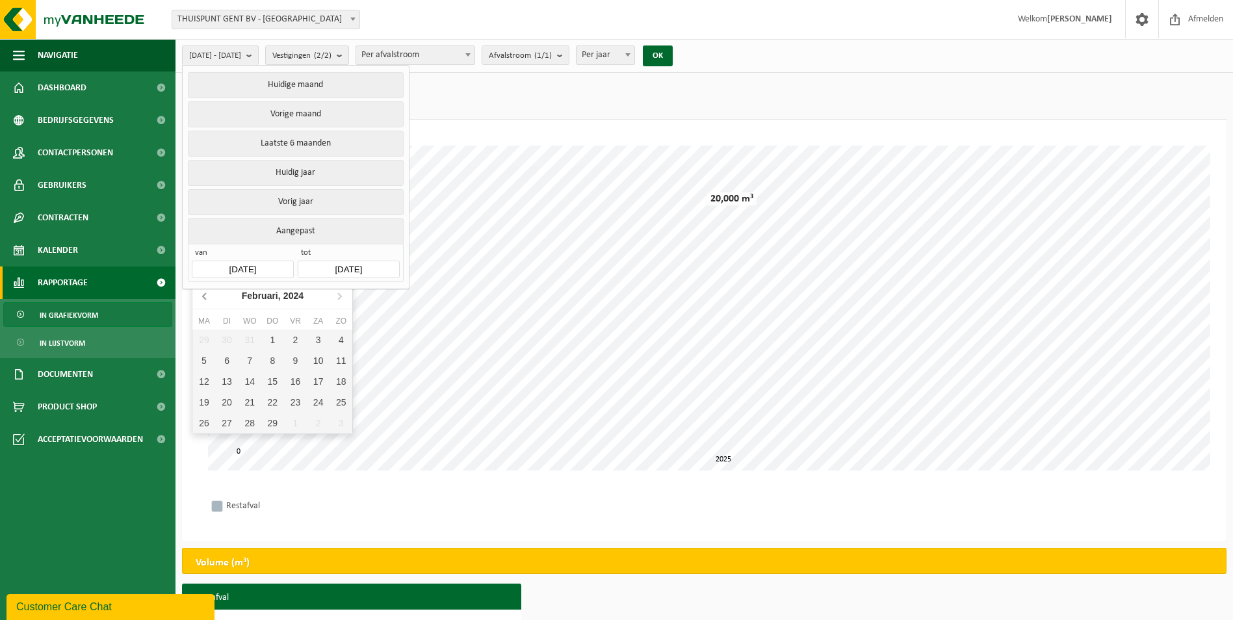
click at [206, 298] on icon at bounding box center [205, 295] width 21 height 21
click at [290, 341] on div "1" at bounding box center [295, 339] width 23 height 21
type input "2023-12-01"
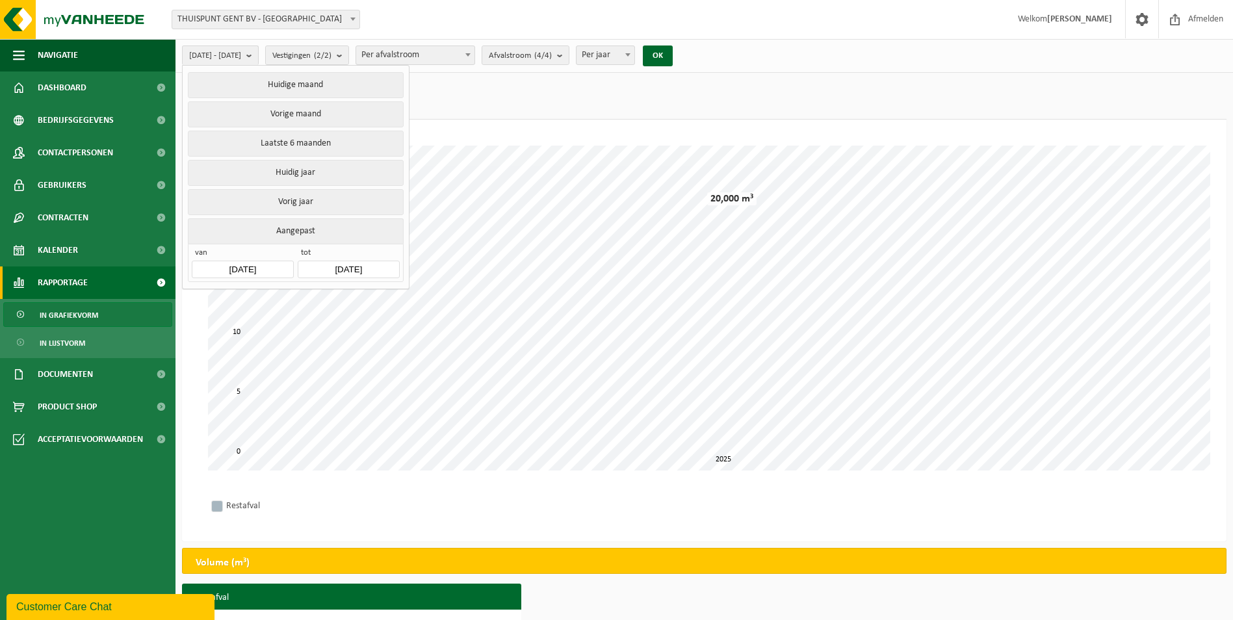
click at [311, 231] on button "Aangepast" at bounding box center [295, 230] width 215 height 25
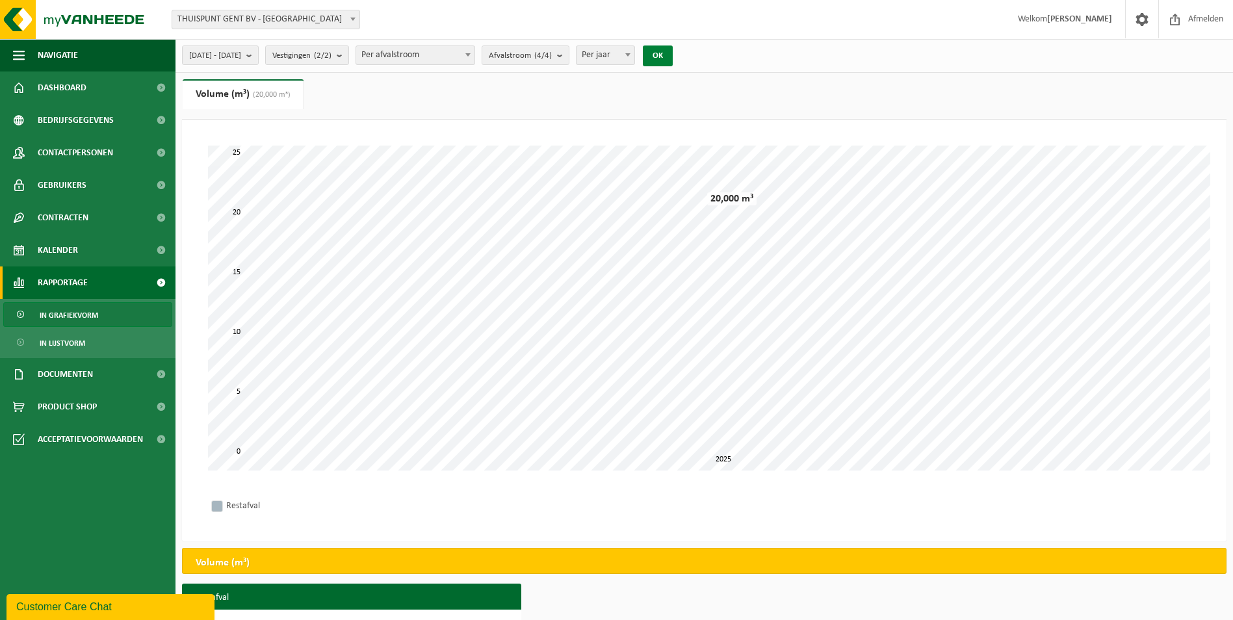
click at [673, 52] on button "OK" at bounding box center [658, 55] width 30 height 21
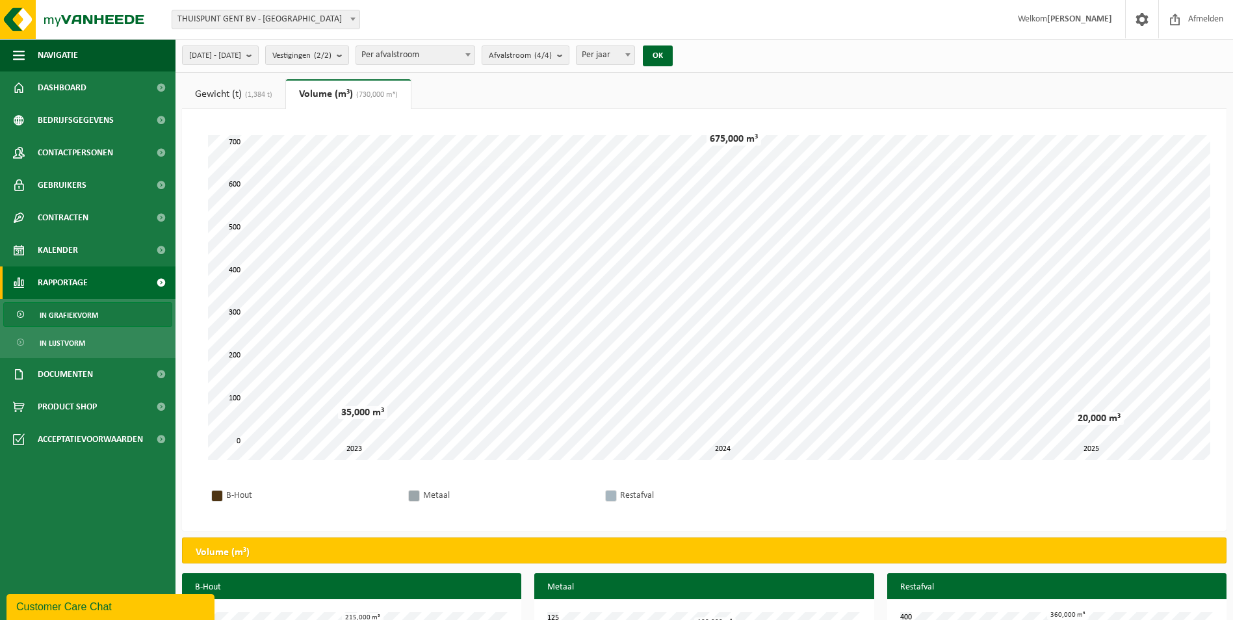
click at [245, 92] on span "(1,384 t)" at bounding box center [257, 95] width 31 height 8
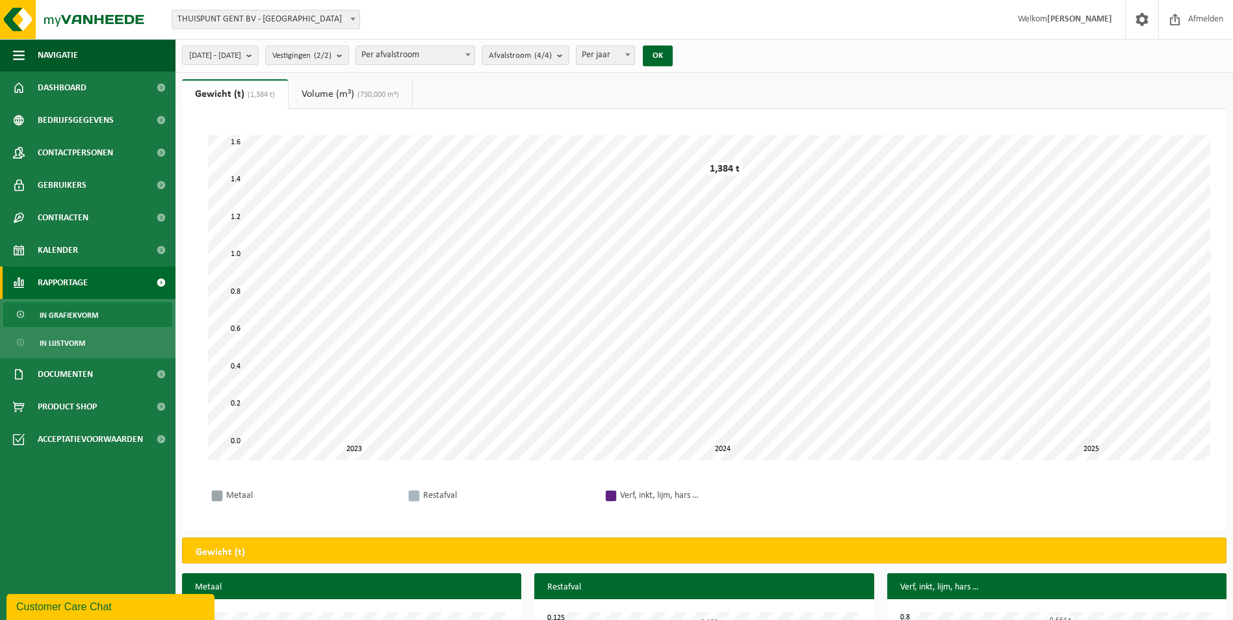
click at [333, 93] on link "Volume (m³) (730,000 m³)" at bounding box center [350, 94] width 123 height 30
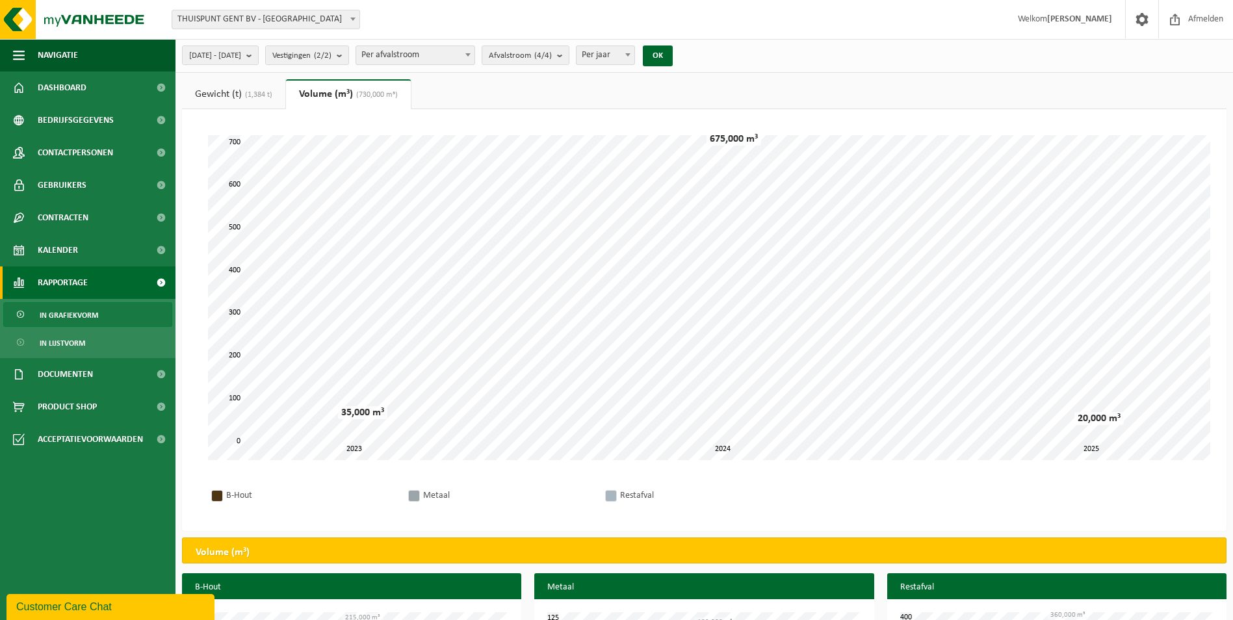
click at [625, 57] on span "Per jaar" at bounding box center [605, 55] width 58 height 18
select select "2"
click at [673, 58] on button "OK" at bounding box center [658, 55] width 30 height 21
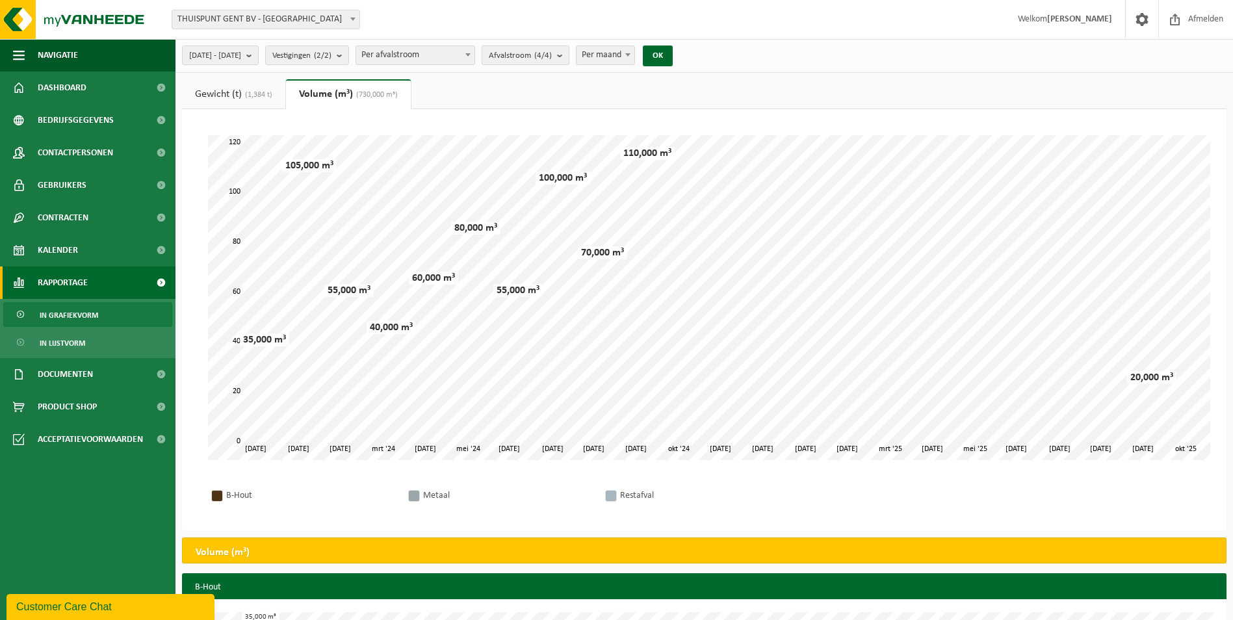
click at [552, 57] on span "Afvalstroom (4/4)" at bounding box center [520, 55] width 63 height 19
click at [246, 93] on span "(1,384 t)" at bounding box center [257, 95] width 31 height 8
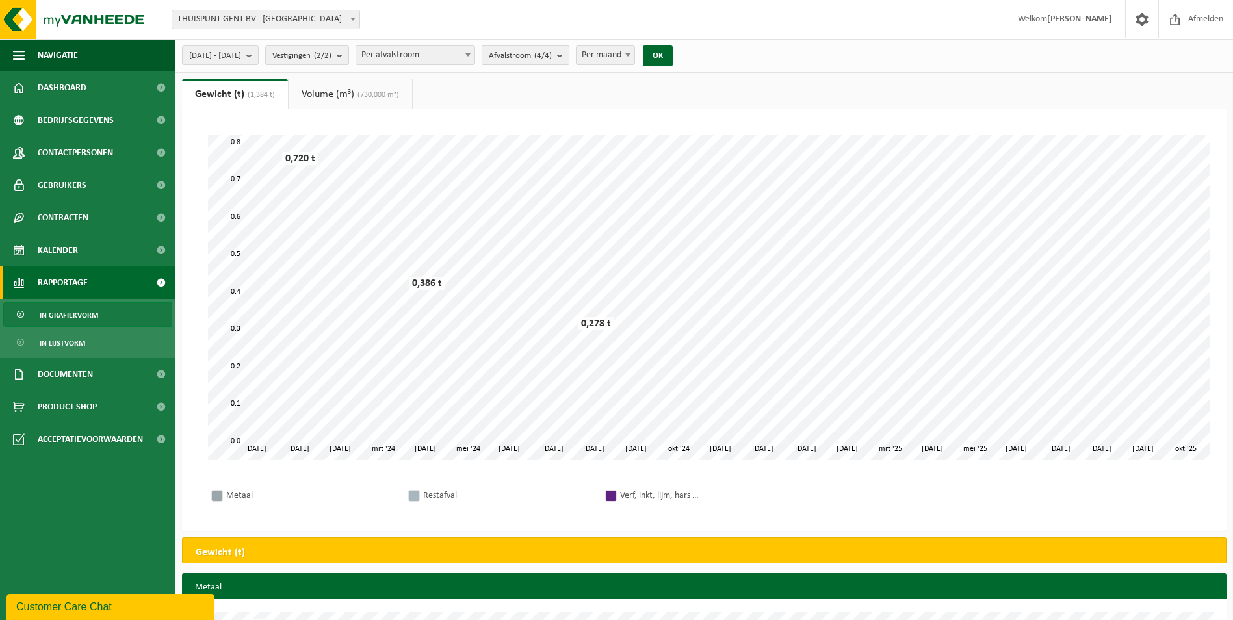
click at [552, 51] on span "Afvalstroom (4/4)" at bounding box center [520, 55] width 63 height 19
click at [552, 54] on span "Afvalstroom (4/4)" at bounding box center [520, 55] width 63 height 19
click at [241, 55] on span "2023-12-01 - 2025-10-09" at bounding box center [215, 55] width 52 height 19
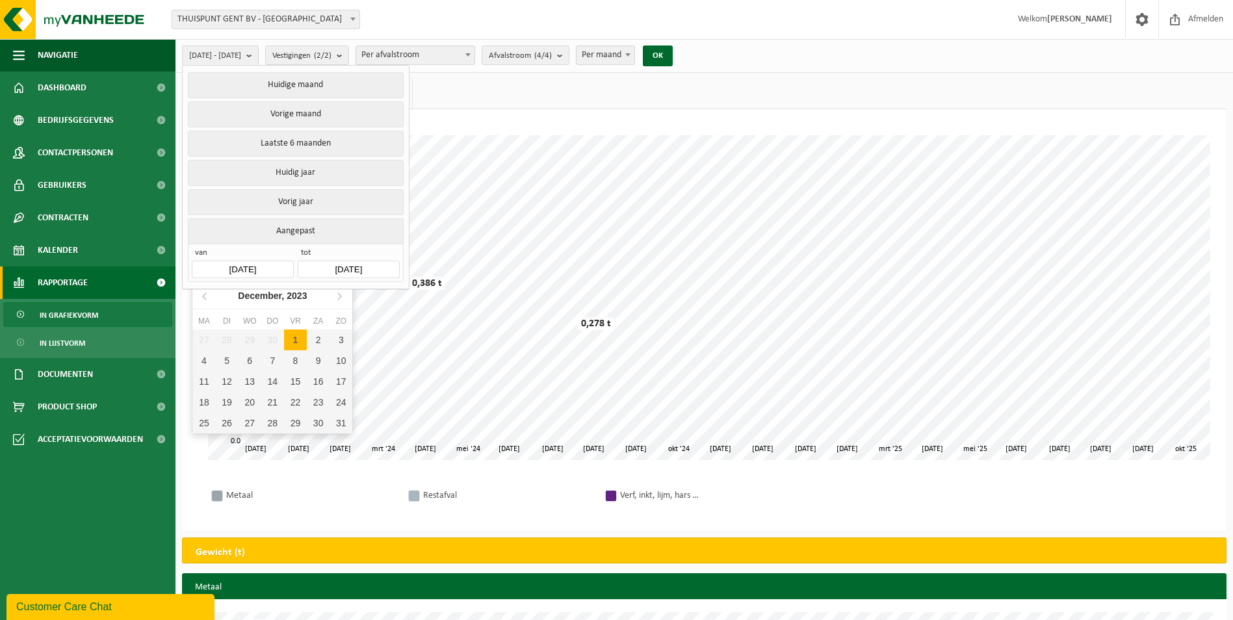
click at [276, 265] on input "2023-12-01" at bounding box center [242, 270] width 101 height 18
click at [205, 297] on icon at bounding box center [205, 295] width 21 height 21
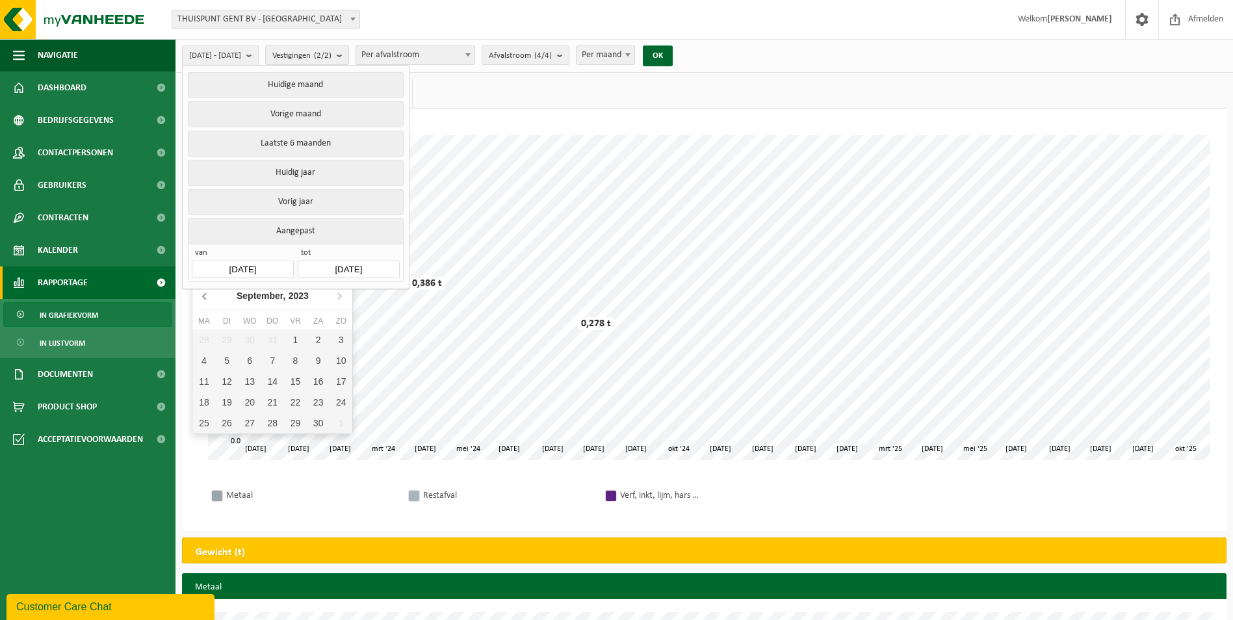
click at [205, 297] on icon at bounding box center [205, 295] width 21 height 21
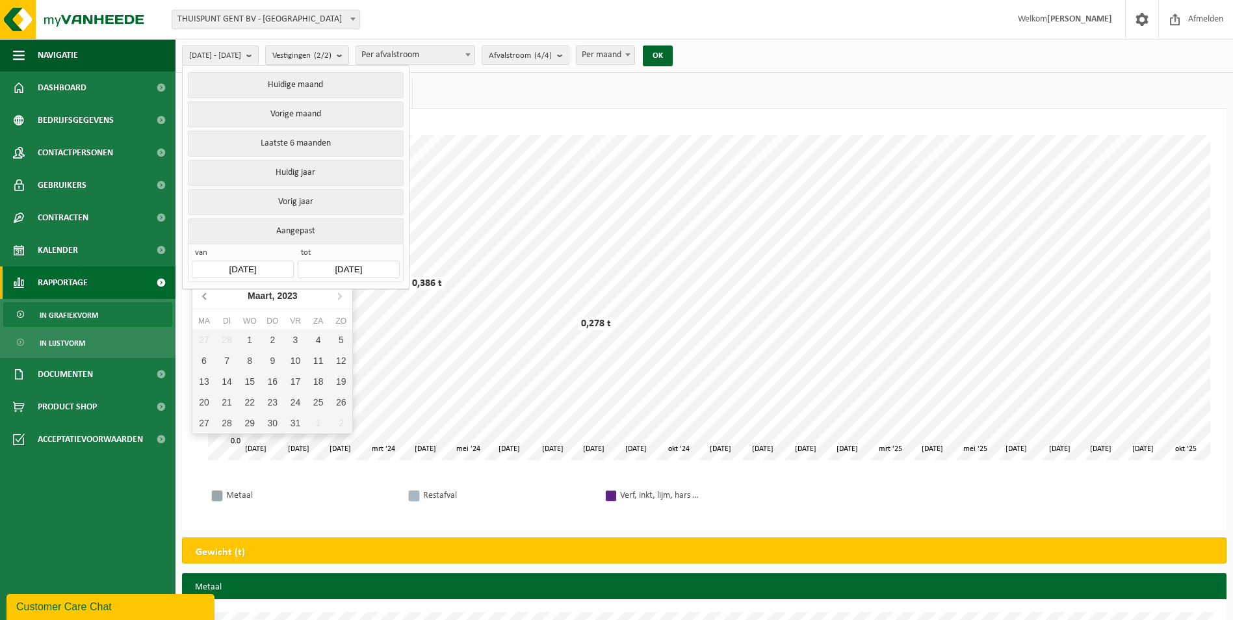
click at [200, 299] on icon at bounding box center [205, 295] width 21 height 21
click at [342, 342] on div "1" at bounding box center [340, 339] width 23 height 21
type input "2023-01-01"
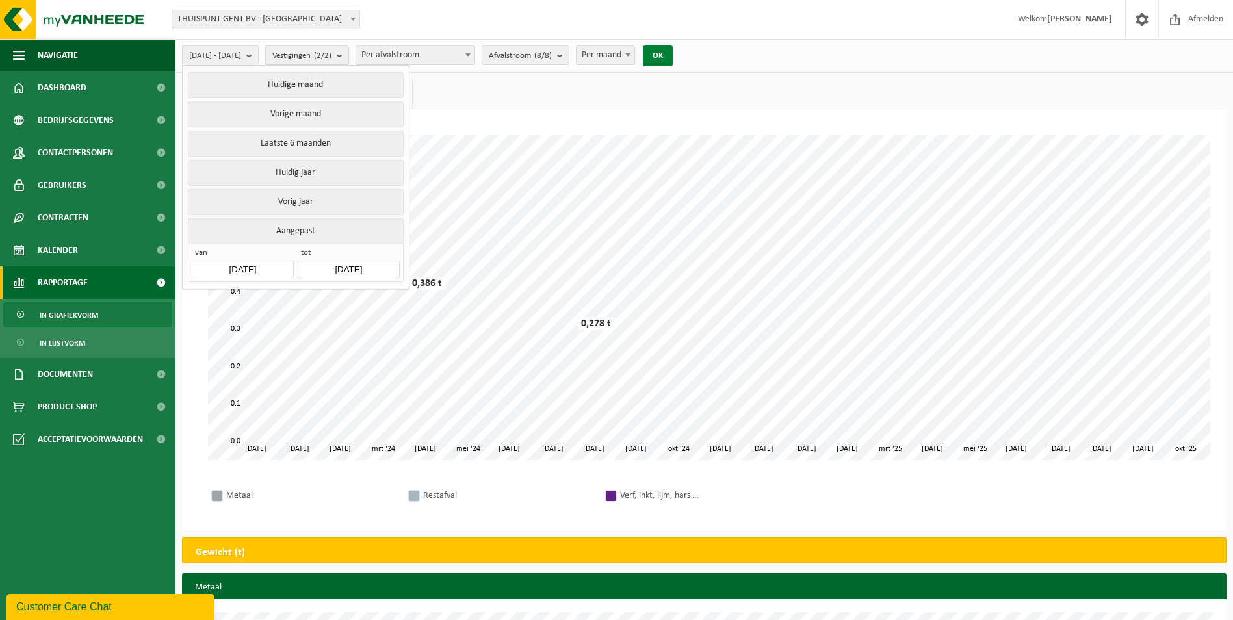
click at [673, 55] on button "OK" at bounding box center [658, 55] width 30 height 21
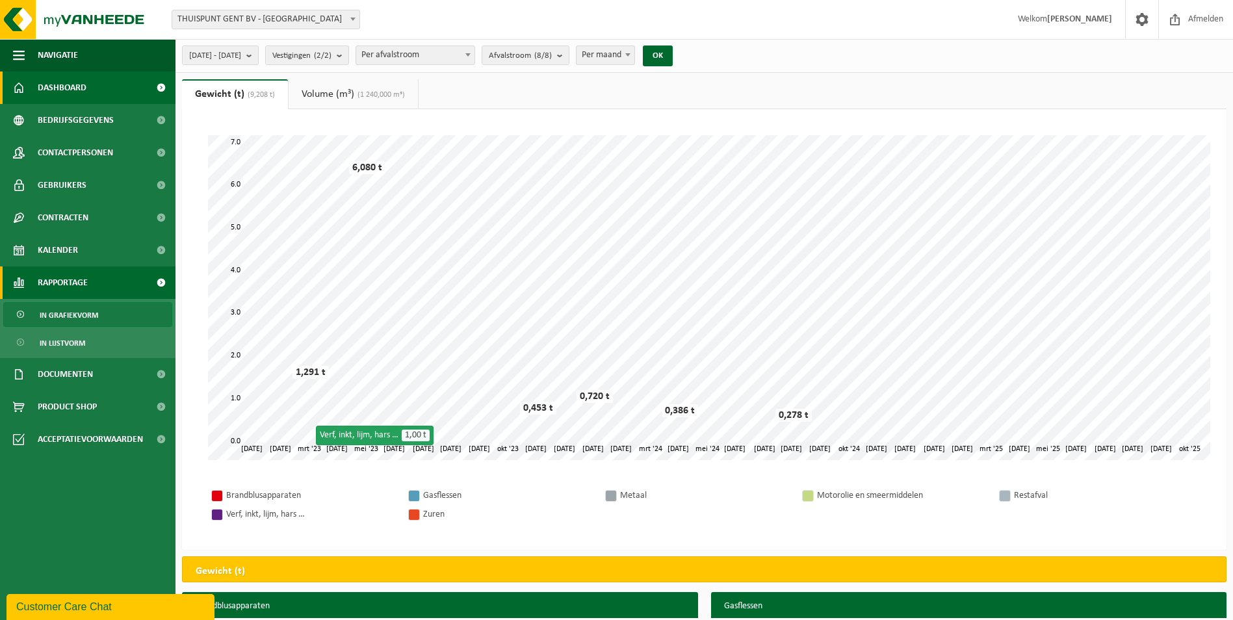
click at [98, 90] on link "Dashboard" at bounding box center [87, 87] width 175 height 32
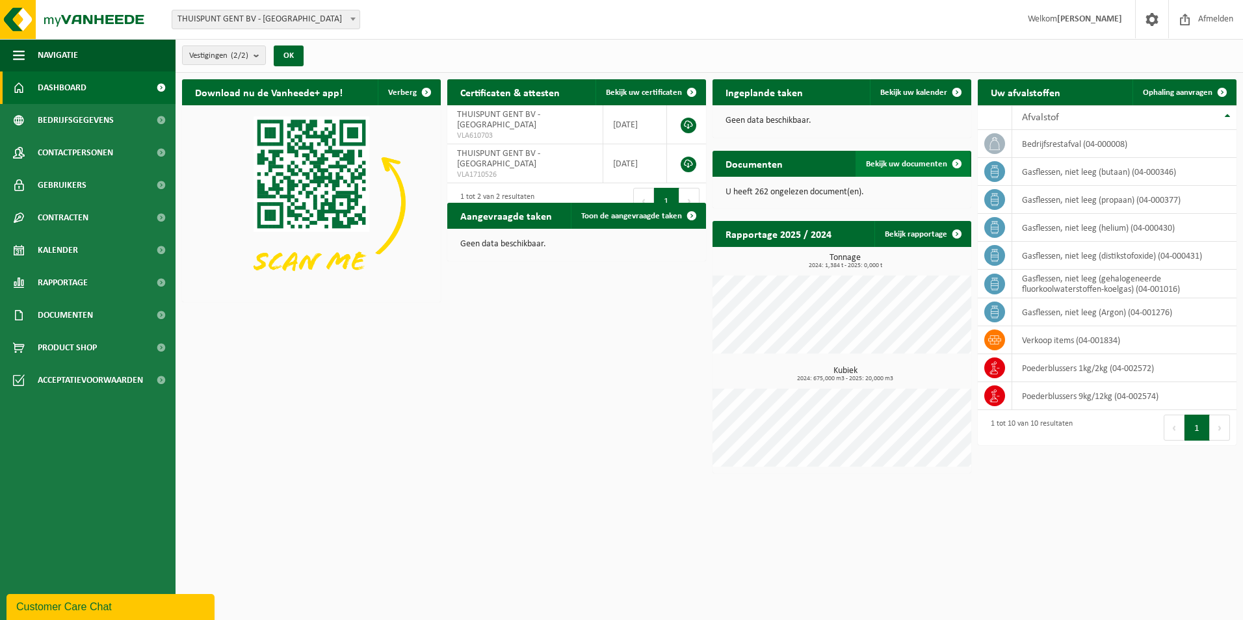
click at [917, 161] on span "Bekijk uw documenten" at bounding box center [906, 164] width 81 height 8
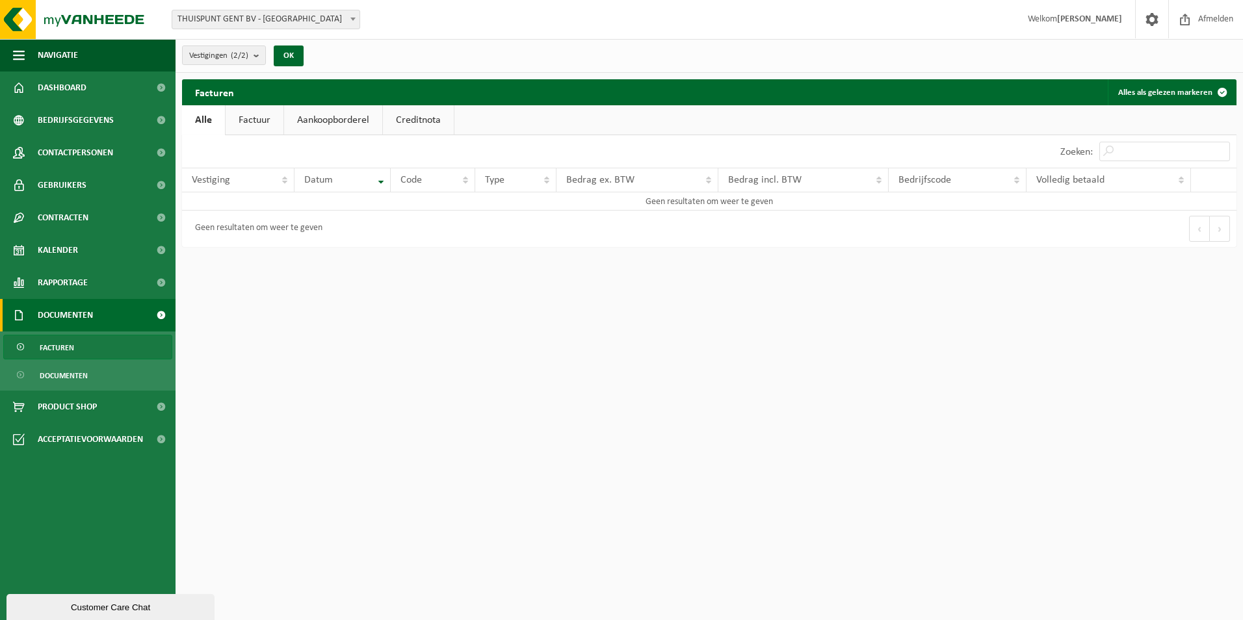
click at [257, 123] on link "Factuur" at bounding box center [255, 120] width 58 height 30
click at [348, 116] on link "Aankoopborderel" at bounding box center [334, 120] width 98 height 30
click at [417, 123] on link "Creditnota" at bounding box center [424, 120] width 71 height 30
click at [107, 85] on link "Dashboard" at bounding box center [87, 87] width 175 height 32
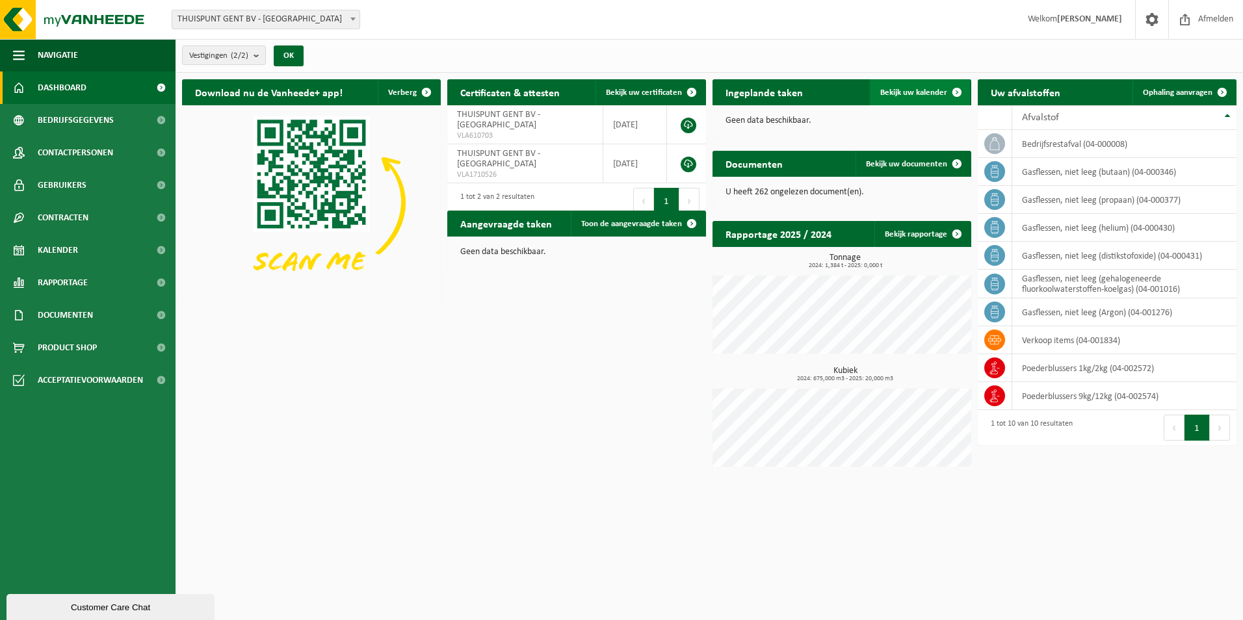
click at [917, 94] on span "Bekijk uw kalender" at bounding box center [913, 92] width 67 height 8
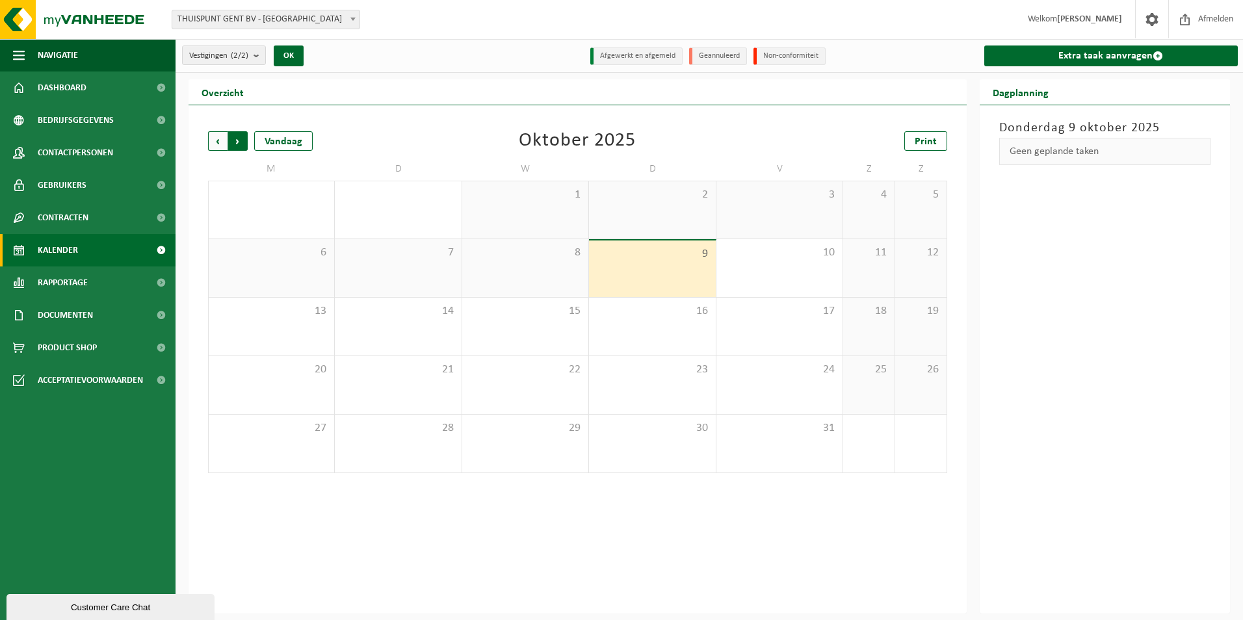
click at [218, 139] on span "Vorige" at bounding box center [217, 140] width 19 height 19
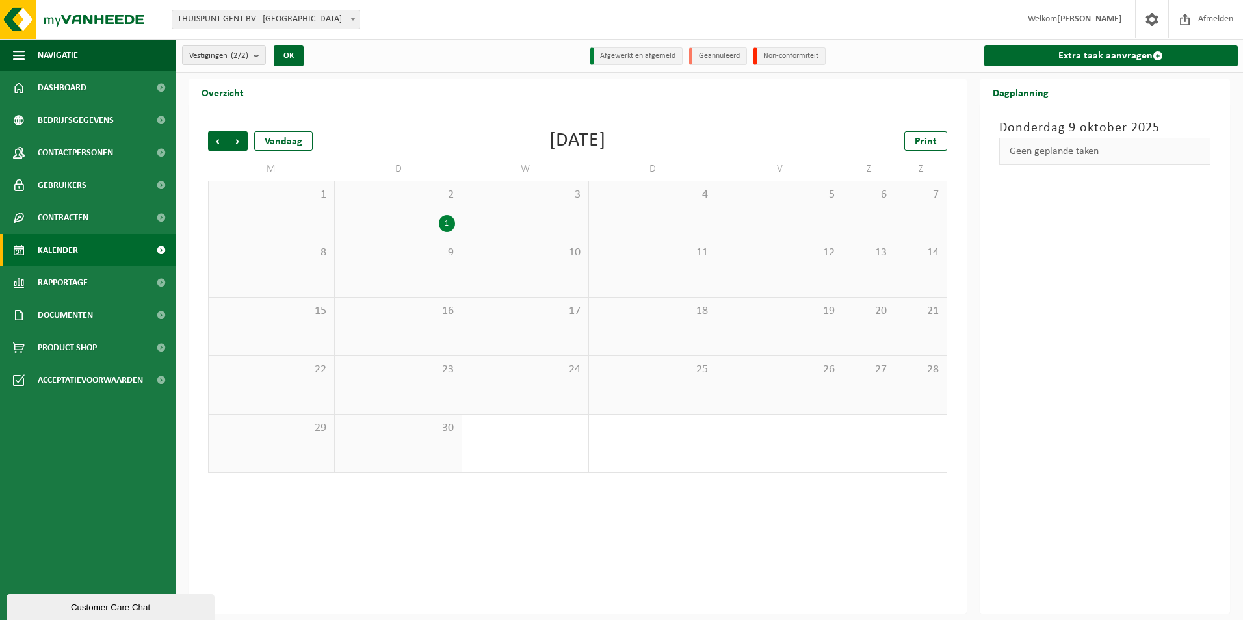
click at [218, 139] on span "Vorige" at bounding box center [217, 140] width 19 height 19
click at [219, 139] on span "Vorige" at bounding box center [217, 140] width 19 height 19
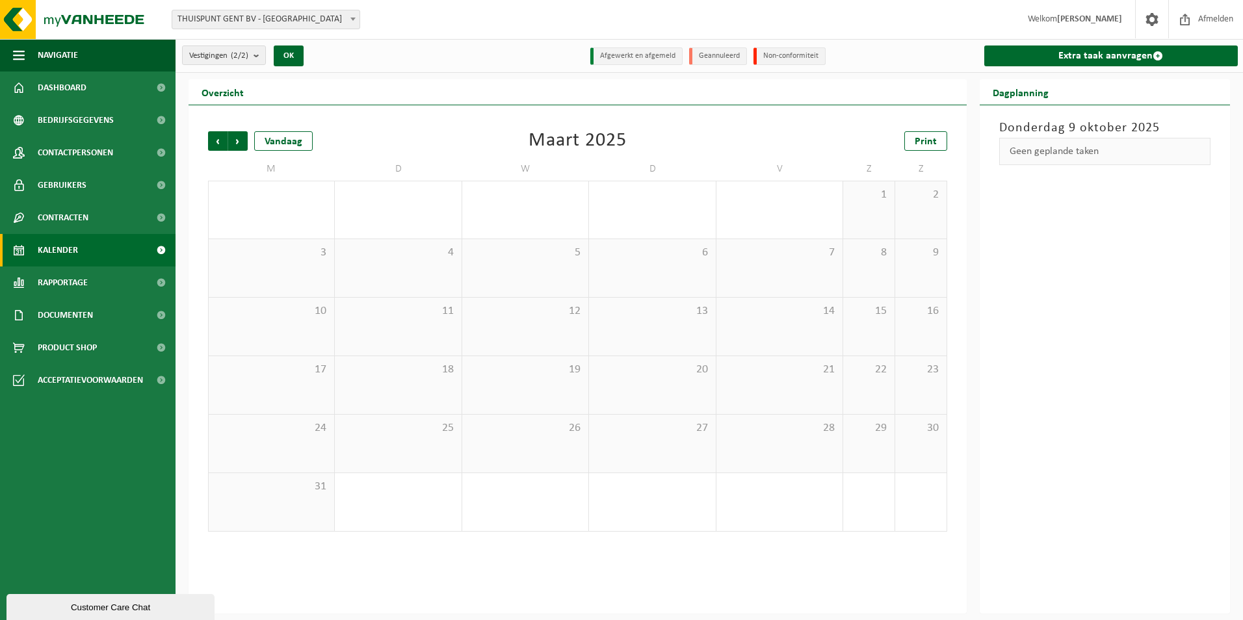
click at [219, 139] on span "Vorige" at bounding box center [217, 140] width 19 height 19
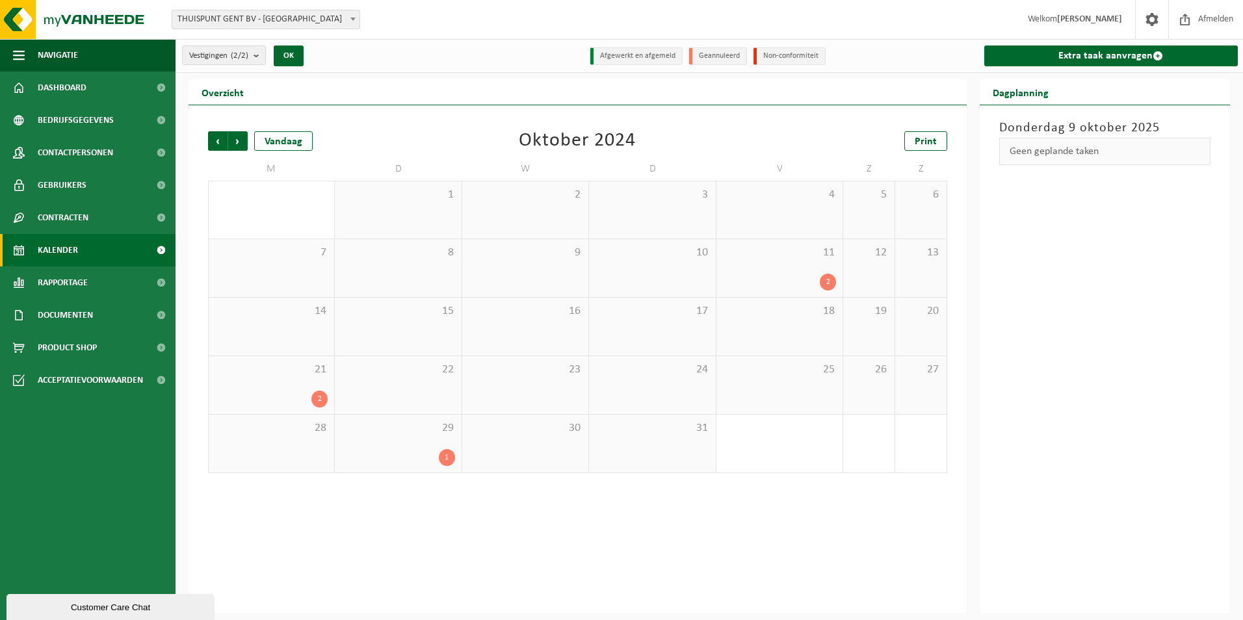
click at [219, 139] on span "Vorige" at bounding box center [217, 140] width 19 height 19
click at [226, 140] on span "Vorige" at bounding box center [217, 140] width 19 height 19
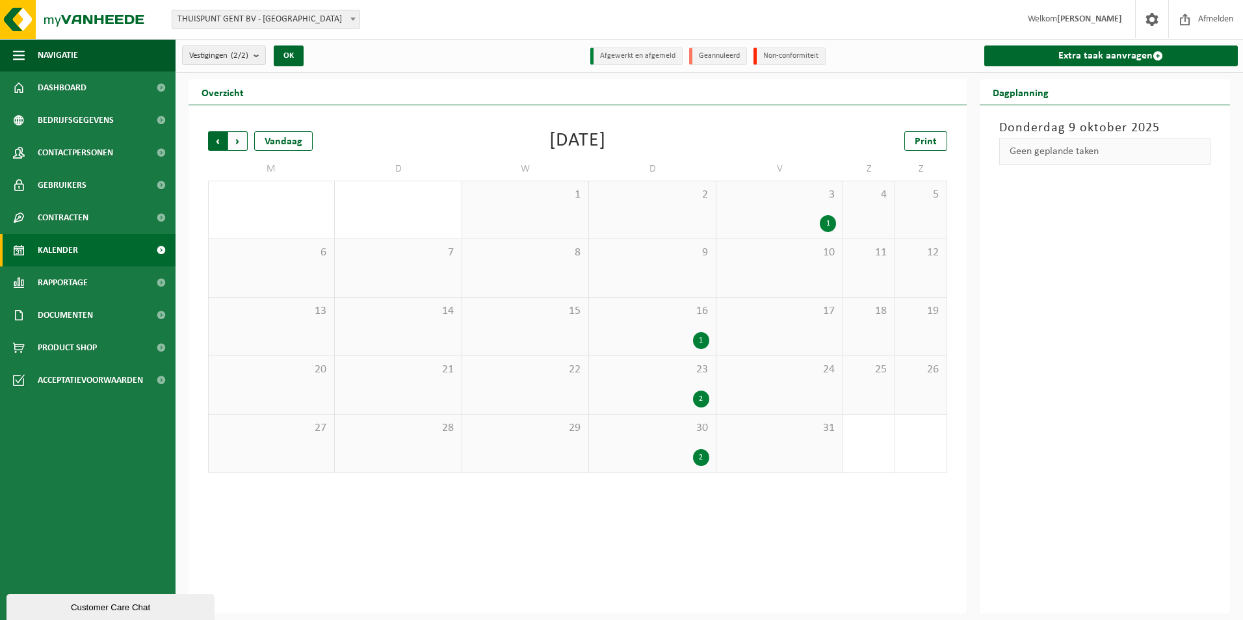
click at [244, 149] on span "Volgende" at bounding box center [237, 140] width 19 height 19
click at [212, 142] on span "Vorige" at bounding box center [217, 140] width 19 height 19
click at [214, 141] on span "Vorige" at bounding box center [217, 140] width 19 height 19
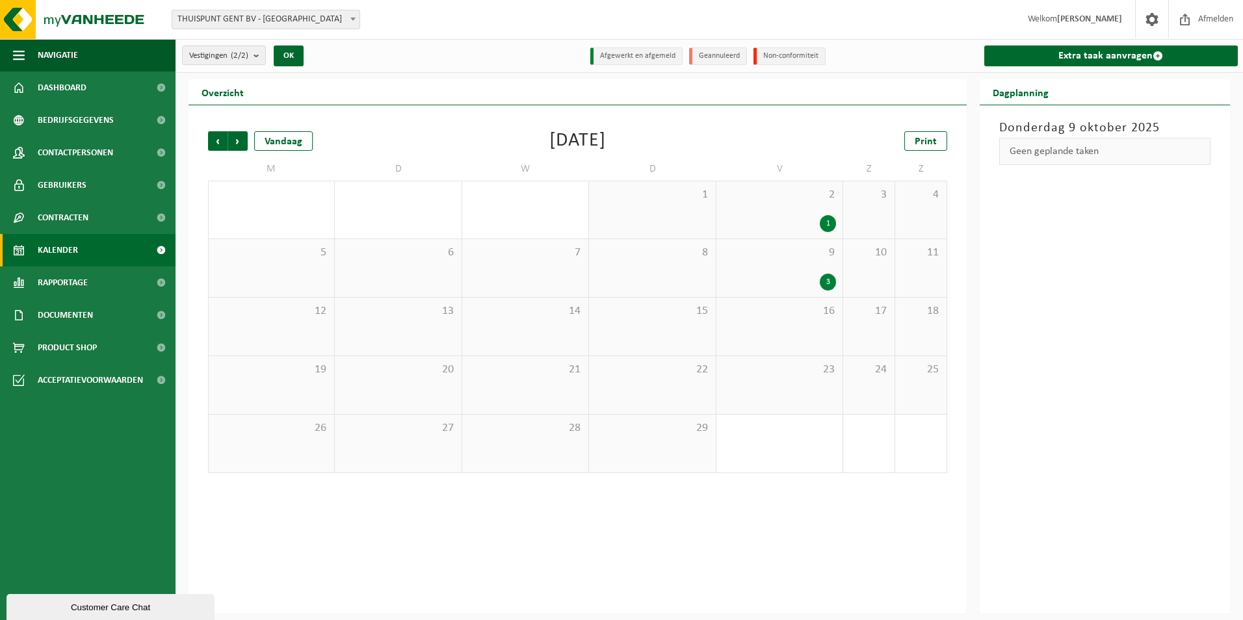
click at [214, 141] on span "Vorige" at bounding box center [217, 140] width 19 height 19
click at [221, 141] on span "Vorige" at bounding box center [217, 140] width 19 height 19
click at [242, 147] on span "Volgende" at bounding box center [237, 140] width 19 height 19
click at [704, 224] on div "2" at bounding box center [701, 223] width 16 height 17
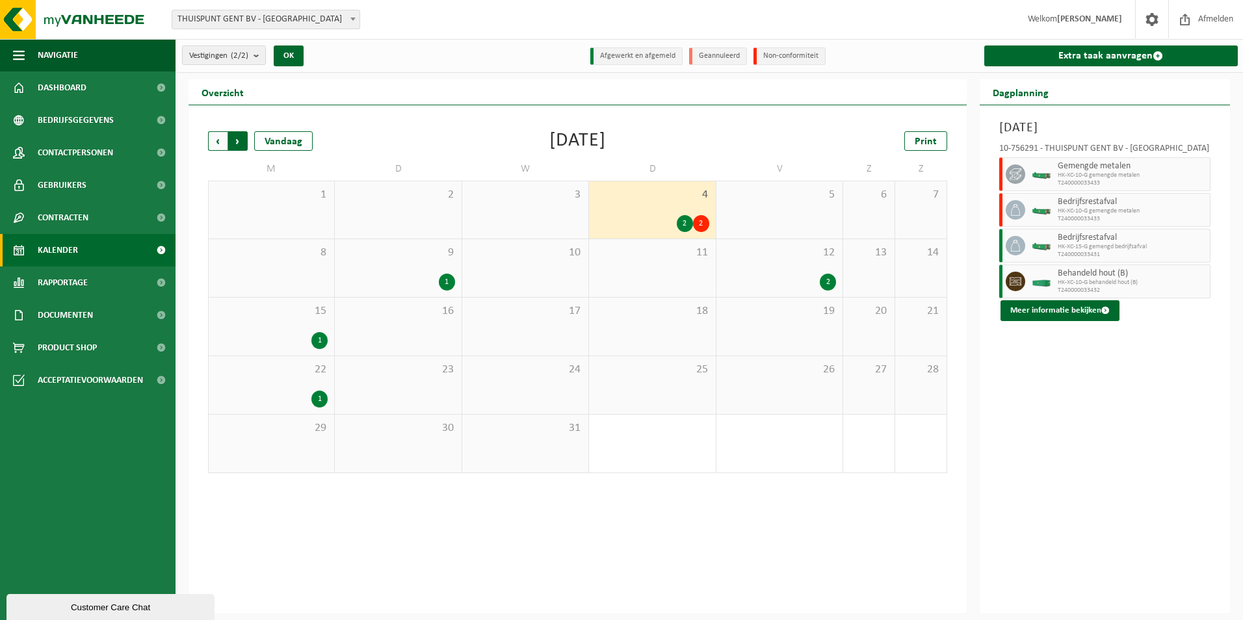
click at [215, 143] on span "Vorige" at bounding box center [217, 140] width 19 height 19
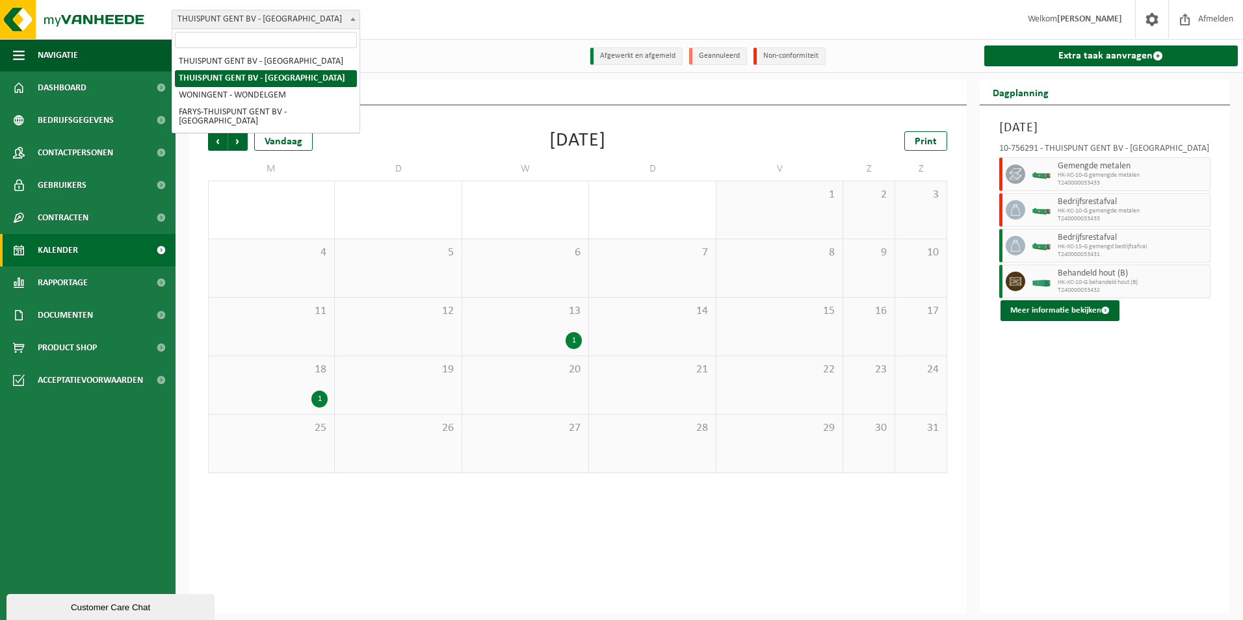
click at [254, 19] on span "THUISPUNT GENT BV - [GEOGRAPHIC_DATA]" at bounding box center [265, 19] width 187 height 18
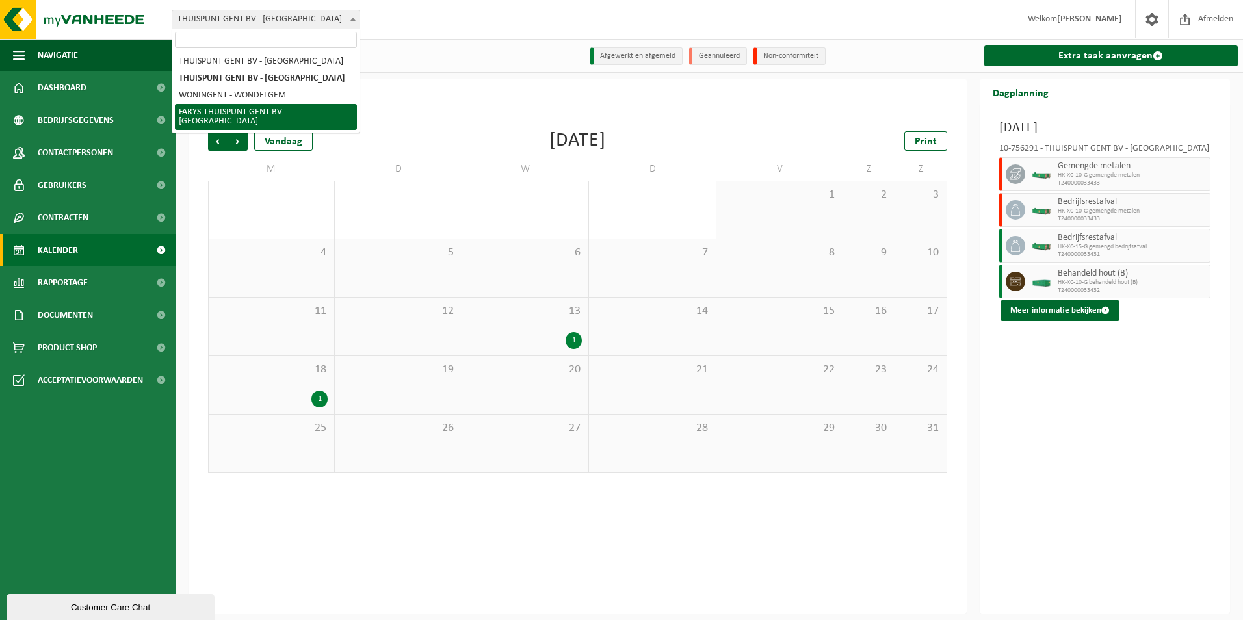
select select "126076"
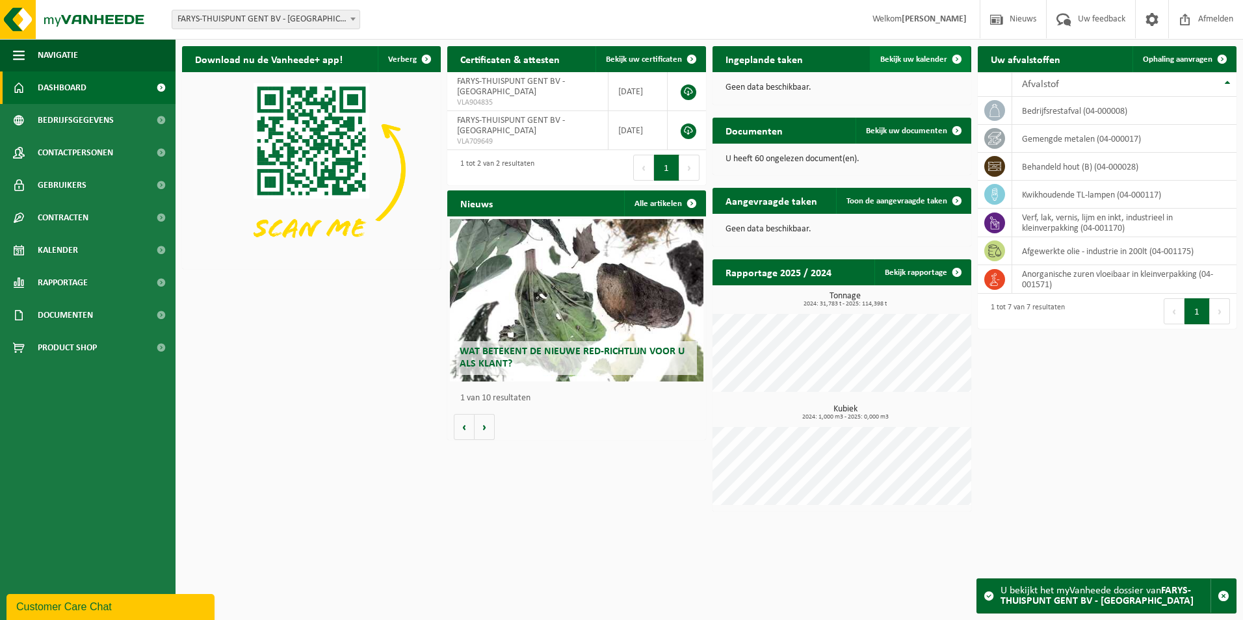
click at [918, 58] on span "Bekijk uw kalender" at bounding box center [913, 59] width 67 height 8
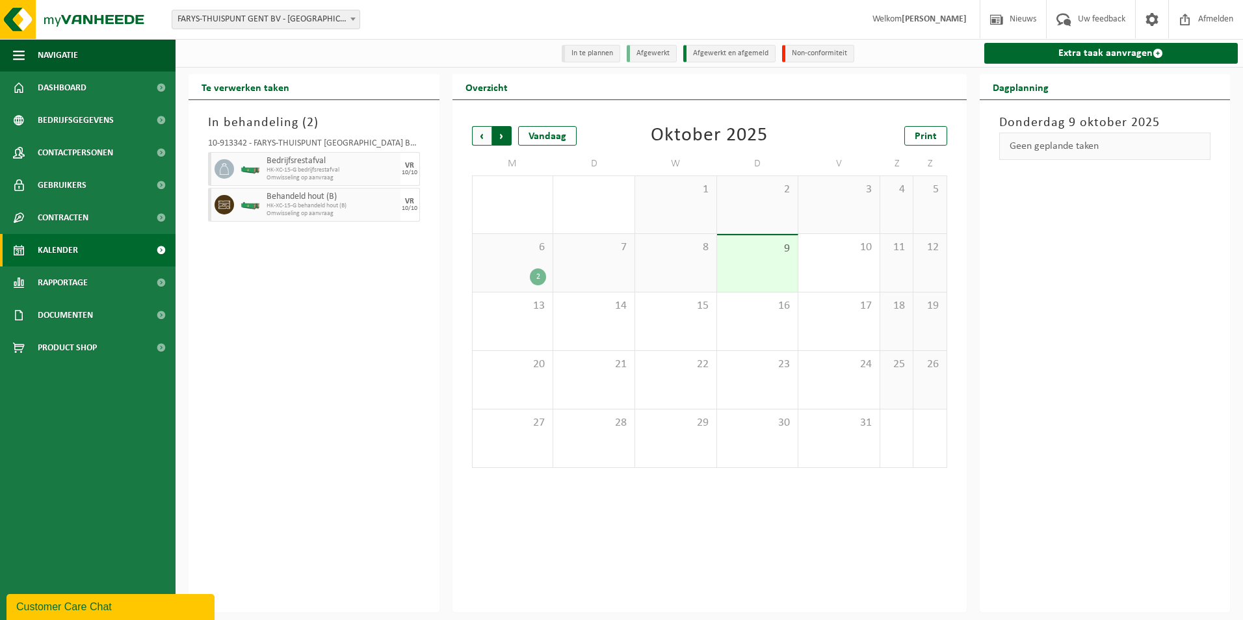
click at [480, 140] on span "Vorige" at bounding box center [481, 135] width 19 height 19
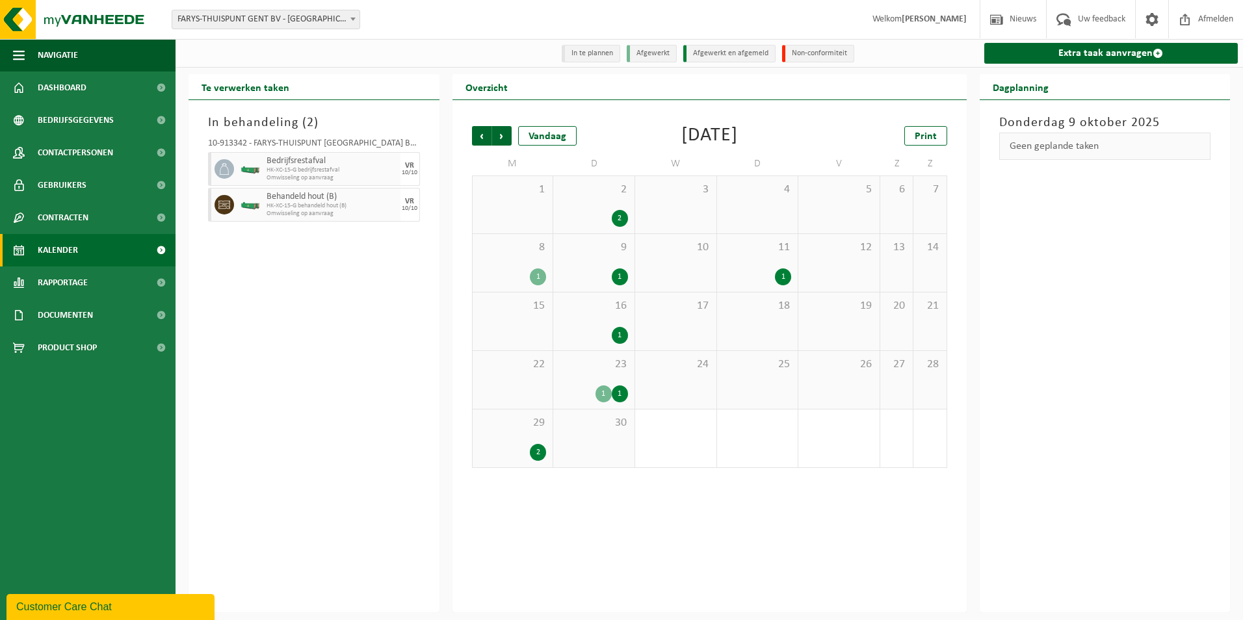
click at [480, 140] on span "Vorige" at bounding box center [481, 135] width 19 height 19
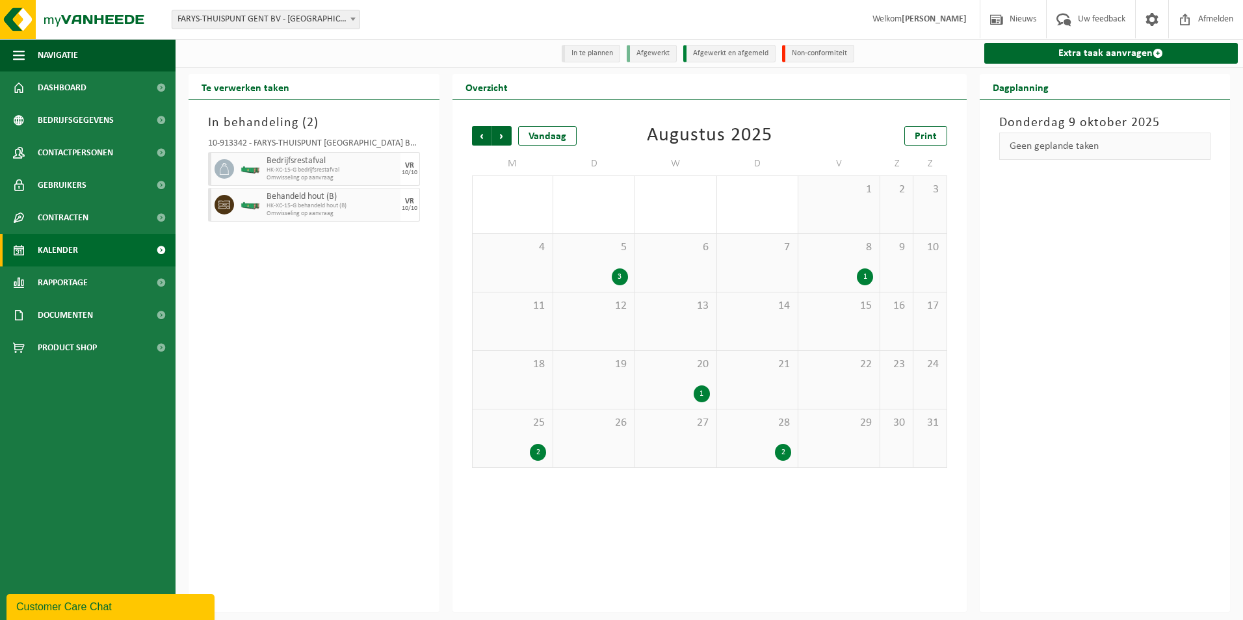
click at [480, 140] on span "Vorige" at bounding box center [481, 135] width 19 height 19
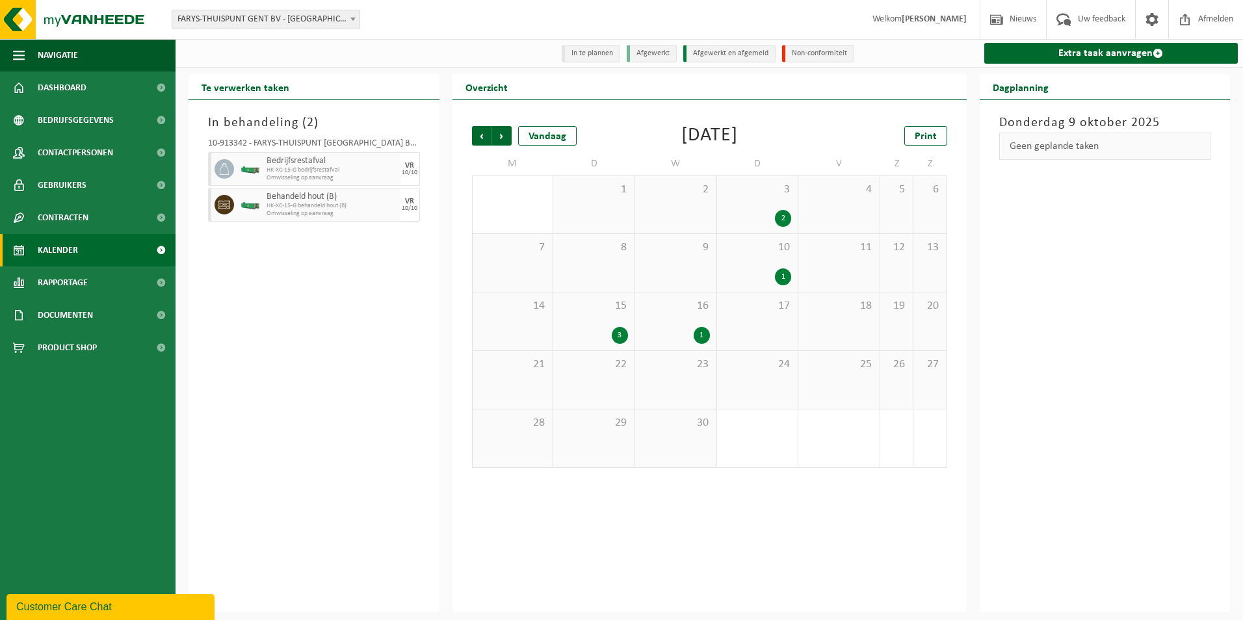
click at [480, 140] on span "Vorige" at bounding box center [481, 135] width 19 height 19
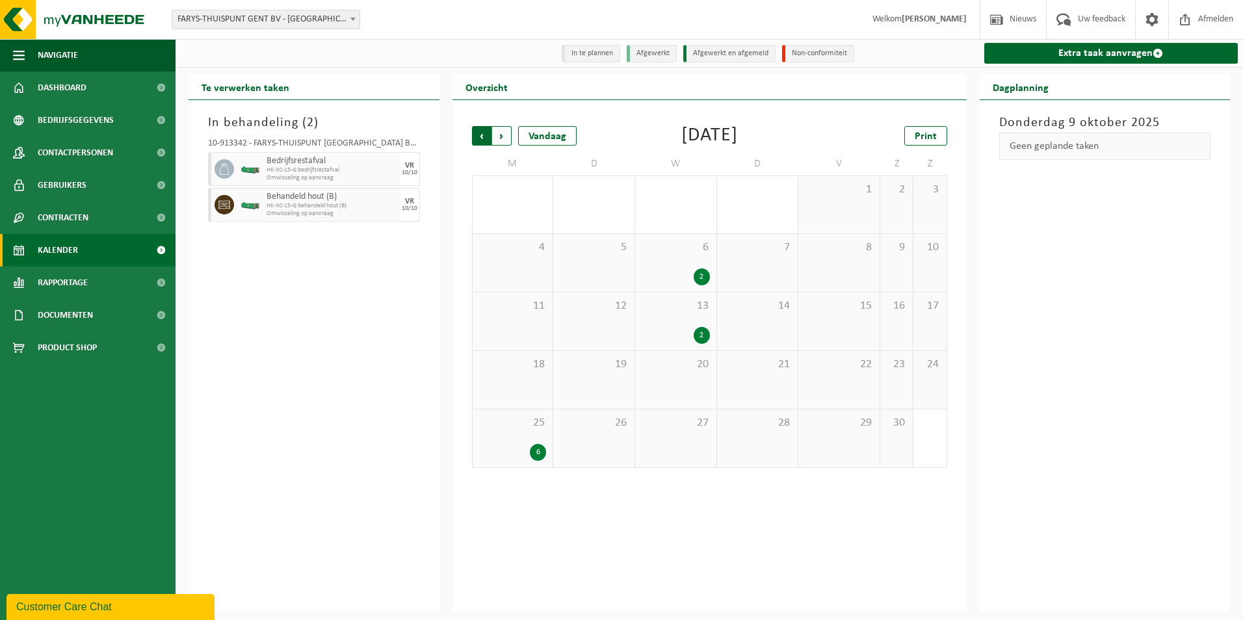
click at [502, 140] on span "Volgende" at bounding box center [501, 135] width 19 height 19
click at [484, 131] on span "Vorige" at bounding box center [481, 135] width 19 height 19
click at [480, 139] on span "Vorige" at bounding box center [481, 135] width 19 height 19
click at [484, 142] on span "Vorige" at bounding box center [481, 135] width 19 height 19
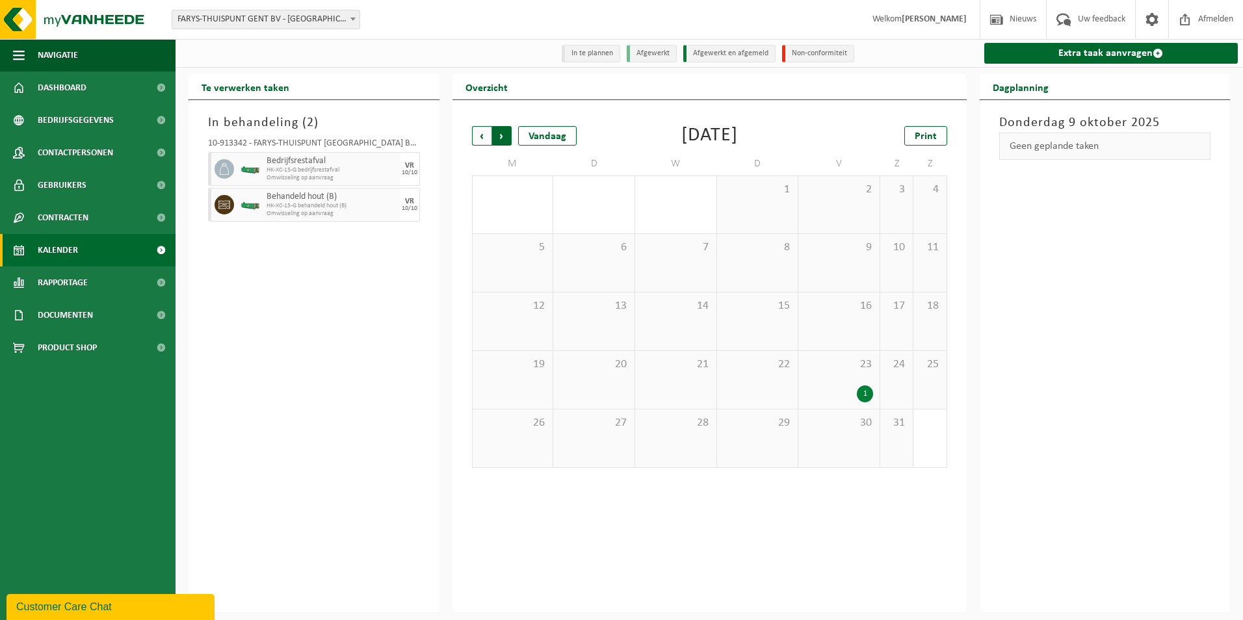
click at [488, 139] on span "Vorige" at bounding box center [481, 135] width 19 height 19
click at [488, 138] on span "Vorige" at bounding box center [481, 135] width 19 height 19
click at [501, 137] on span "Volgende" at bounding box center [501, 135] width 19 height 19
click at [502, 136] on span "Volgende" at bounding box center [501, 135] width 19 height 19
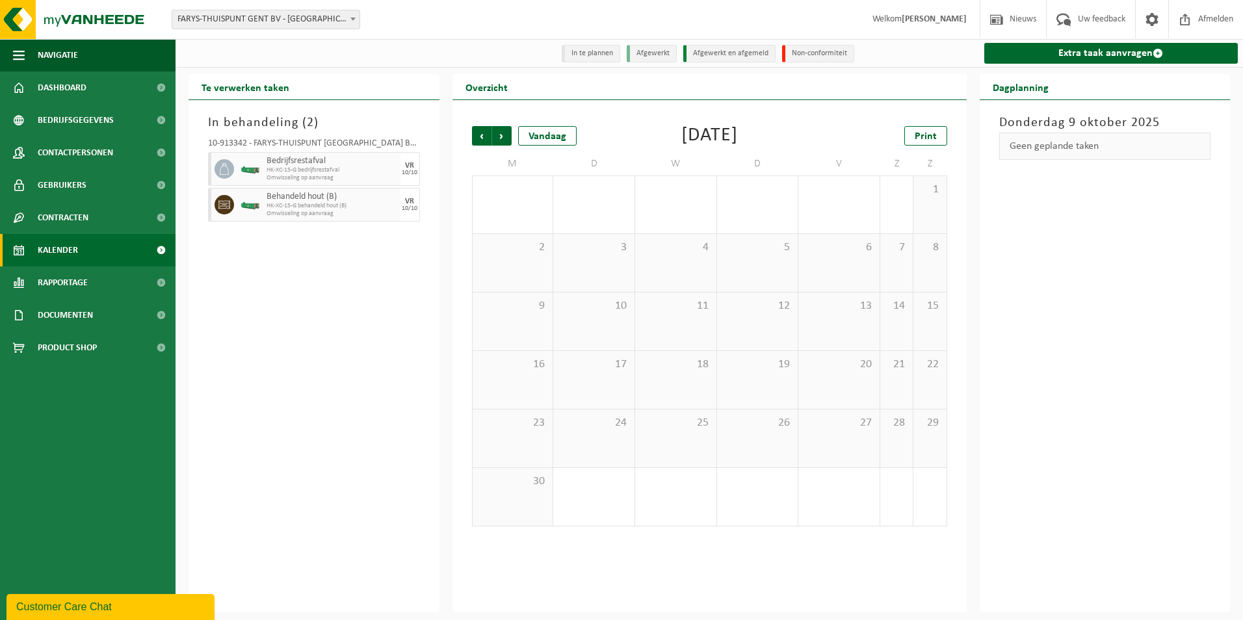
click at [502, 136] on span "Volgende" at bounding box center [501, 135] width 19 height 19
click at [290, 21] on span "FARYS-THUISPUNT GENT BV - [GEOGRAPHIC_DATA]" at bounding box center [265, 19] width 187 height 18
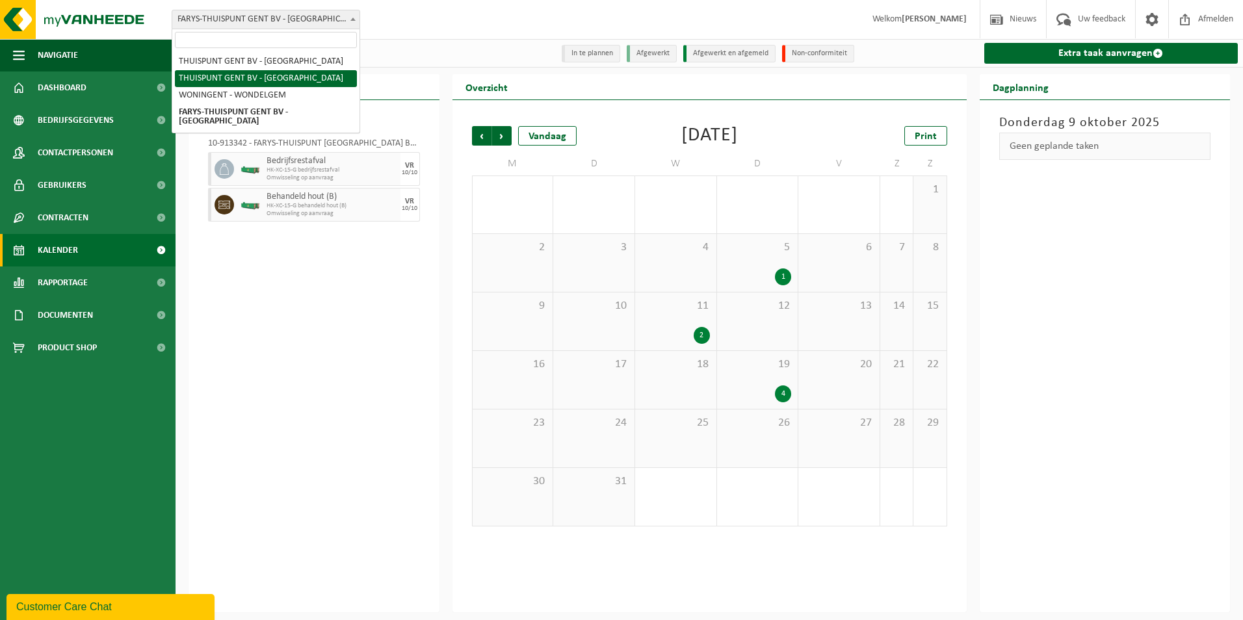
select select "8783"
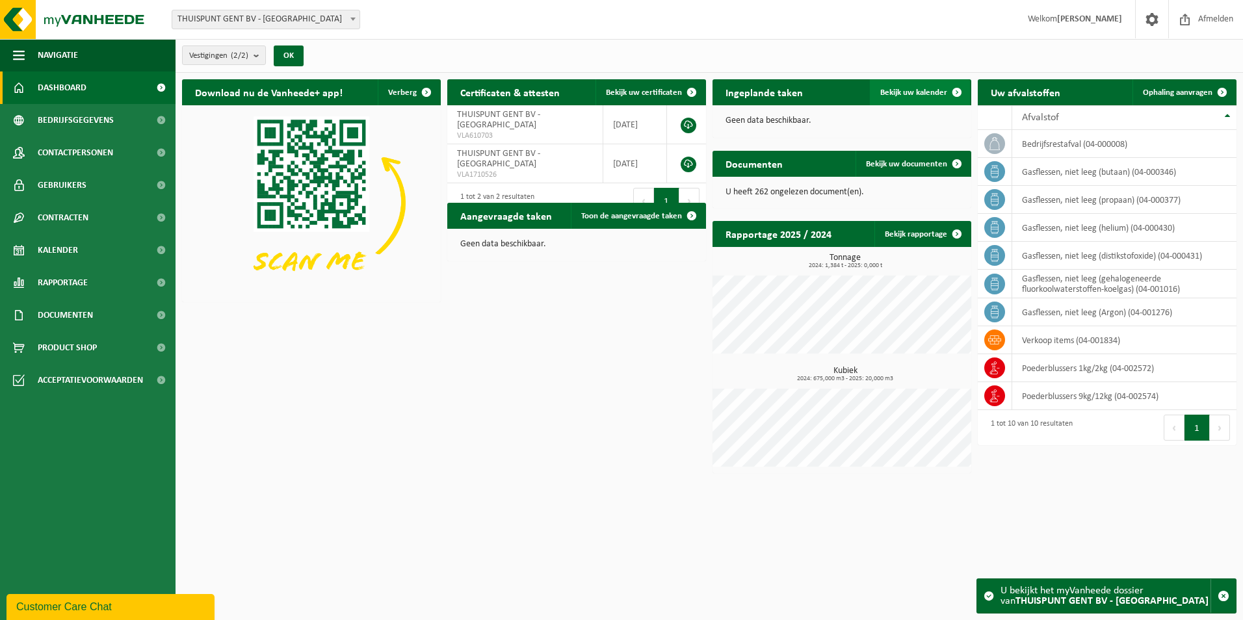
click at [929, 92] on span "Bekijk uw kalender" at bounding box center [913, 92] width 67 height 8
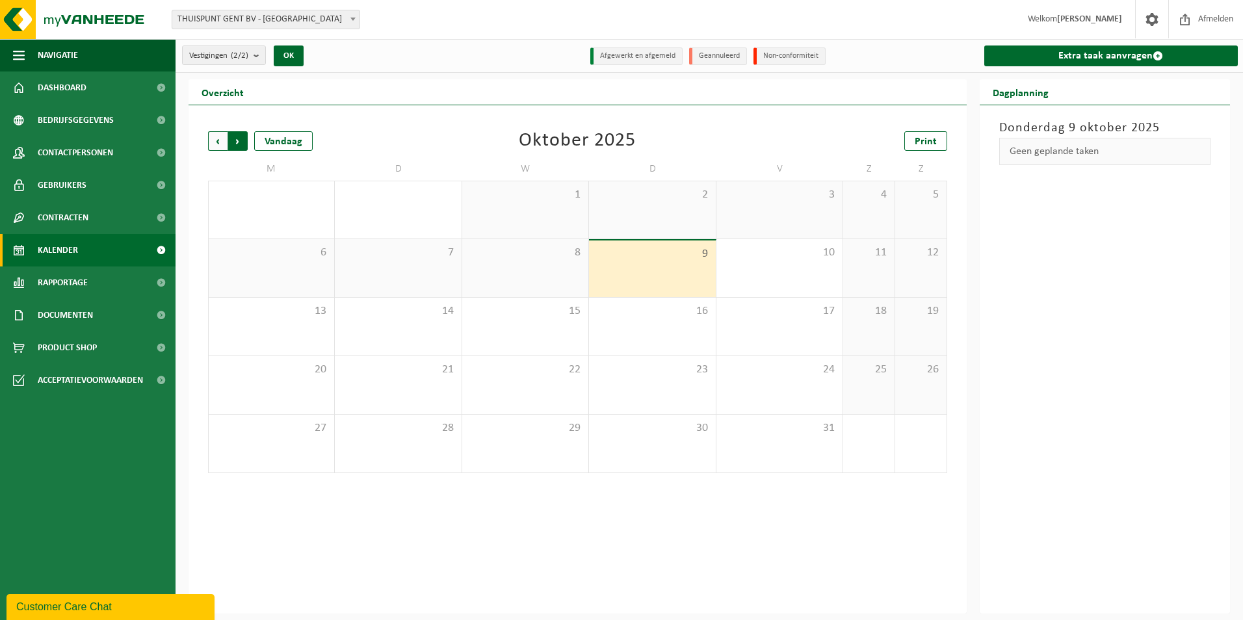
click at [222, 142] on span "Vorige" at bounding box center [217, 140] width 19 height 19
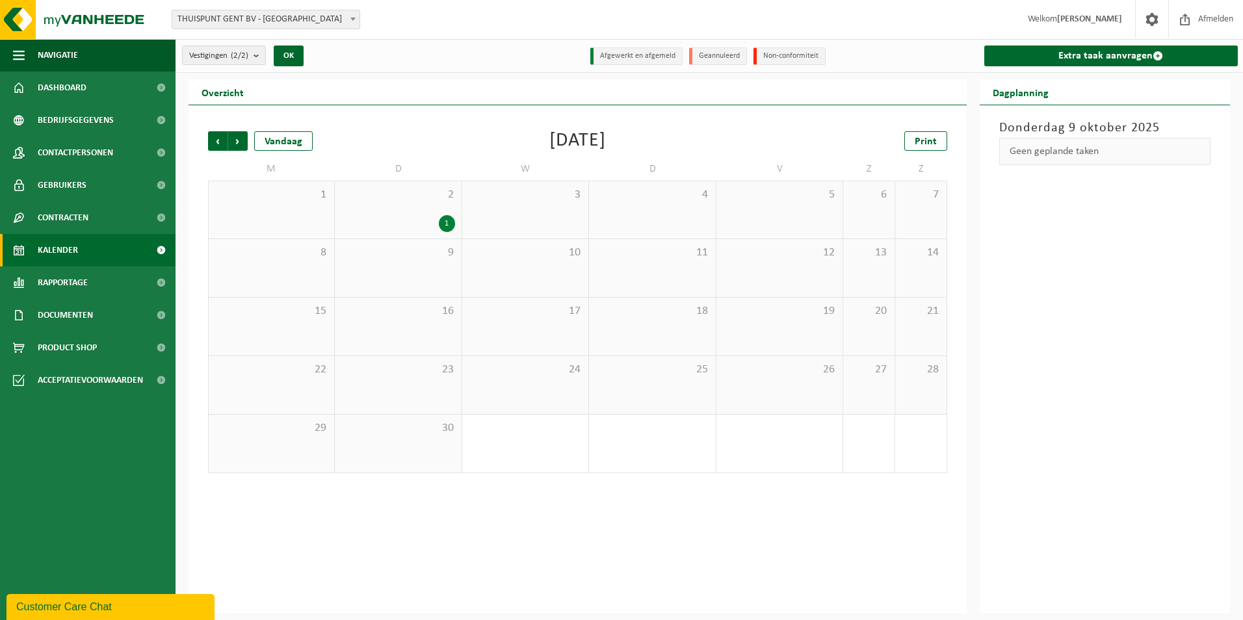
click at [222, 142] on span "Vorige" at bounding box center [217, 140] width 19 height 19
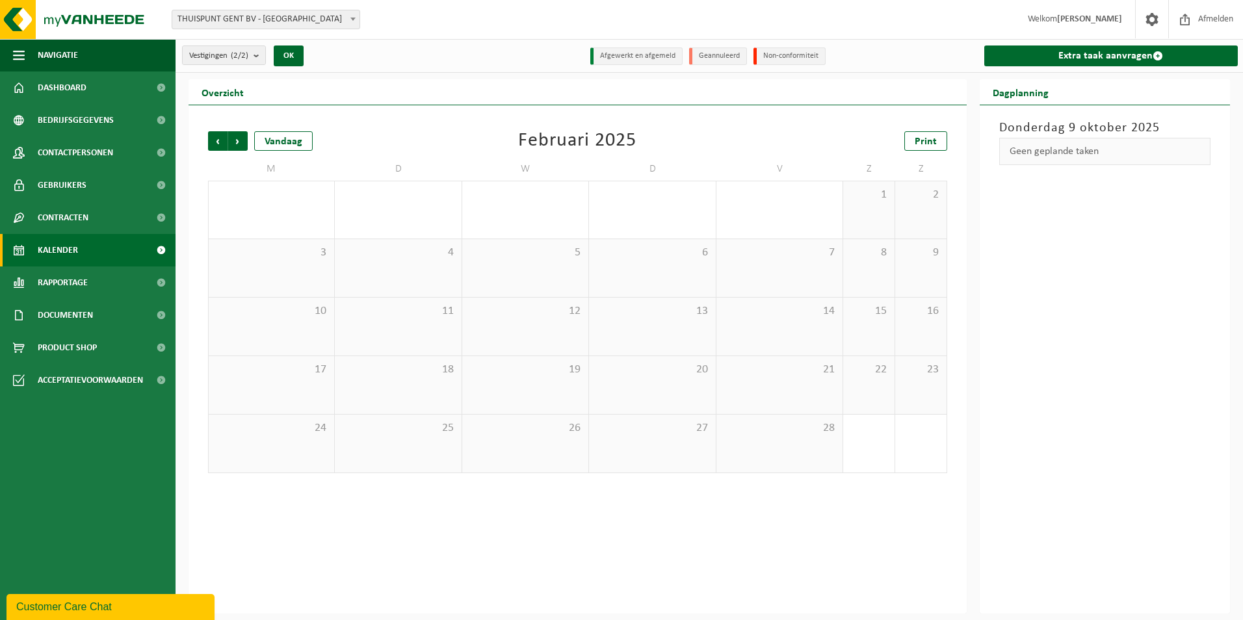
click at [222, 142] on span "Vorige" at bounding box center [217, 140] width 19 height 19
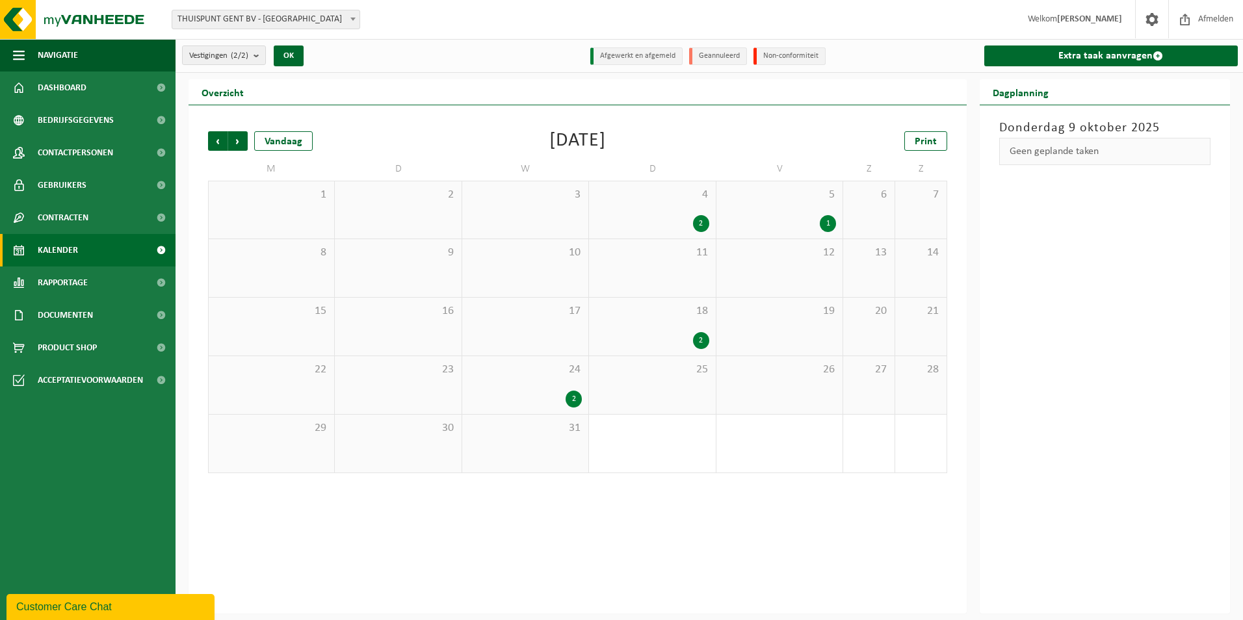
click at [222, 142] on span "Vorige" at bounding box center [217, 140] width 19 height 19
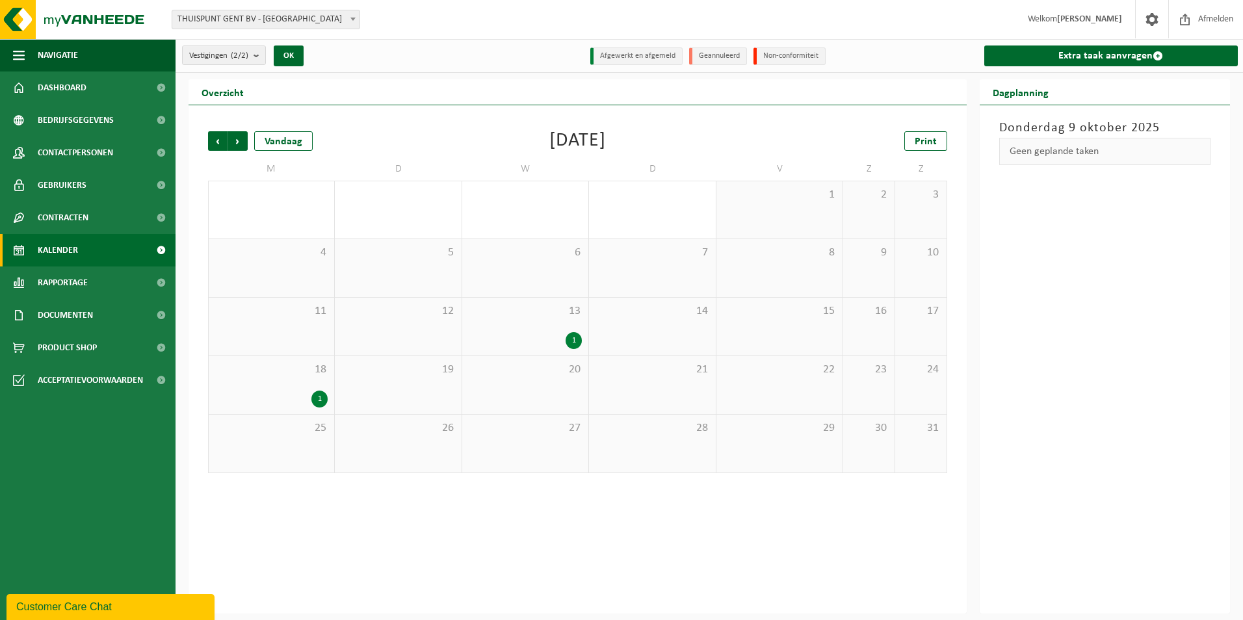
click at [531, 333] on div "1" at bounding box center [525, 340] width 113 height 17
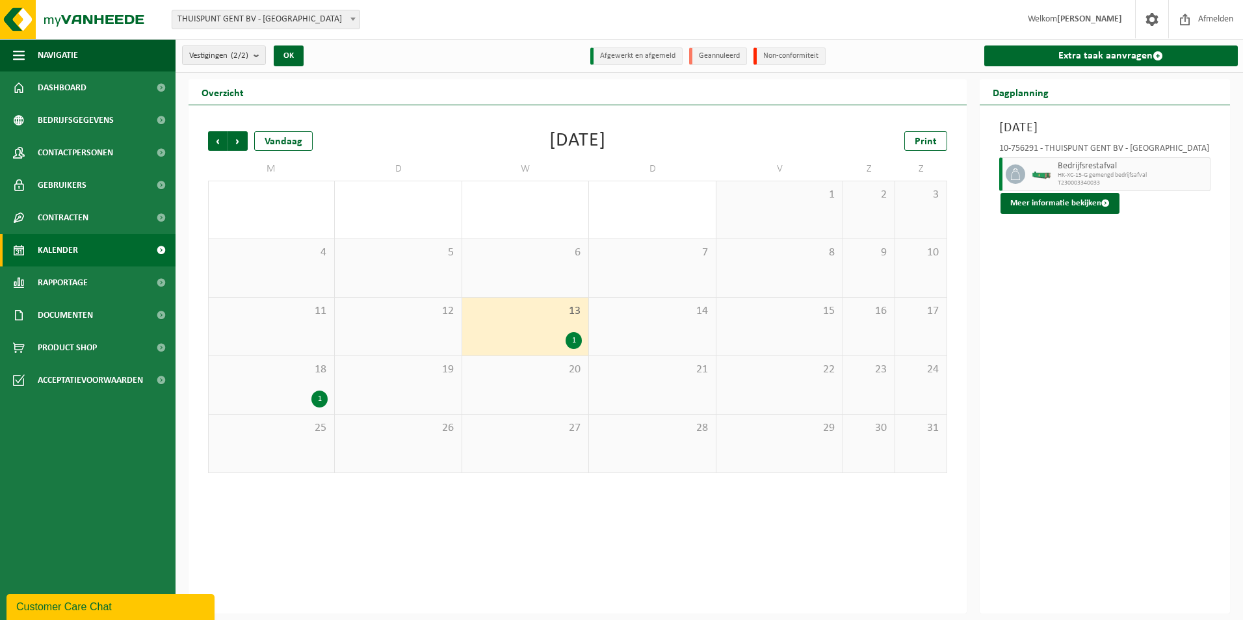
click at [287, 402] on div "1" at bounding box center [271, 399] width 112 height 17
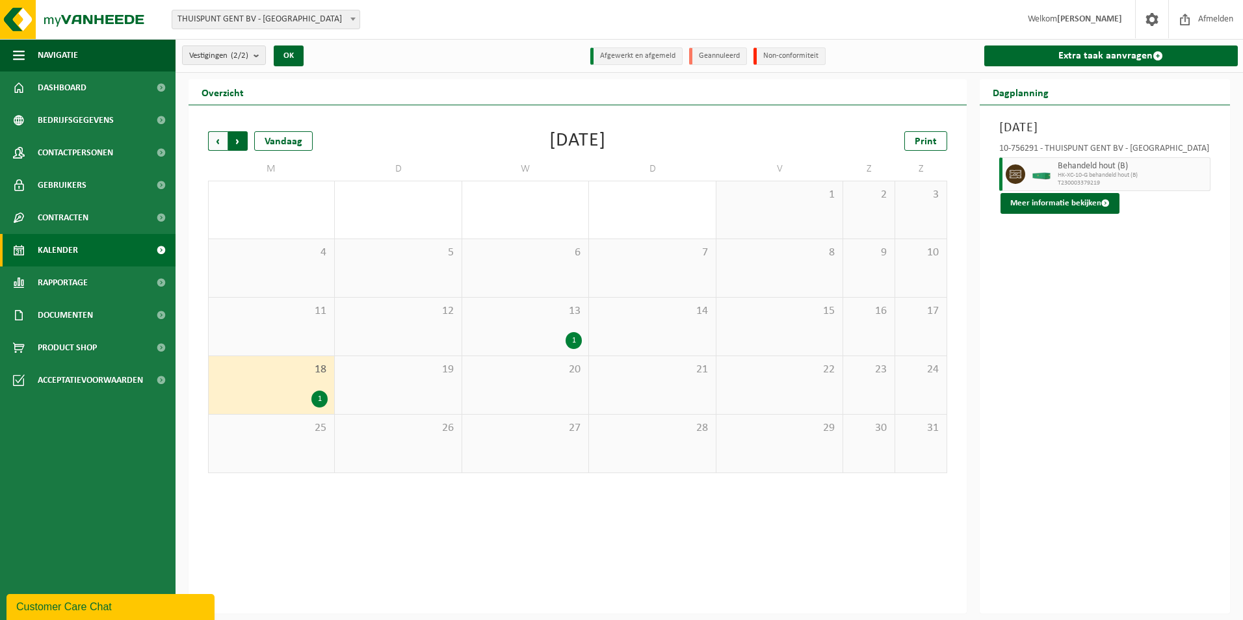
click at [214, 141] on span "Vorige" at bounding box center [217, 140] width 19 height 19
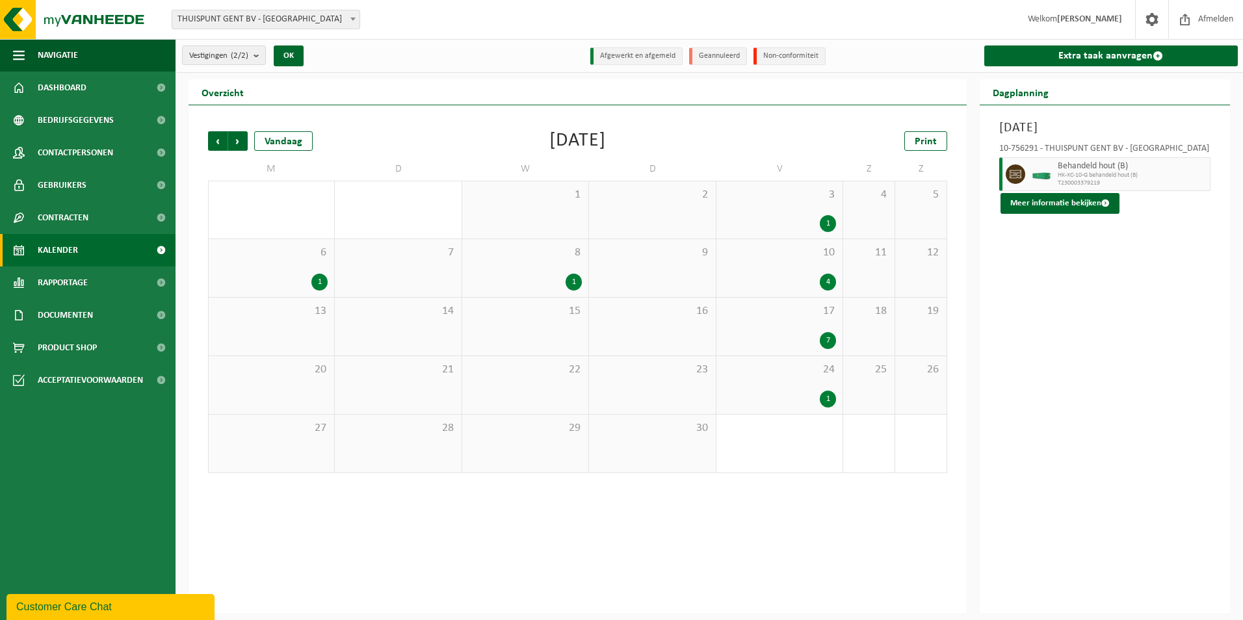
click at [751, 208] on div "3 1" at bounding box center [779, 209] width 126 height 57
click at [290, 271] on div "6 1" at bounding box center [271, 268] width 125 height 58
click at [795, 197] on span "3" at bounding box center [779, 195] width 113 height 14
click at [278, 270] on div "6 1" at bounding box center [271, 268] width 125 height 58
click at [734, 206] on div "3 1" at bounding box center [779, 209] width 126 height 57
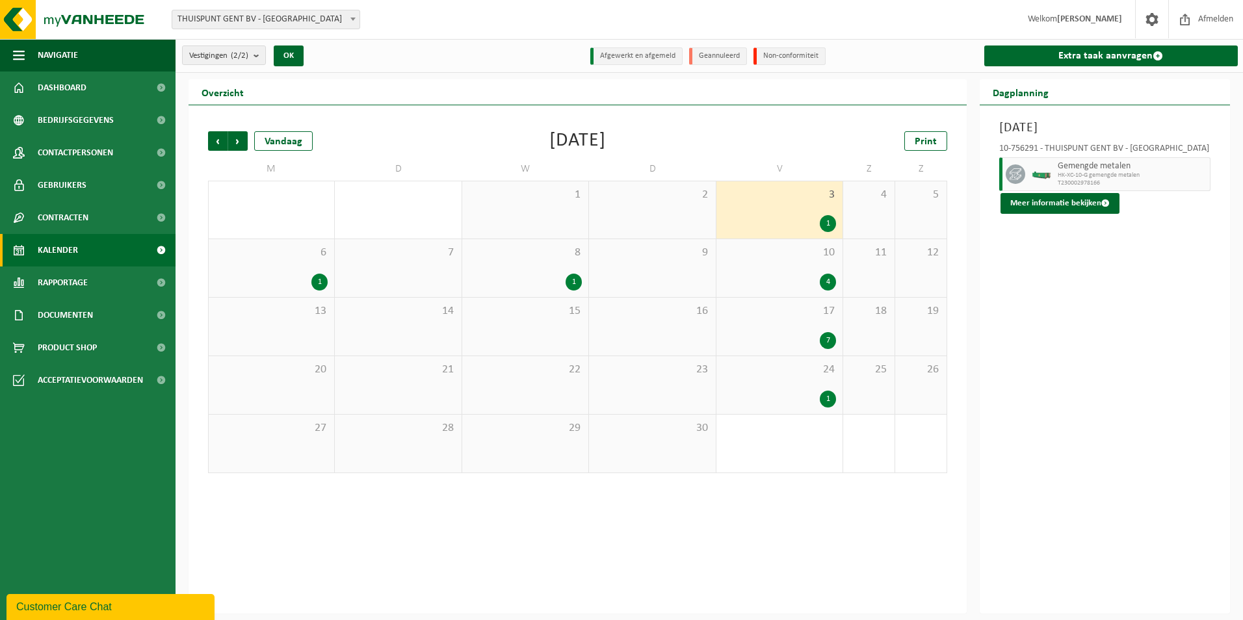
click at [302, 268] on div "6 1" at bounding box center [271, 268] width 125 height 58
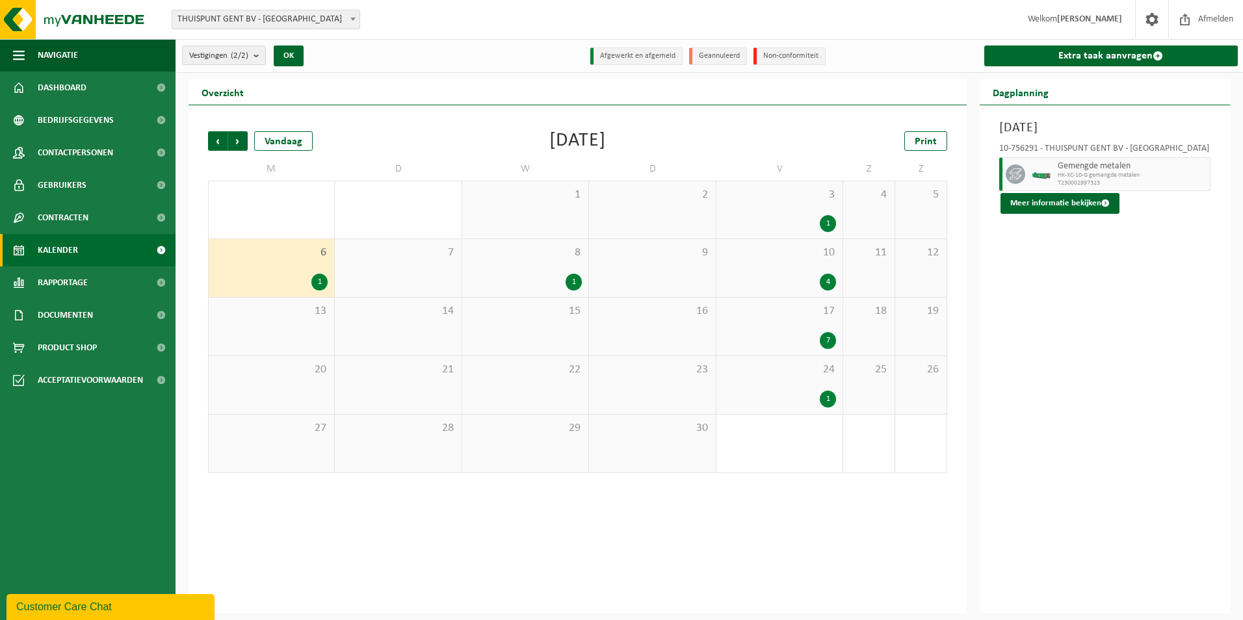
click at [792, 214] on div "3 1" at bounding box center [779, 209] width 126 height 57
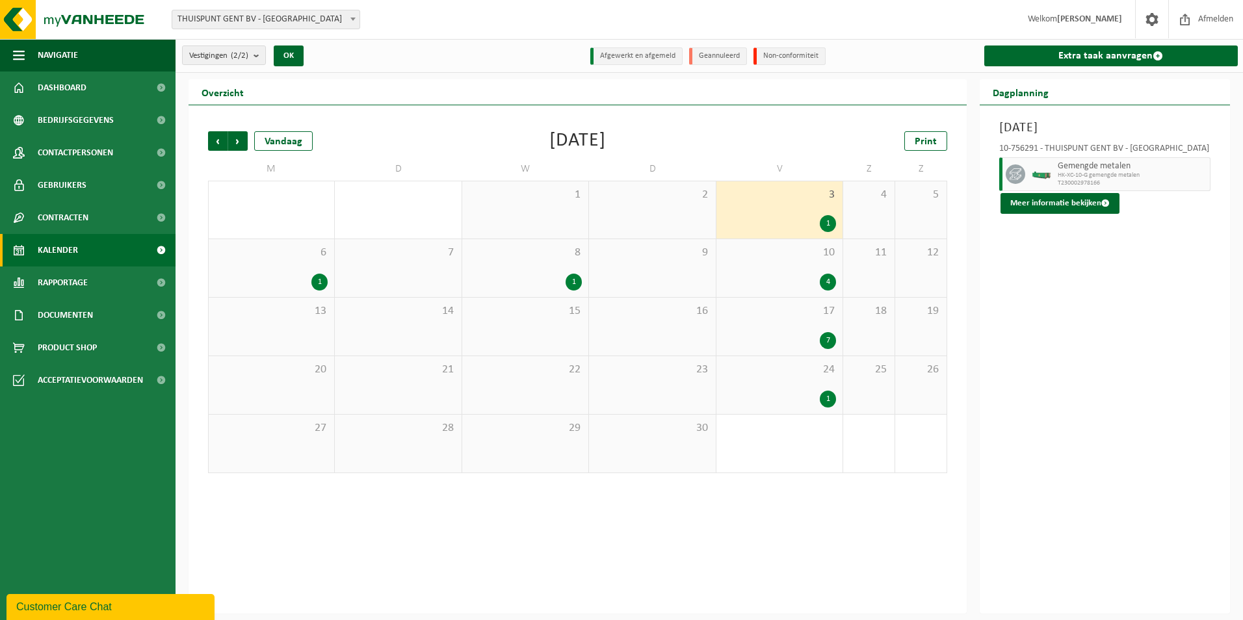
click at [553, 274] on div "1" at bounding box center [525, 282] width 113 height 17
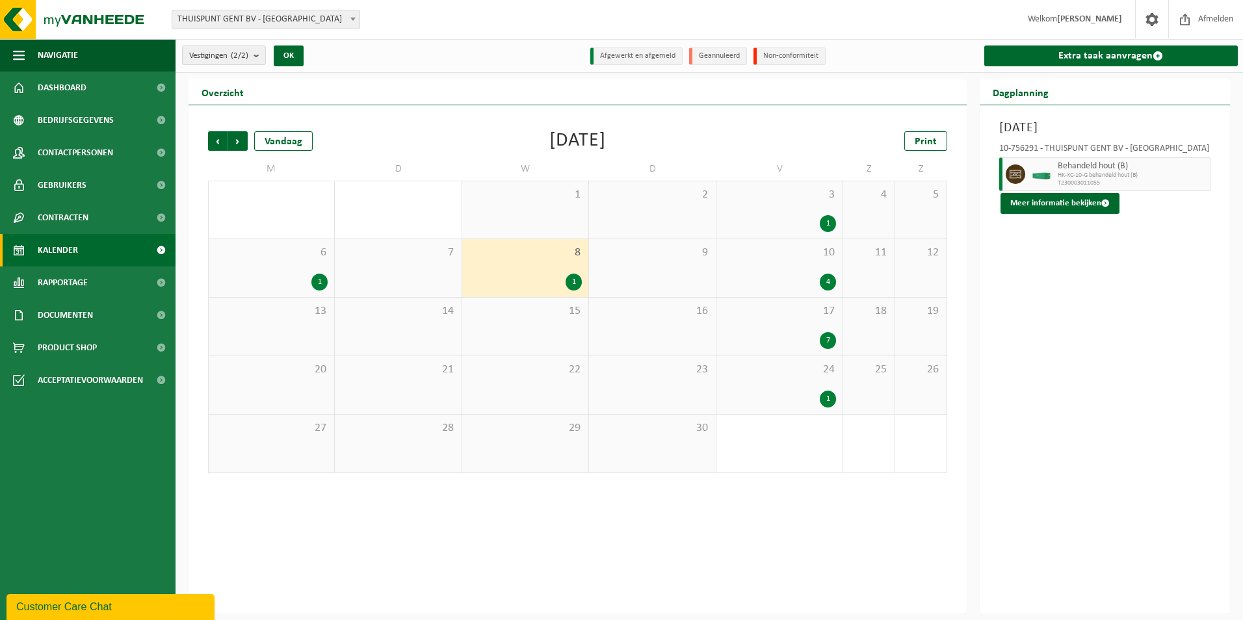
click at [785, 268] on div "10 4" at bounding box center [779, 268] width 126 height 58
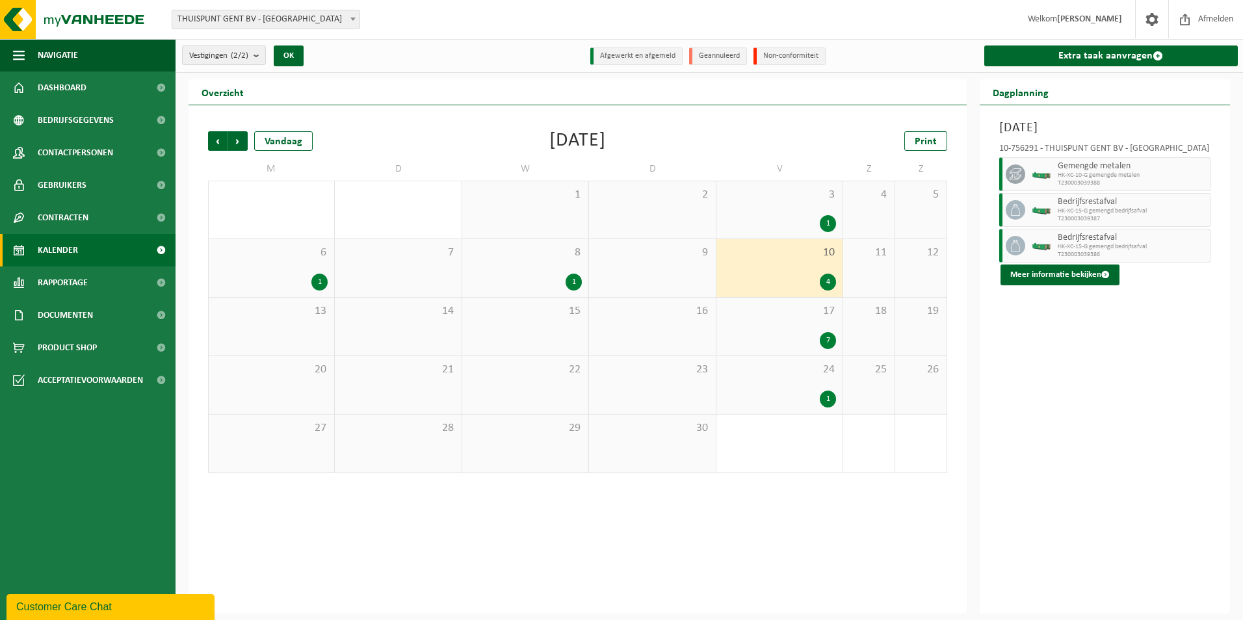
click at [760, 336] on div "7" at bounding box center [779, 340] width 113 height 17
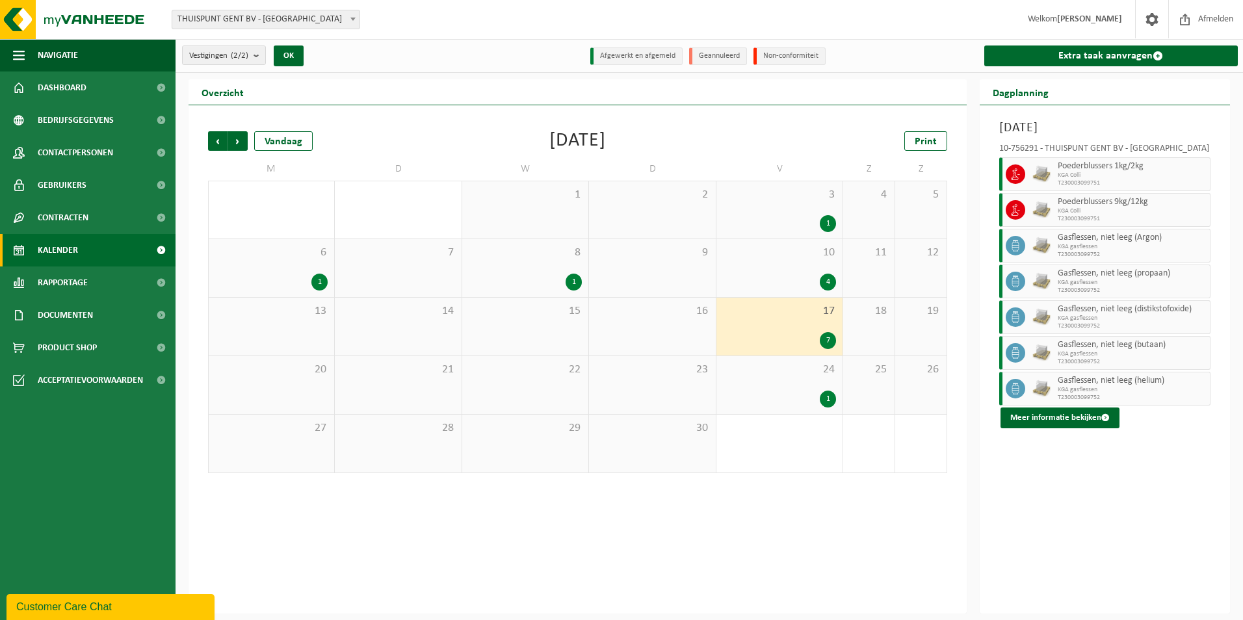
click at [796, 393] on div "1" at bounding box center [779, 399] width 113 height 17
